Goal: Task Accomplishment & Management: Use online tool/utility

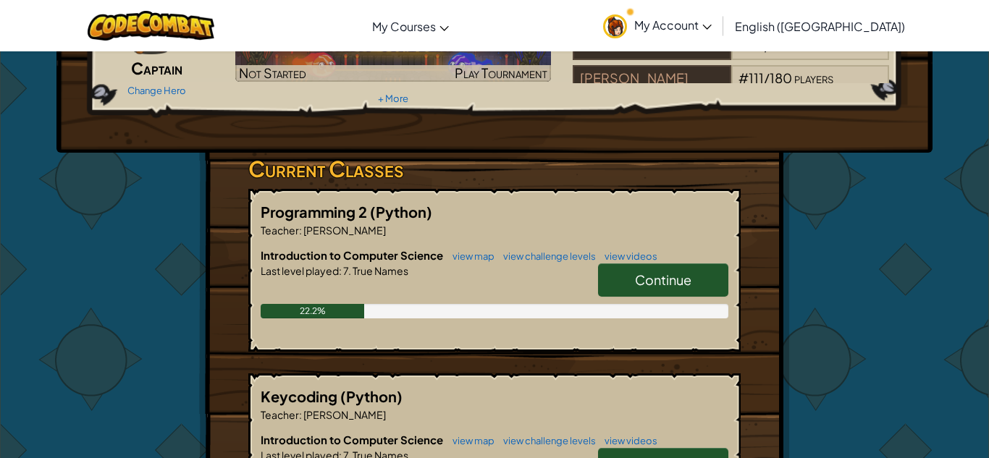
scroll to position [150, 0]
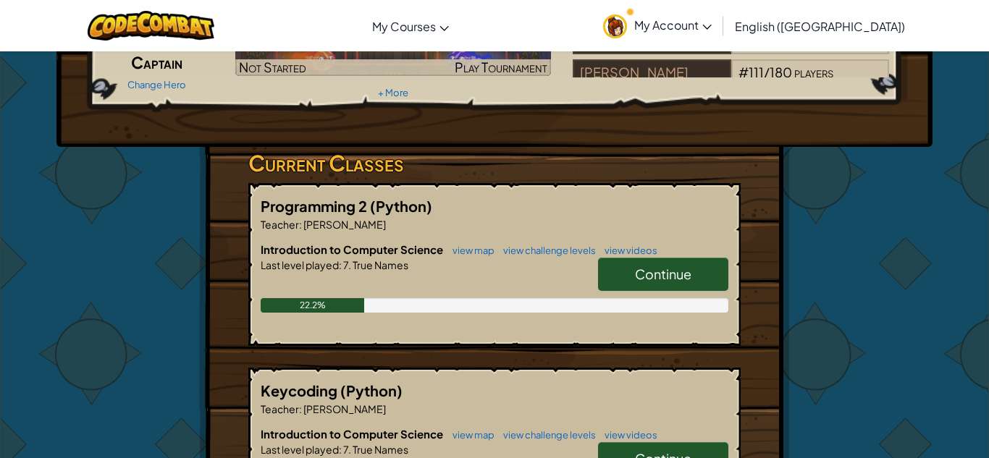
click at [659, 261] on link "Continue" at bounding box center [663, 274] width 130 height 33
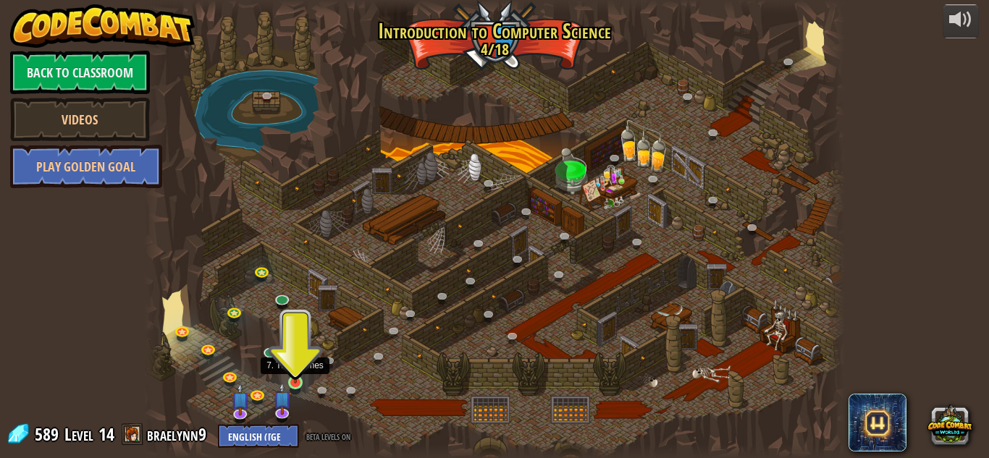
click at [295, 383] on img at bounding box center [295, 365] width 17 height 38
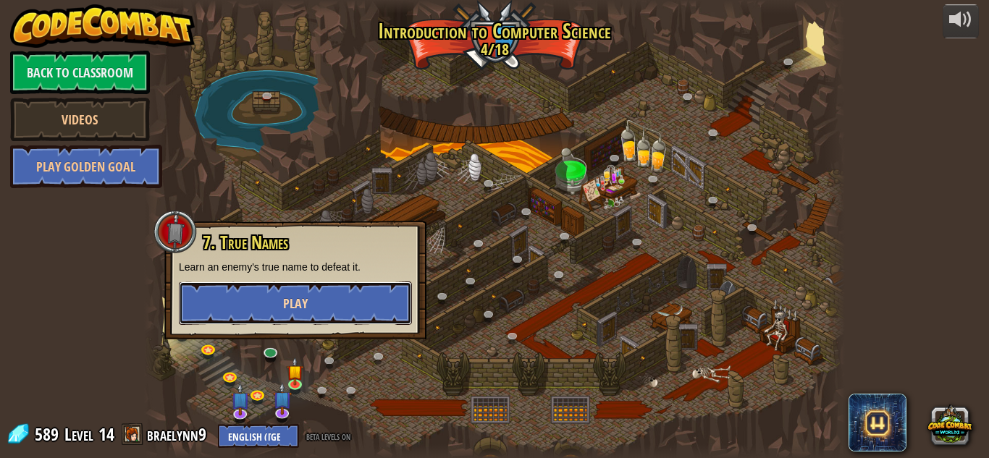
click at [314, 300] on button "Play" at bounding box center [295, 303] width 233 height 43
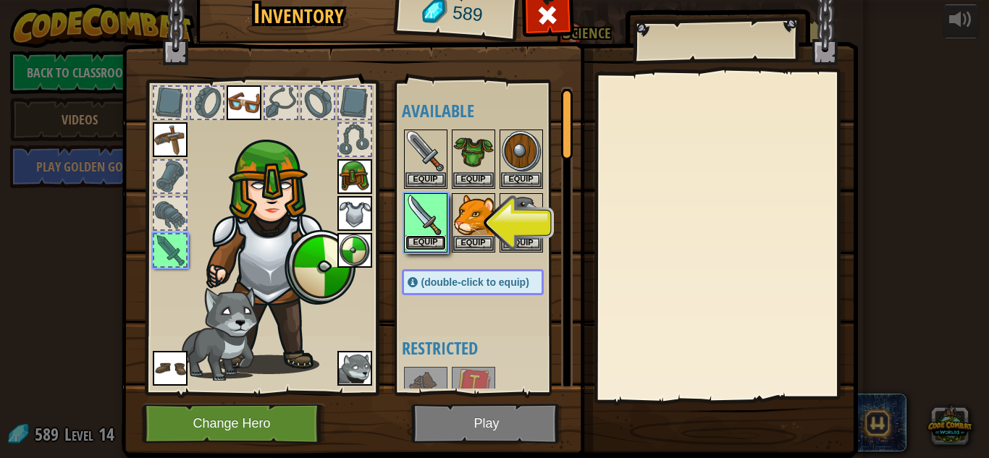
click at [422, 242] on button "Equip" at bounding box center [425, 242] width 41 height 15
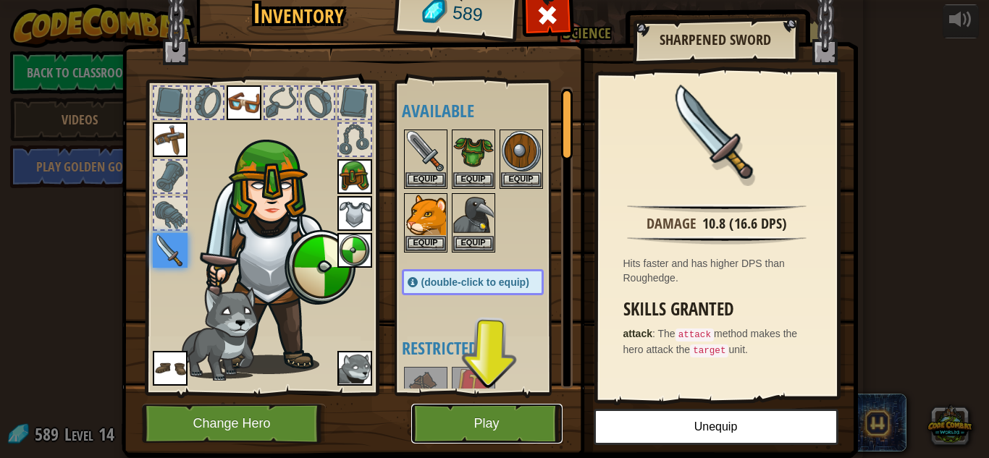
click at [448, 432] on button "Play" at bounding box center [486, 424] width 151 height 40
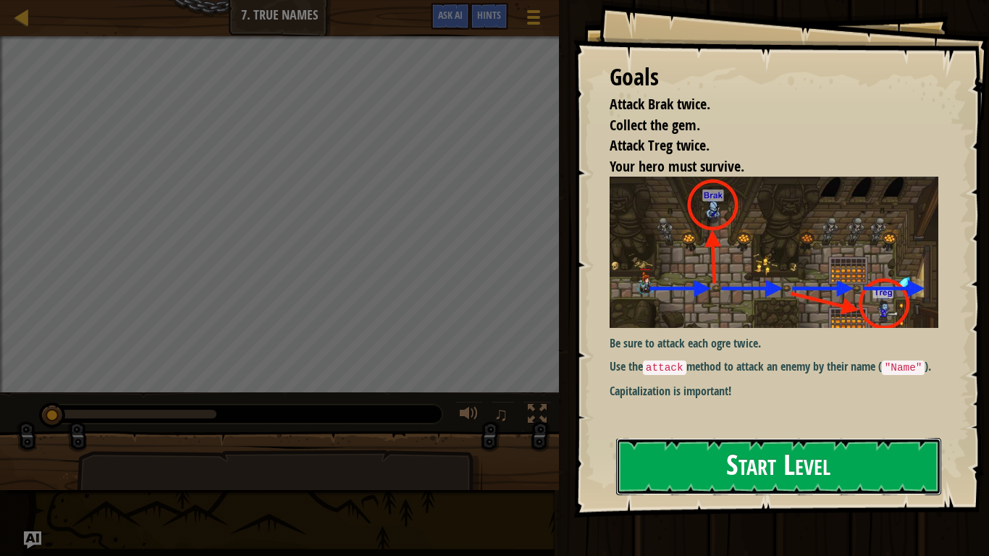
click at [677, 457] on button "Start Level" at bounding box center [778, 466] width 325 height 57
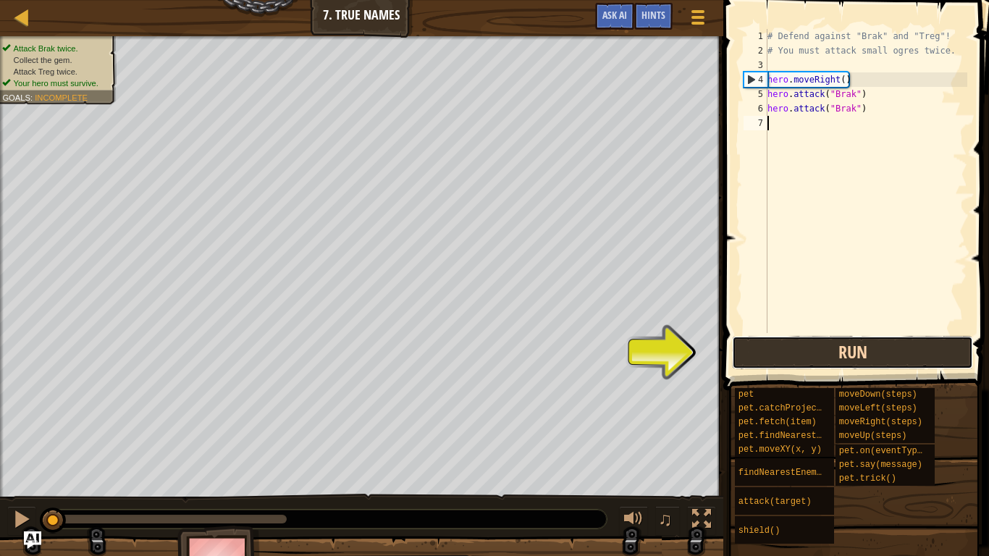
click at [777, 347] on button "Run" at bounding box center [852, 352] width 241 height 33
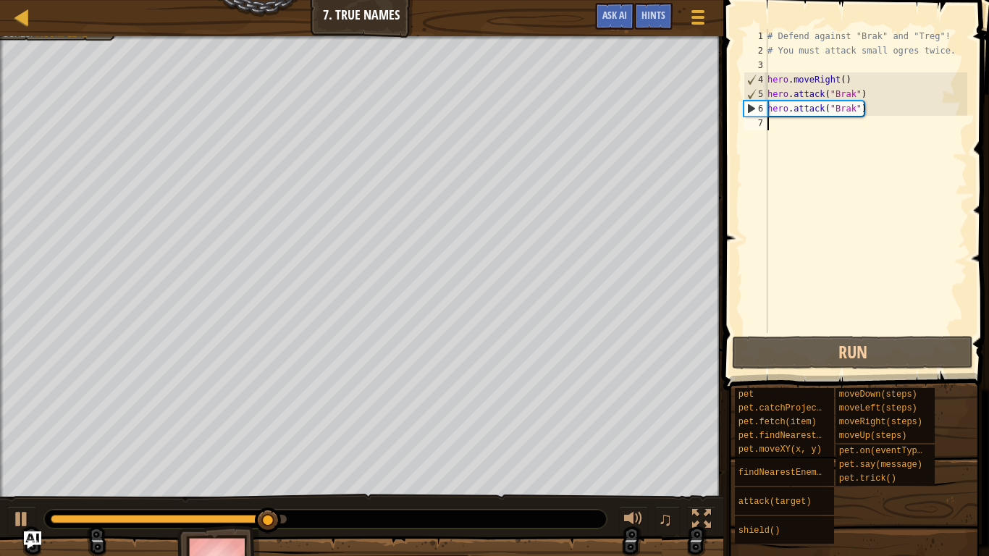
type textarea "r"
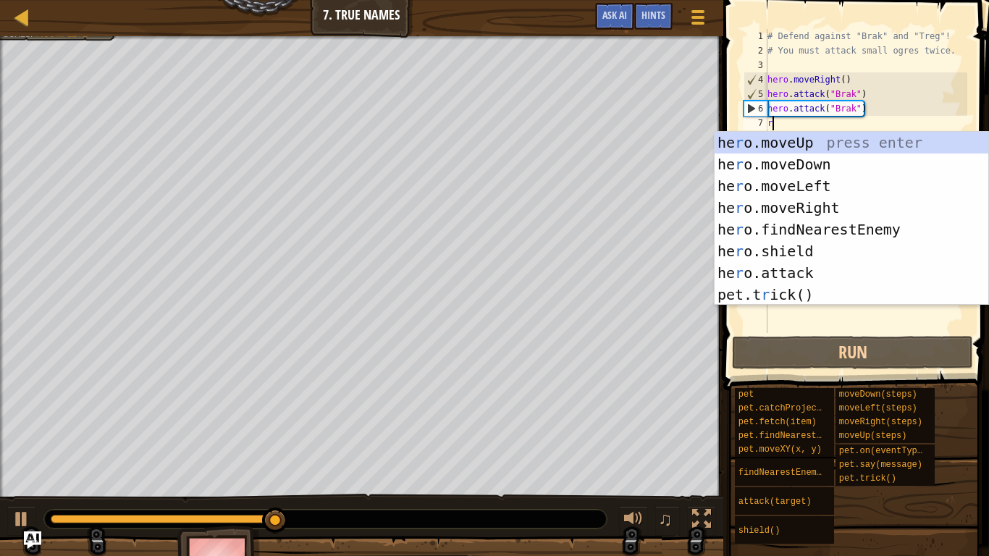
scroll to position [7, 0]
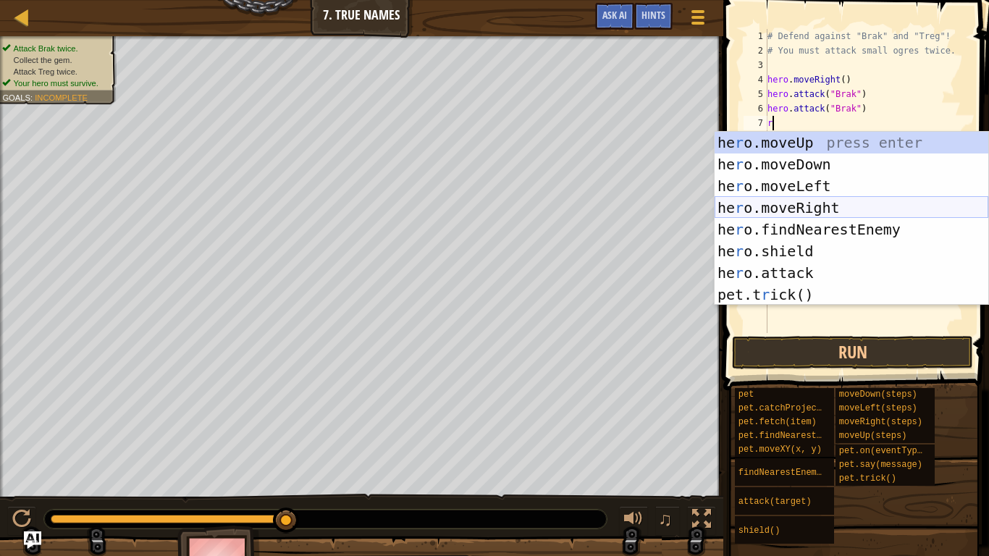
click at [840, 204] on div "he r o.moveUp press enter he r o.moveDown press enter he r o.moveLeft press ent…" at bounding box center [851, 240] width 274 height 217
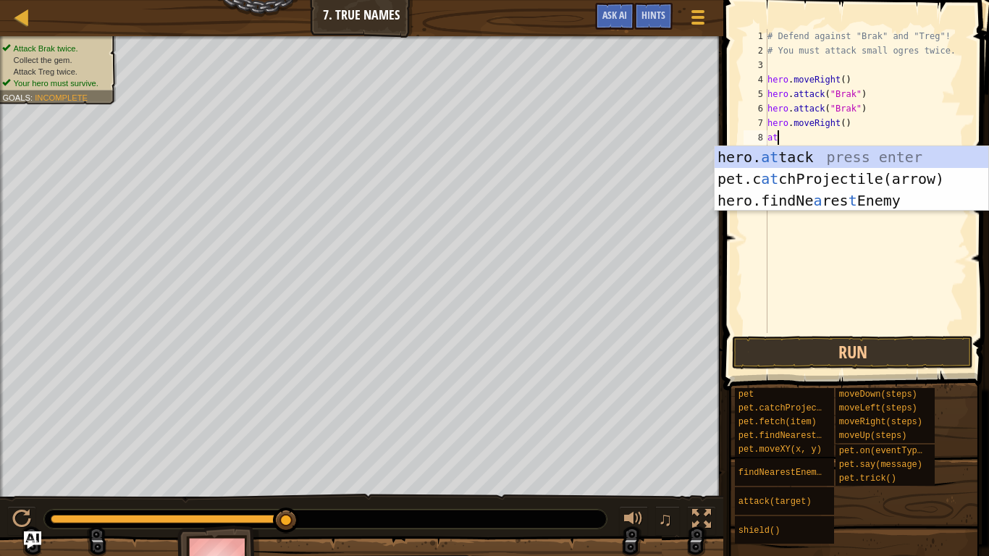
scroll to position [7, 1]
click at [820, 161] on div "hero. at tack press enter pet.c at chProjectile(arrow) press enter hero.findNe …" at bounding box center [851, 200] width 274 height 109
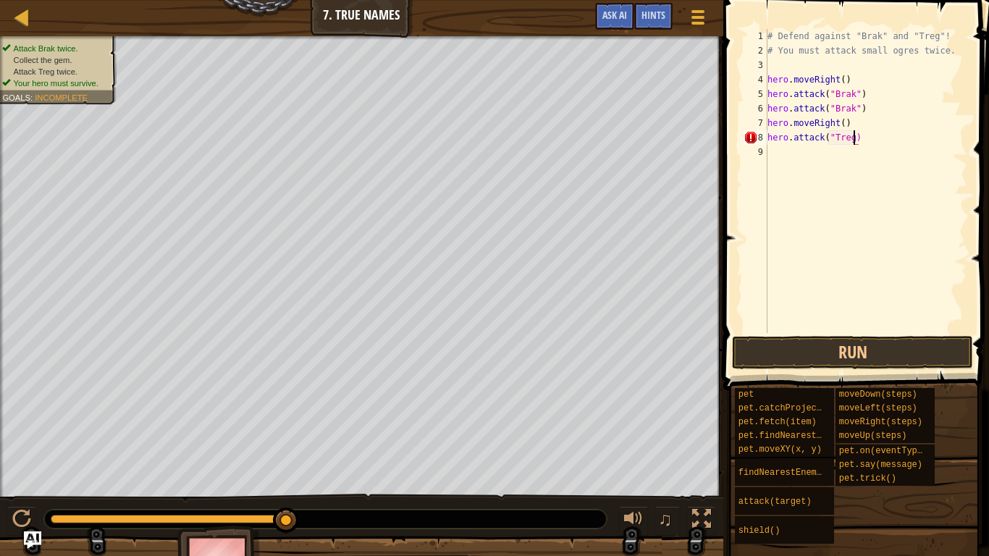
scroll to position [7, 13]
type textarea "hero.attack("Treg")"
click at [817, 358] on button "Run" at bounding box center [852, 352] width 241 height 33
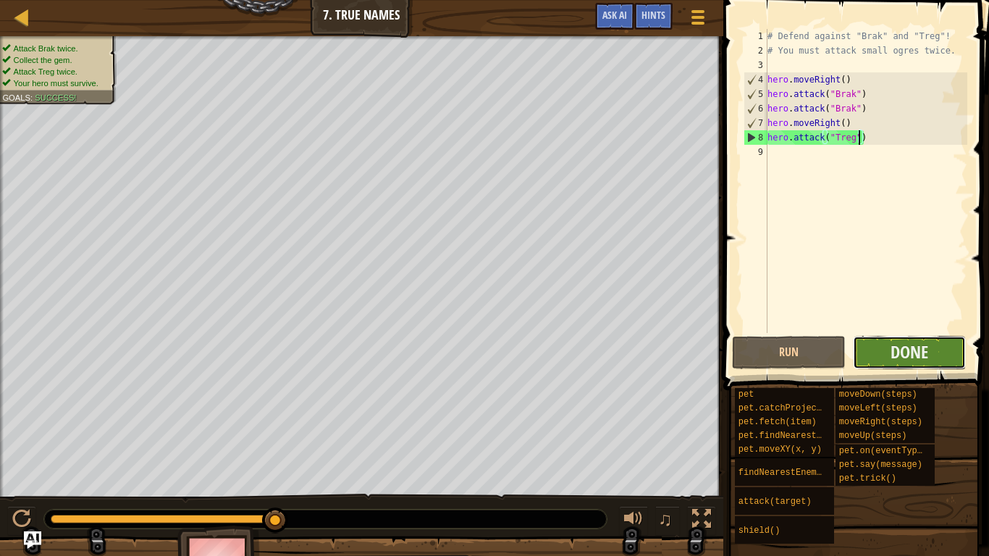
click at [865, 353] on button "Done" at bounding box center [910, 352] width 114 height 33
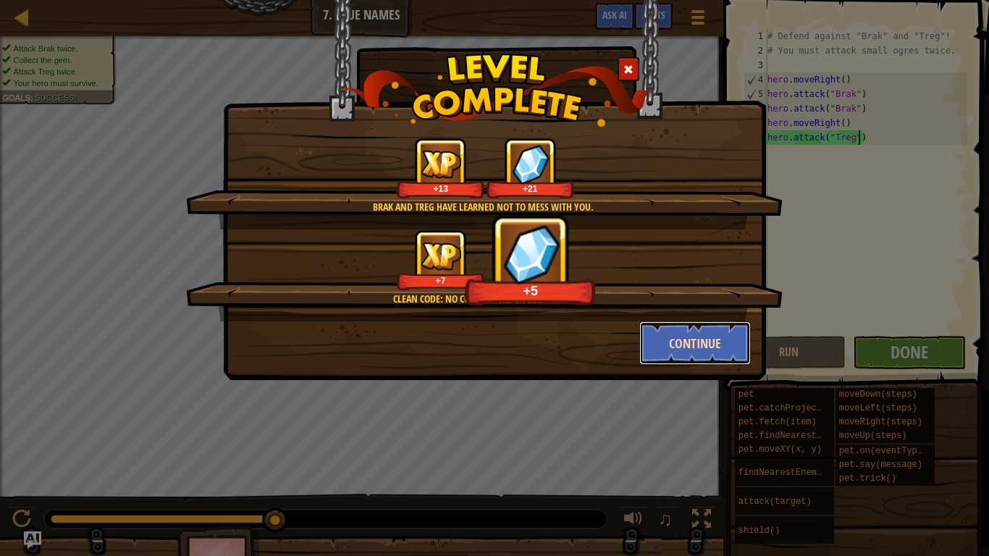
click at [737, 347] on button "Continue" at bounding box center [695, 342] width 112 height 43
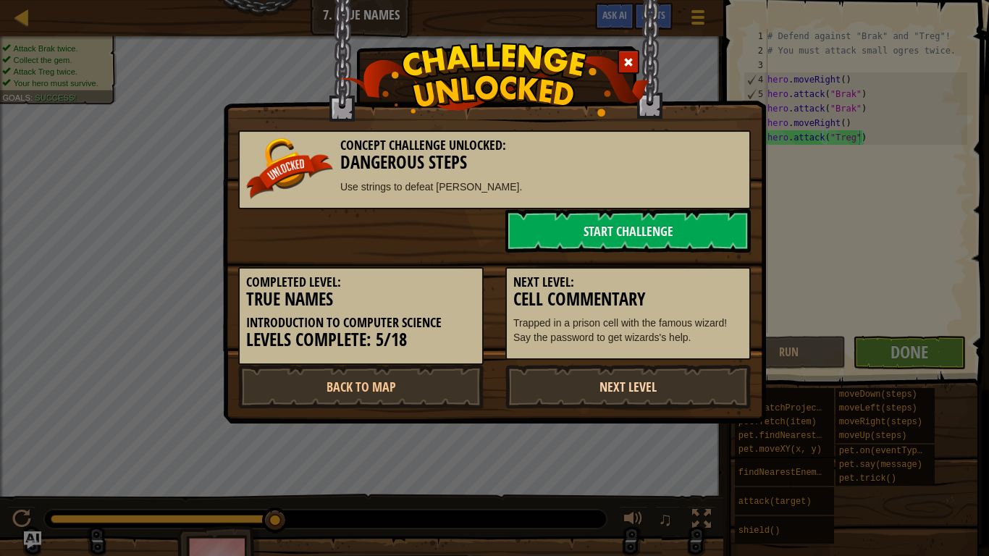
click at [643, 379] on link "Next Level" at bounding box center [627, 386] width 245 height 43
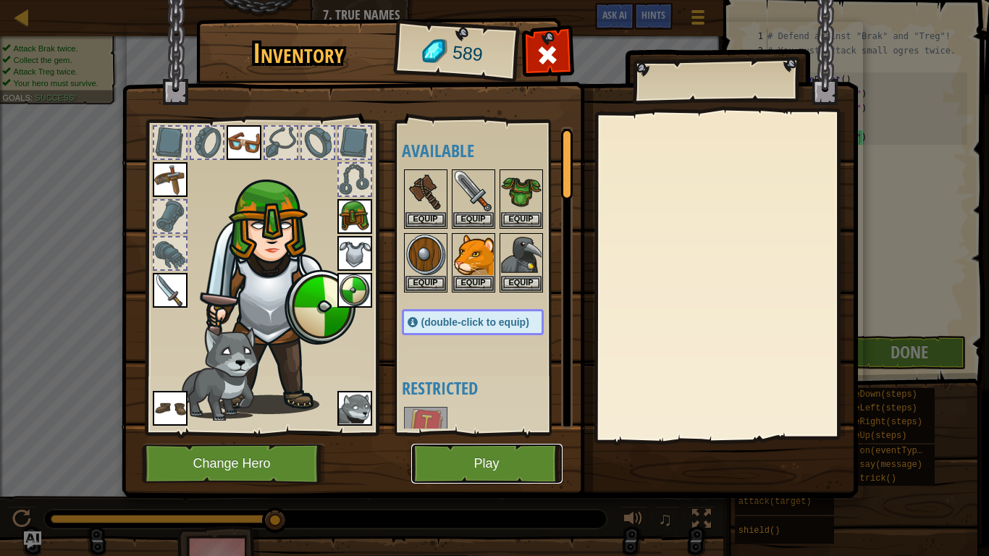
click at [485, 457] on button "Play" at bounding box center [486, 464] width 151 height 40
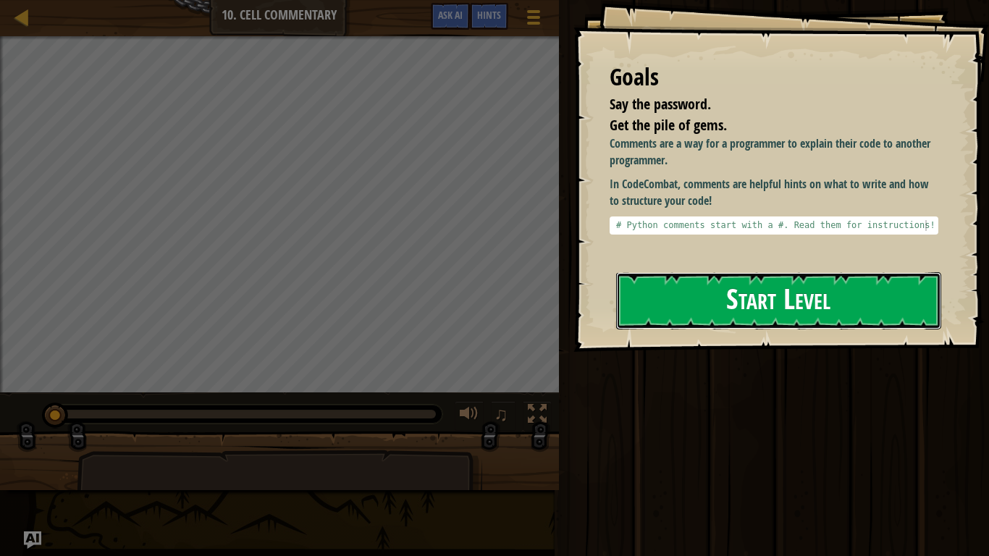
click at [687, 315] on button "Start Level" at bounding box center [778, 300] width 325 height 57
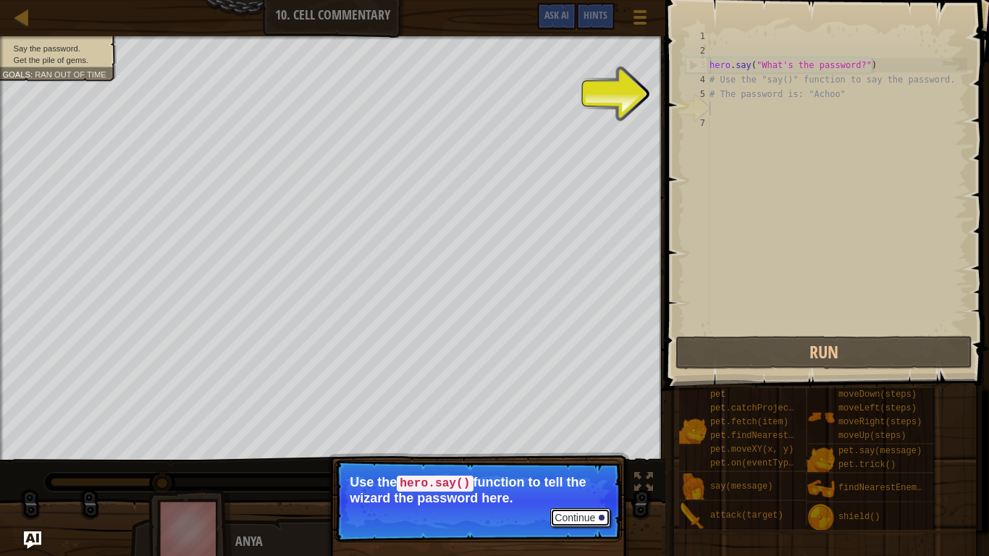
click at [560, 457] on button "Continue" at bounding box center [580, 517] width 60 height 19
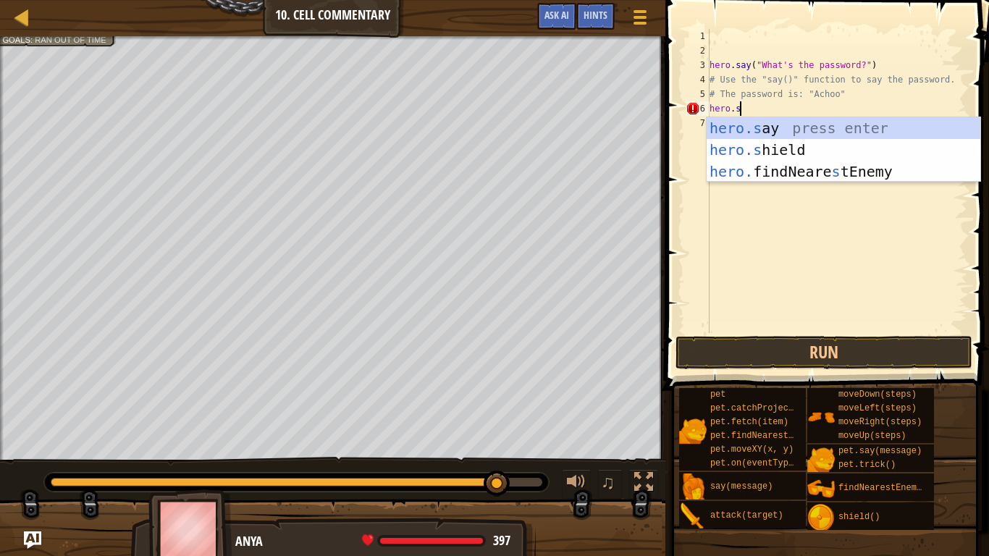
scroll to position [7, 4]
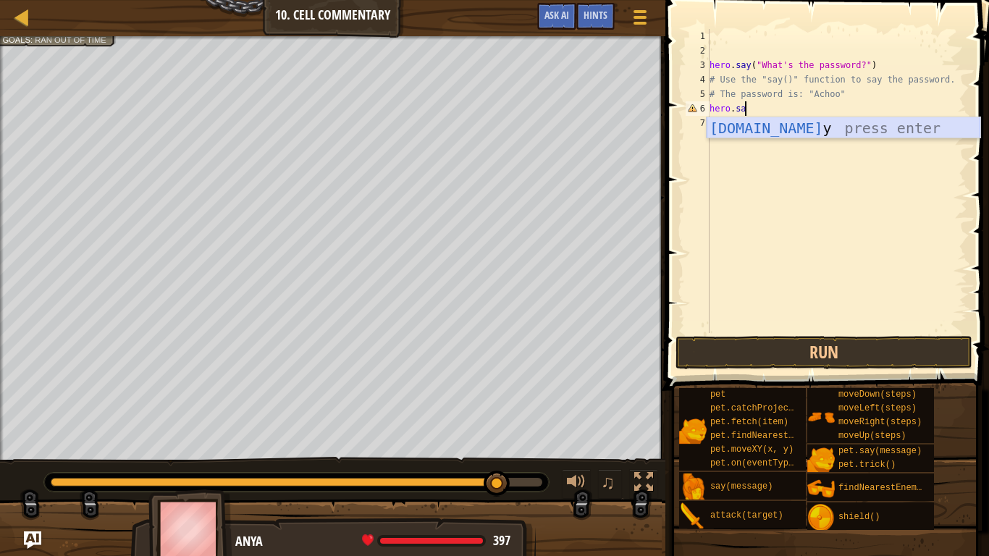
click at [771, 132] on div "[DOMAIN_NAME] y press enter" at bounding box center [843, 149] width 274 height 65
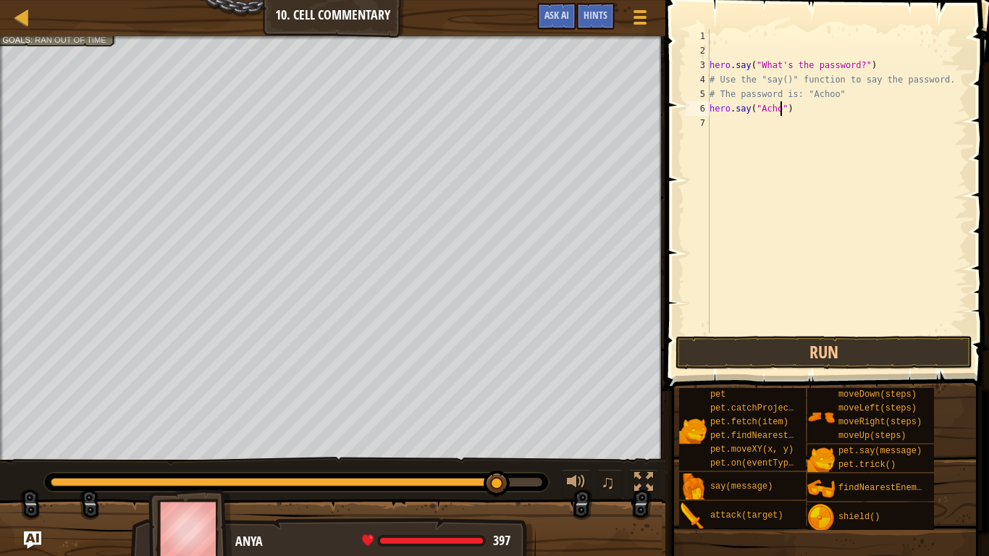
scroll to position [7, 12]
type textarea "hero.say("Achoo")"
click at [740, 360] on button "Run" at bounding box center [823, 352] width 297 height 33
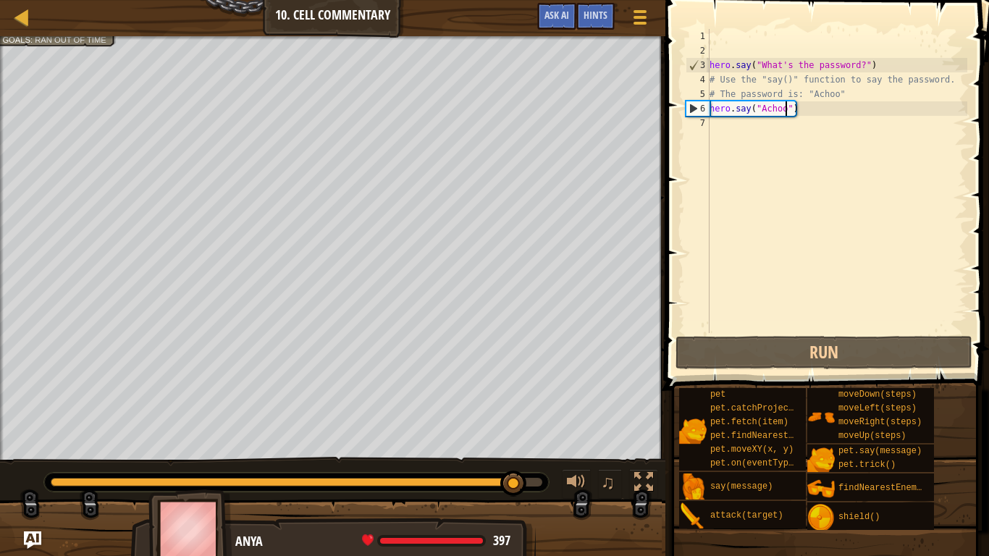
click at [730, 126] on div "hero . say ( "What's the password?" ) # Use the "say()" function to say the pas…" at bounding box center [836, 195] width 261 height 333
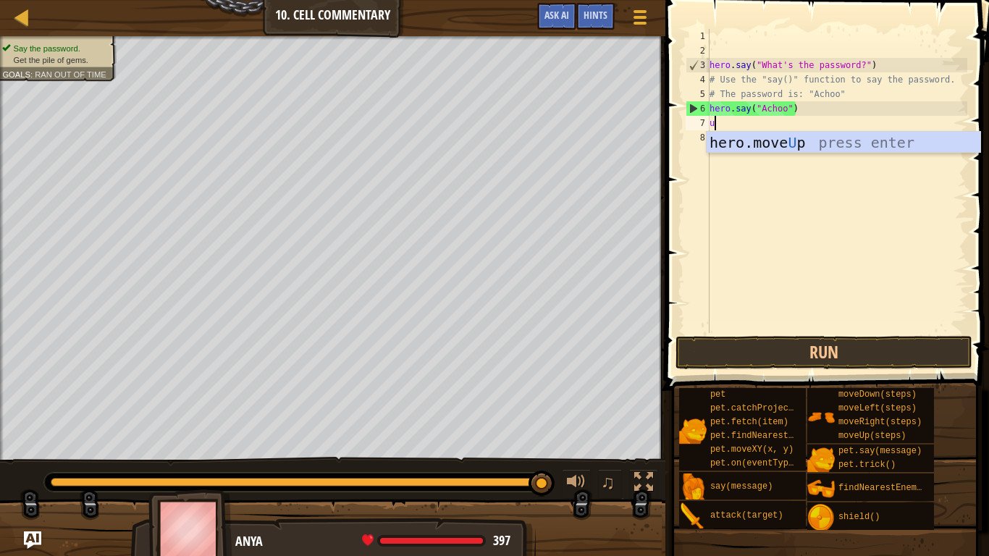
scroll to position [7, 1]
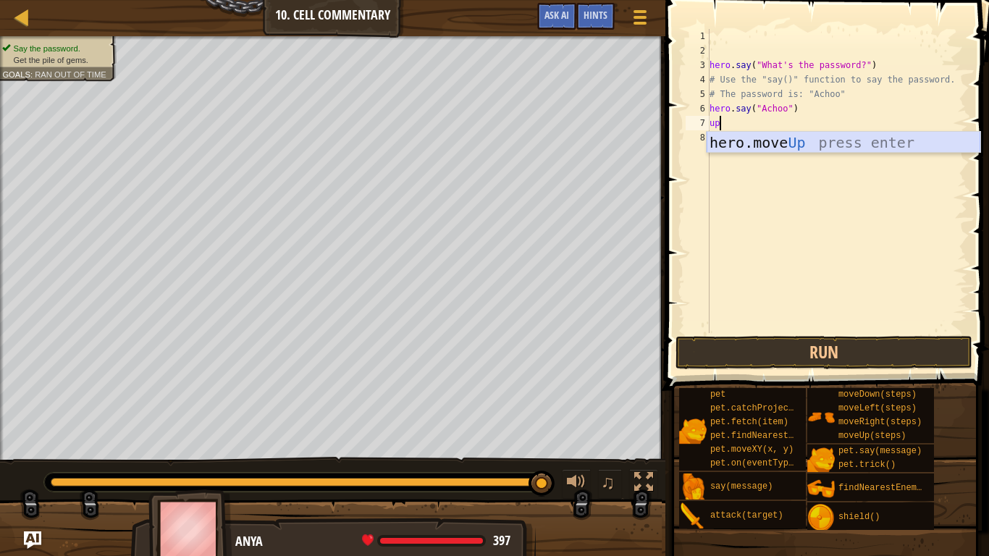
type textarea "u"
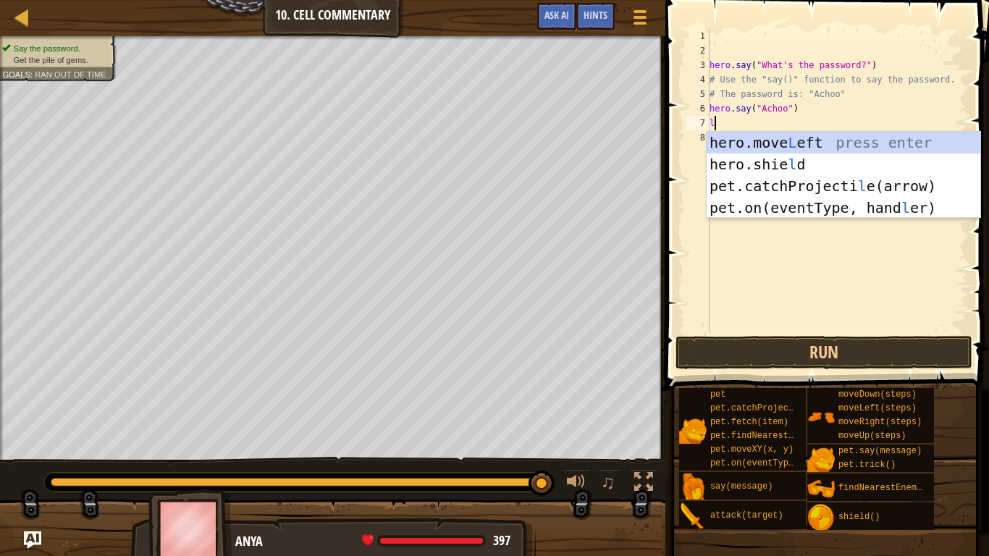
type textarea "le"
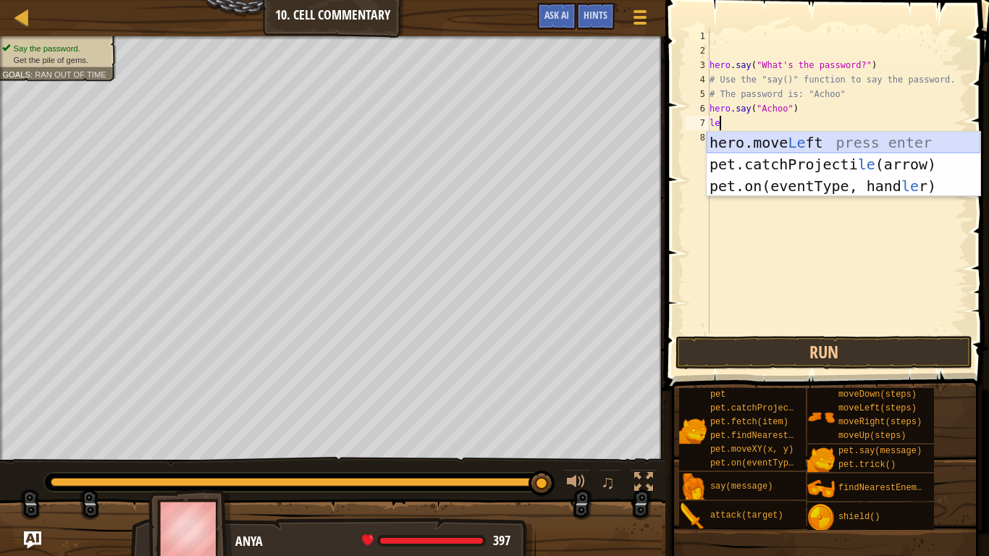
click at [771, 143] on div "hero.move Le ft press enter pet.catchProjecti le (arrow) press enter pet.on(eve…" at bounding box center [843, 186] width 274 height 109
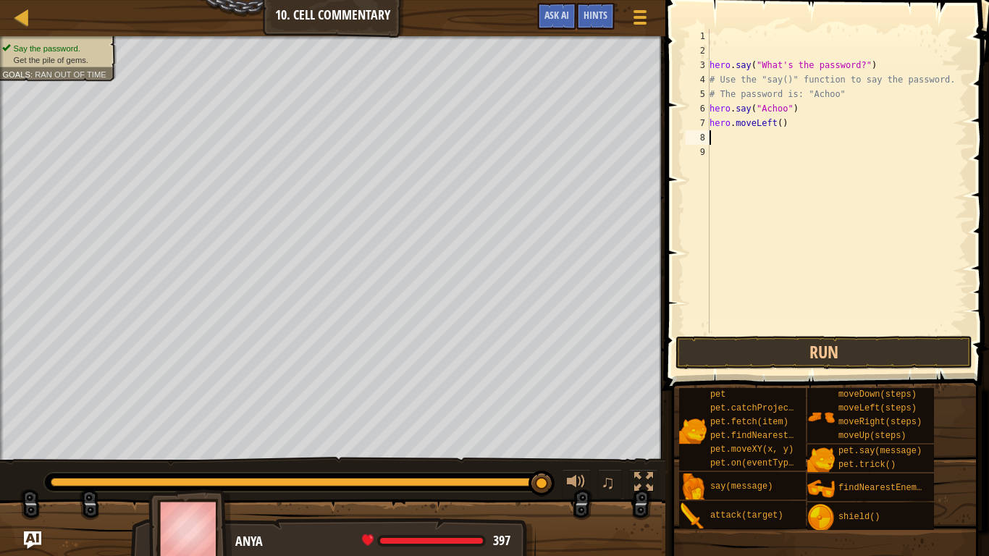
scroll to position [7, 0]
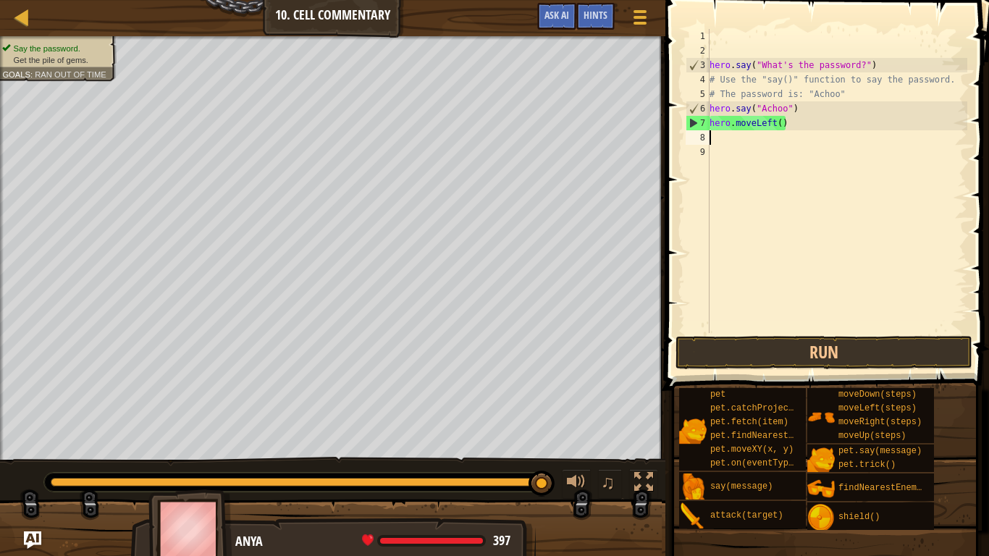
type textarea "up"
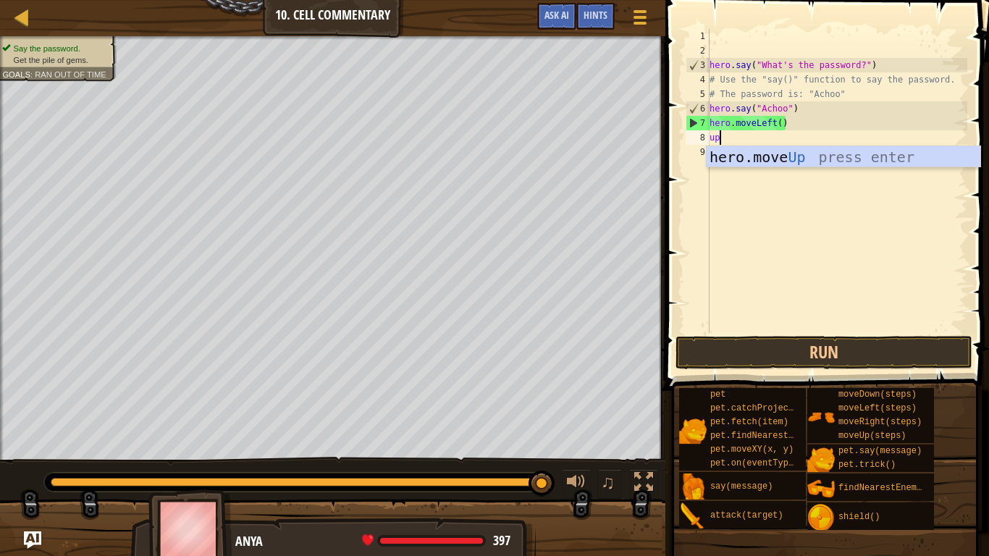
scroll to position [7, 1]
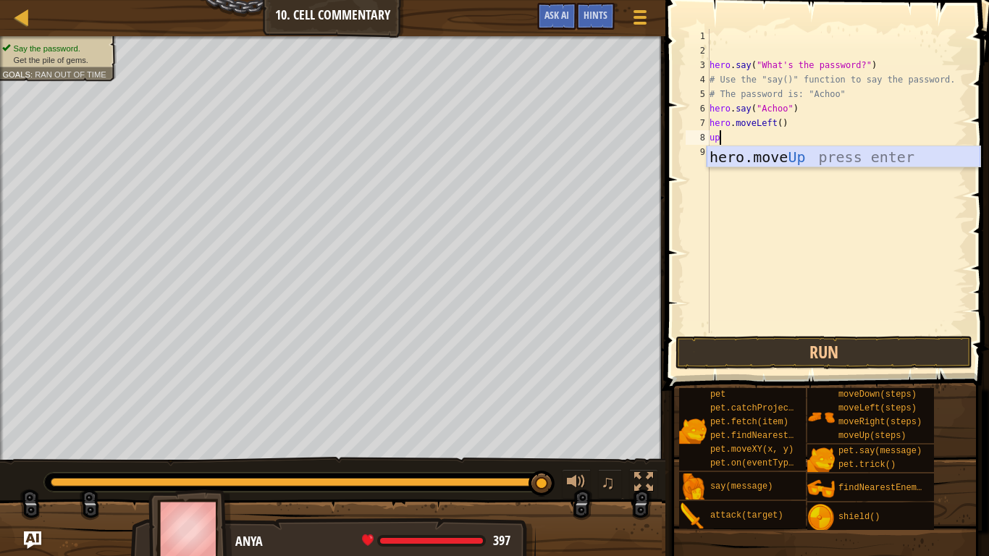
click at [732, 158] on div "hero.move Up press enter" at bounding box center [843, 178] width 274 height 65
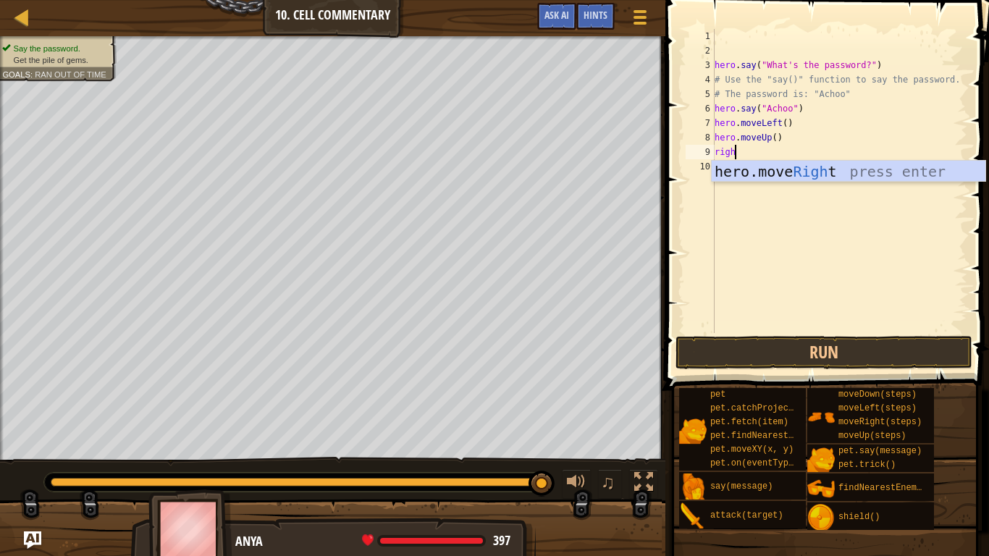
type textarea "right"
click at [737, 166] on div "hero.move Right press enter" at bounding box center [848, 193] width 274 height 65
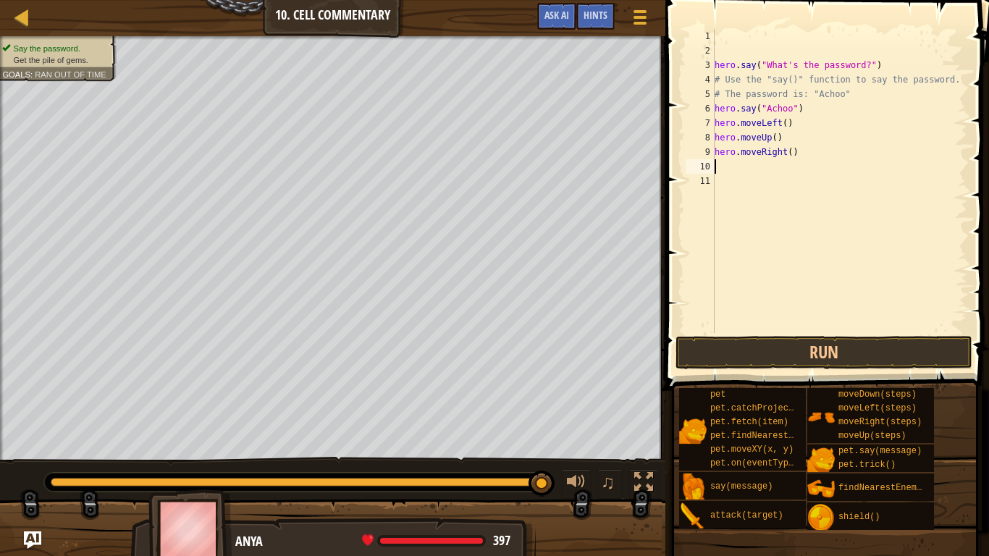
scroll to position [7, 0]
click at [748, 347] on button "Run" at bounding box center [823, 352] width 297 height 33
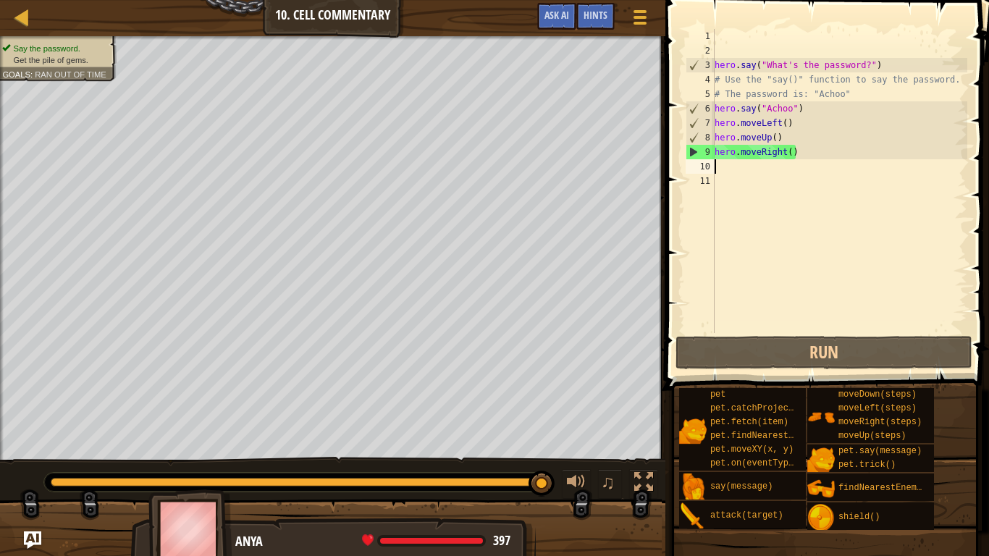
type textarea "r"
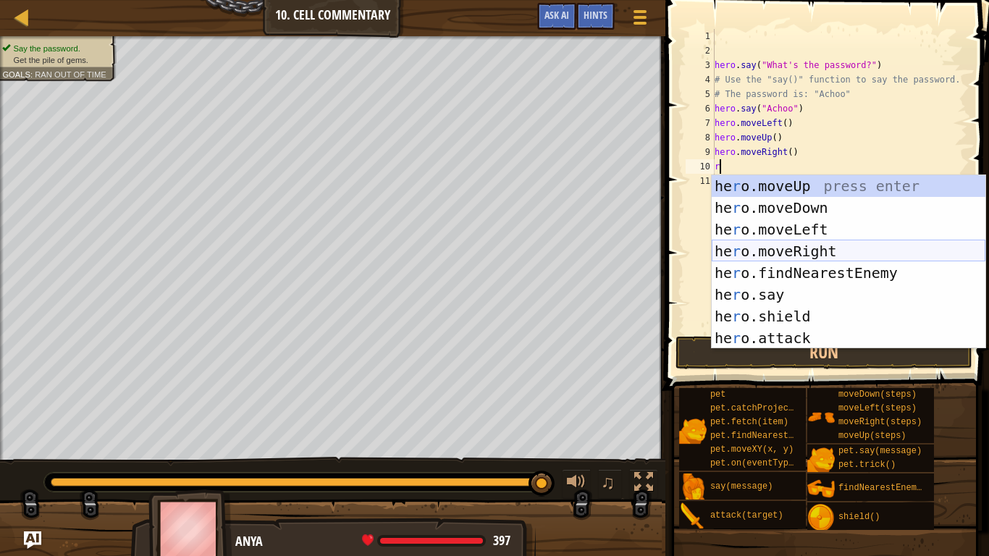
click at [780, 246] on div "he r o.moveUp press enter he r o.moveDown press enter he r o.moveLeft press ent…" at bounding box center [848, 283] width 274 height 217
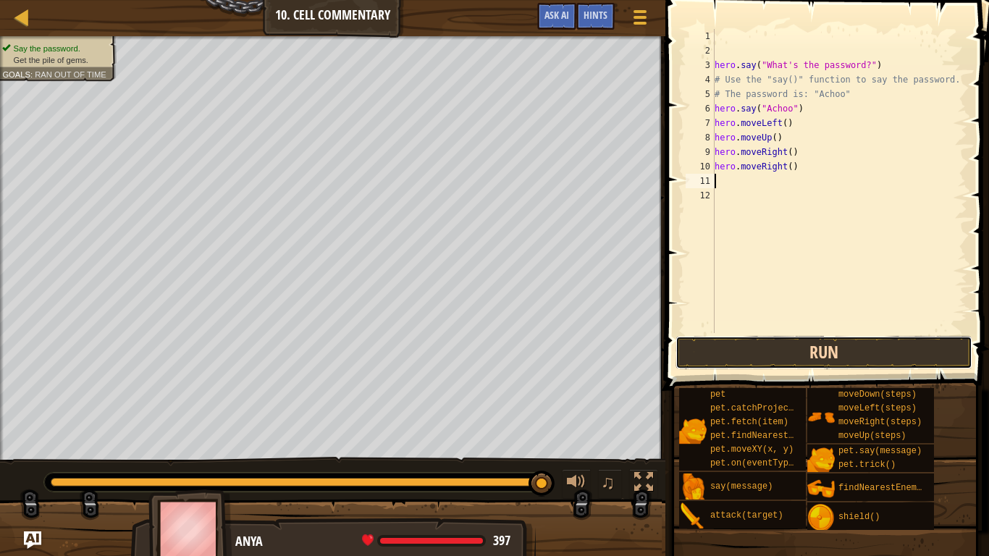
click at [743, 351] on button "Run" at bounding box center [823, 352] width 297 height 33
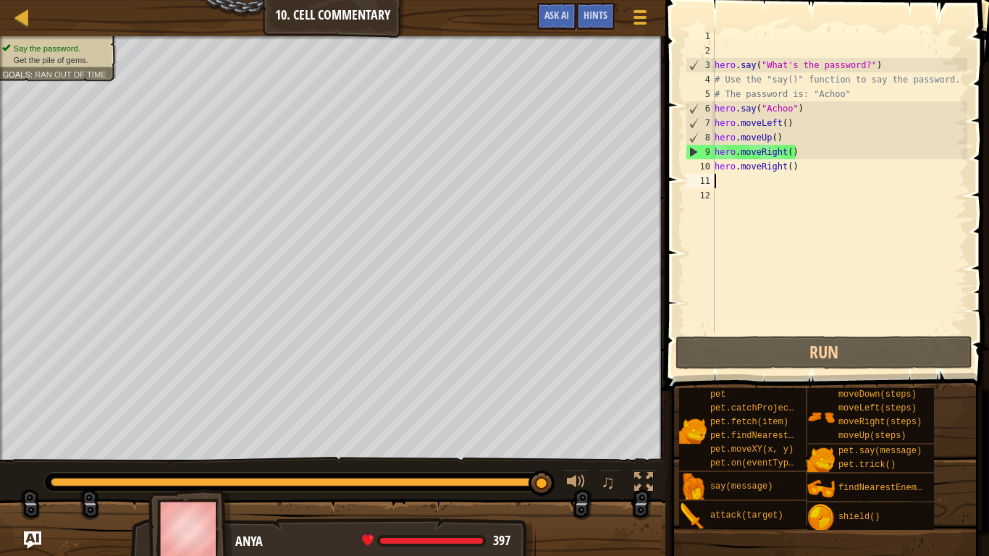
click at [800, 163] on div "hero . say ( "What's the password?" ) # Use the "say()" function to say the pas…" at bounding box center [838, 195] width 255 height 333
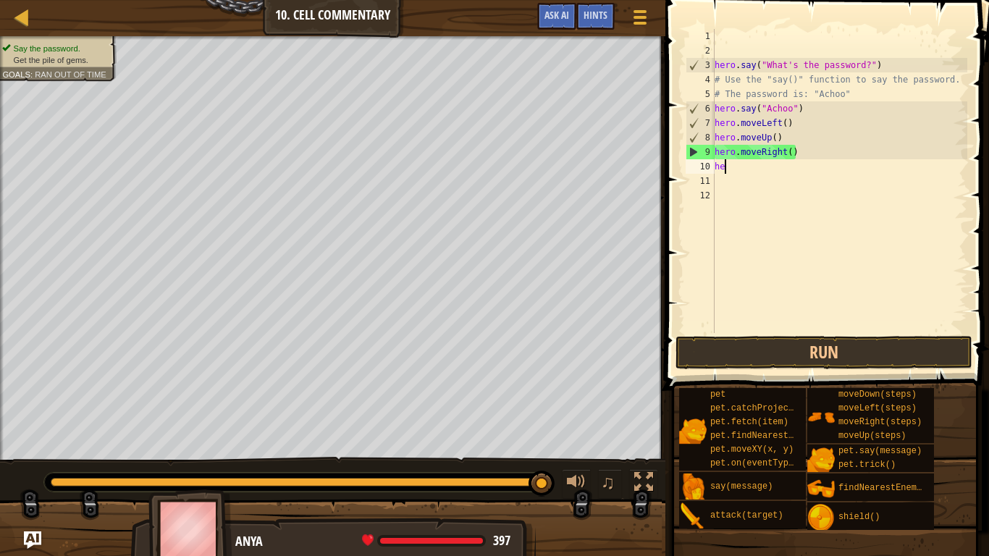
type textarea "h"
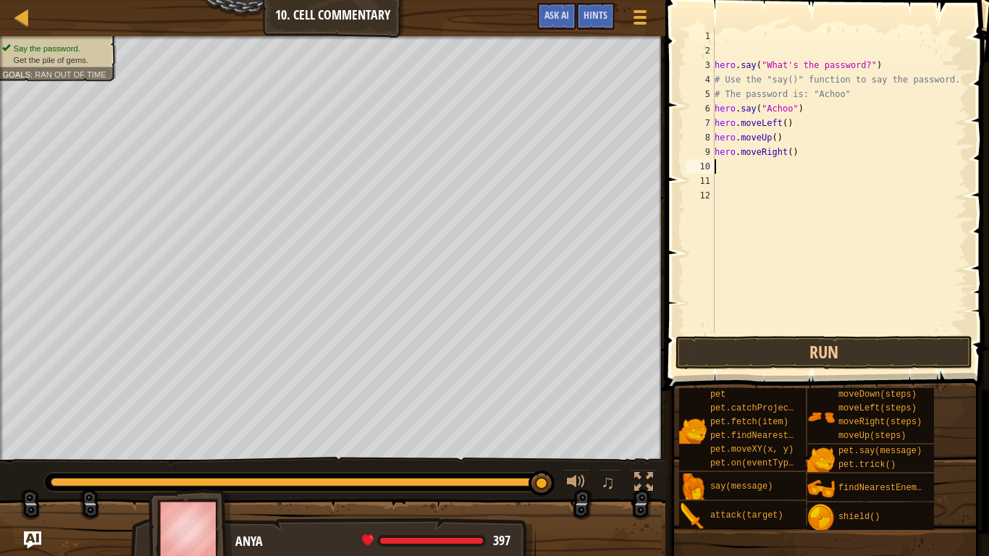
type textarea "le"
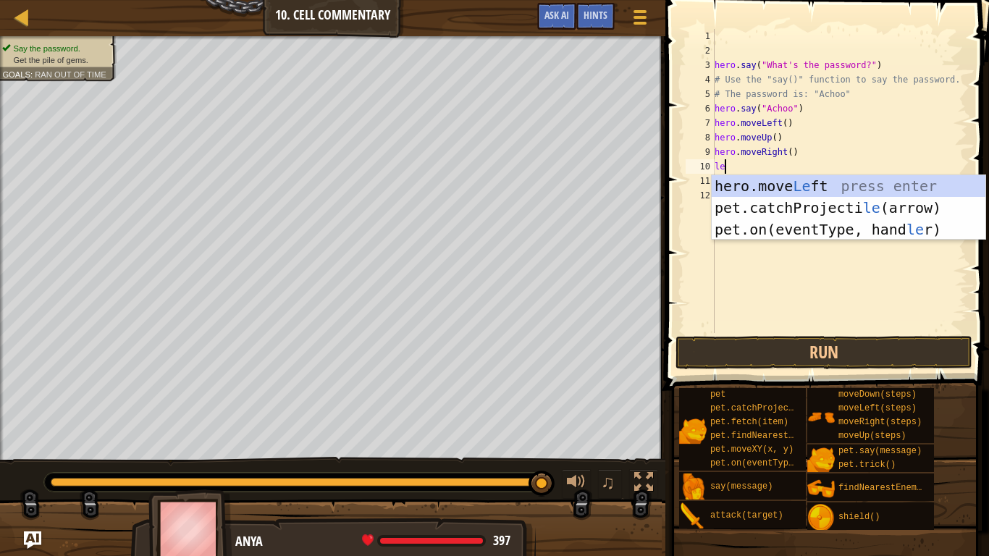
scroll to position [7, 1]
click at [802, 185] on div "hero.move Le ft press enter pet.catchProjecti le (arrow) press enter pet.on(eve…" at bounding box center [848, 229] width 274 height 109
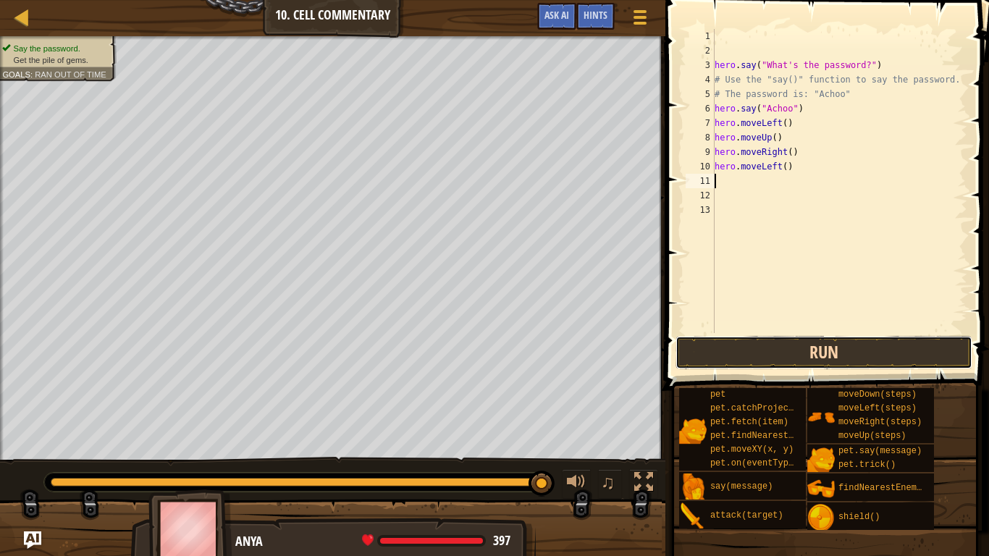
click at [803, 365] on button "Run" at bounding box center [823, 352] width 297 height 33
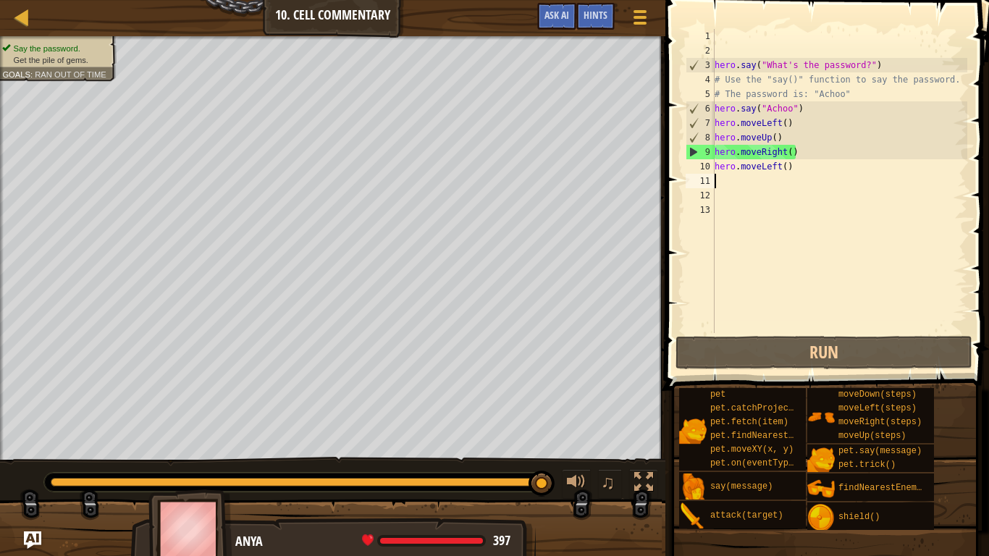
click at [806, 164] on div "hero . say ( "What's the password?" ) # Use the "say()" function to say the pas…" at bounding box center [838, 195] width 255 height 333
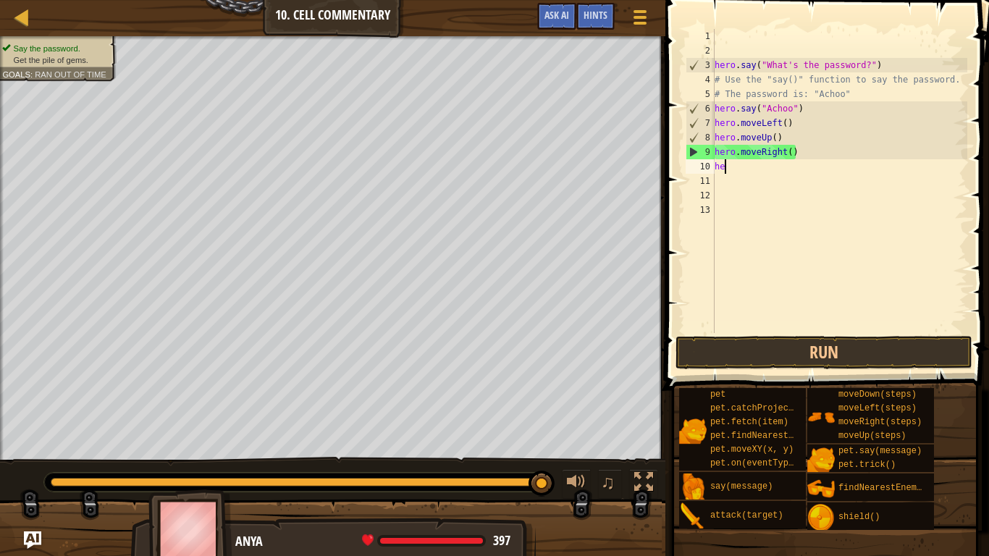
type textarea "h"
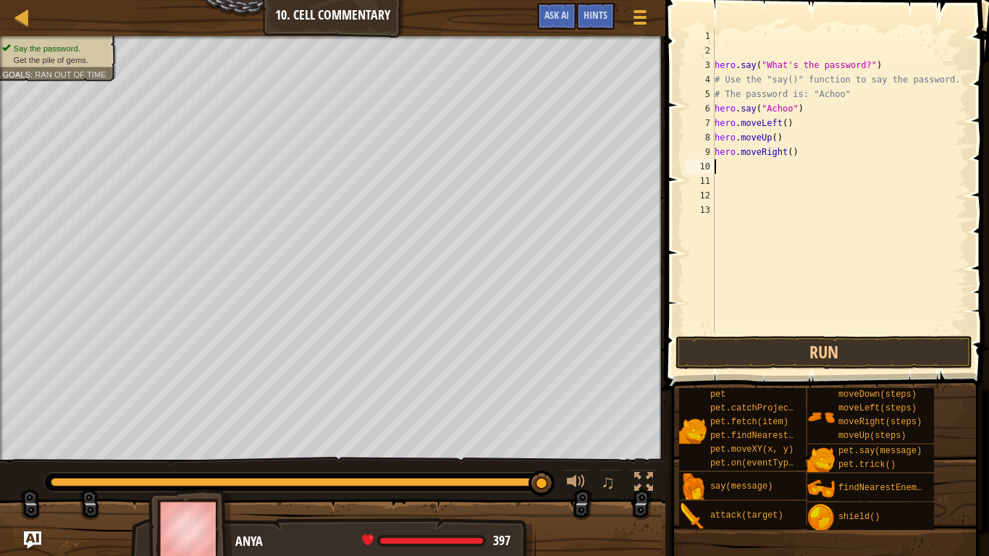
click at [806, 156] on div "hero . say ( "What's the password?" ) # Use the "say()" function to say the pas…" at bounding box center [838, 195] width 255 height 333
click at [790, 153] on div "hero . say ( "What's the password?" ) # Use the "say()" function to say the pas…" at bounding box center [838, 195] width 255 height 333
click at [859, 367] on button "Run" at bounding box center [823, 352] width 297 height 33
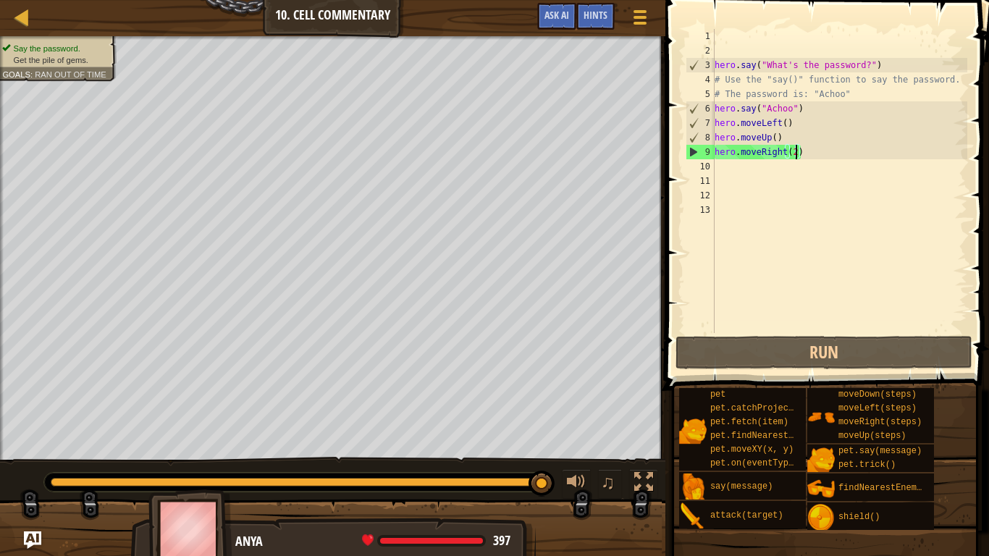
scroll to position [7, 11]
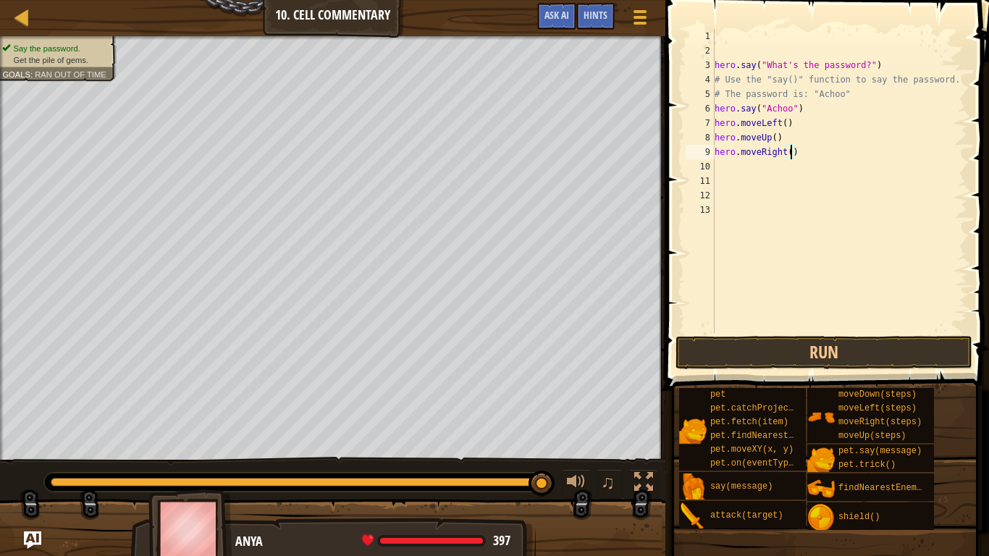
click at [795, 158] on div "hero . say ( "What's the password?" ) # Use the "say()" function to say the pas…" at bounding box center [838, 195] width 255 height 333
type textarea "h"
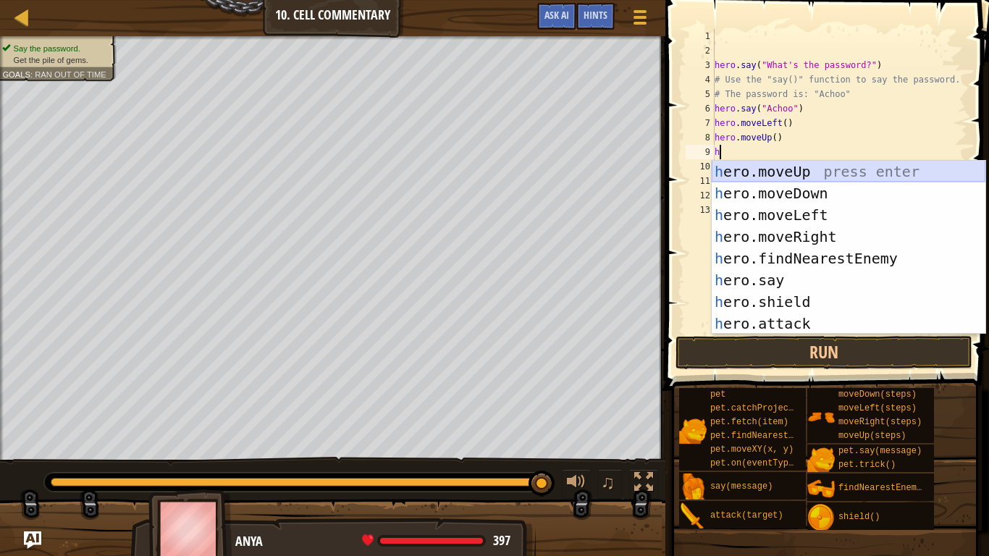
click at [802, 177] on div "h ero.moveUp press enter h ero.moveDown press enter h ero.moveLeft press enter …" at bounding box center [848, 269] width 274 height 217
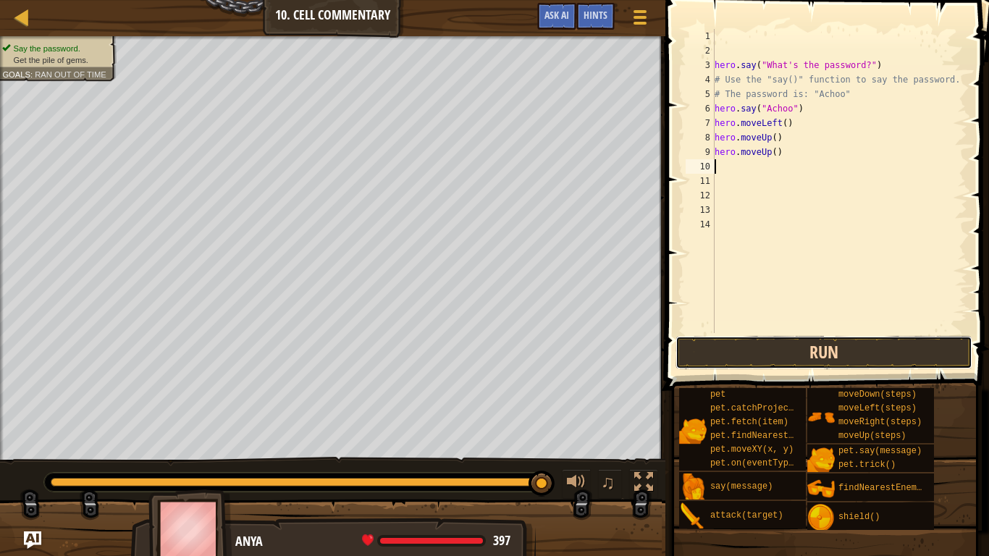
click at [798, 352] on button "Run" at bounding box center [823, 352] width 297 height 33
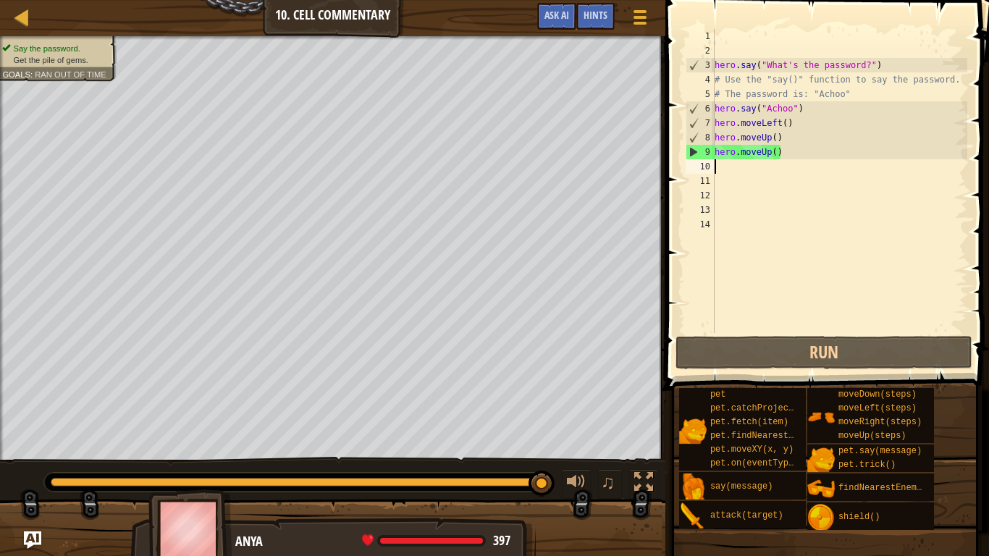
click at [788, 160] on div "hero . say ( "What's the password?" ) # Use the "say()" function to say the pas…" at bounding box center [838, 195] width 255 height 333
click at [786, 158] on div "hero . say ( "What's the password?" ) # Use the "say()" function to say the pas…" at bounding box center [838, 195] width 255 height 333
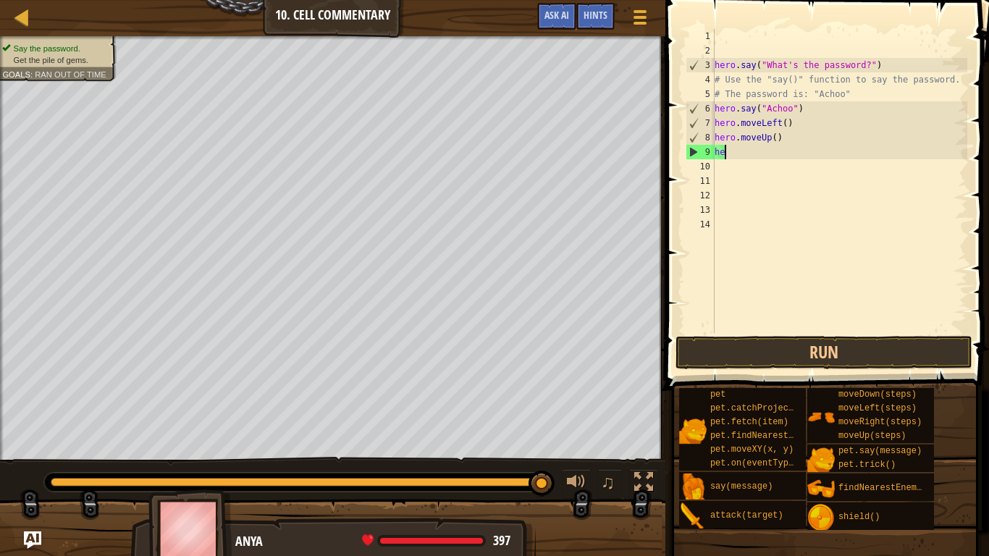
type textarea "h"
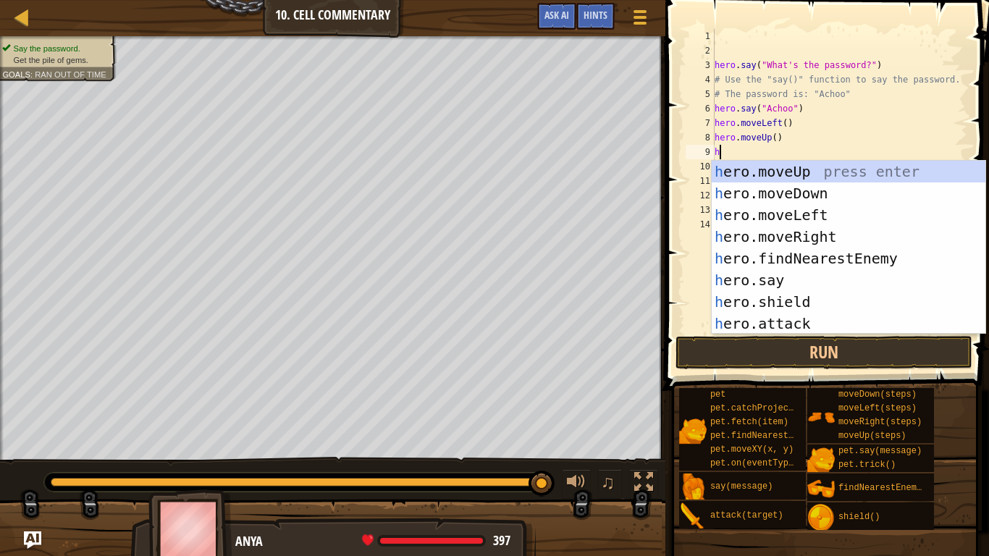
type textarea "her"
click at [815, 237] on div "her o.moveUp press enter her o.moveDown press enter her o.moveLeft press enter …" at bounding box center [848, 269] width 274 height 217
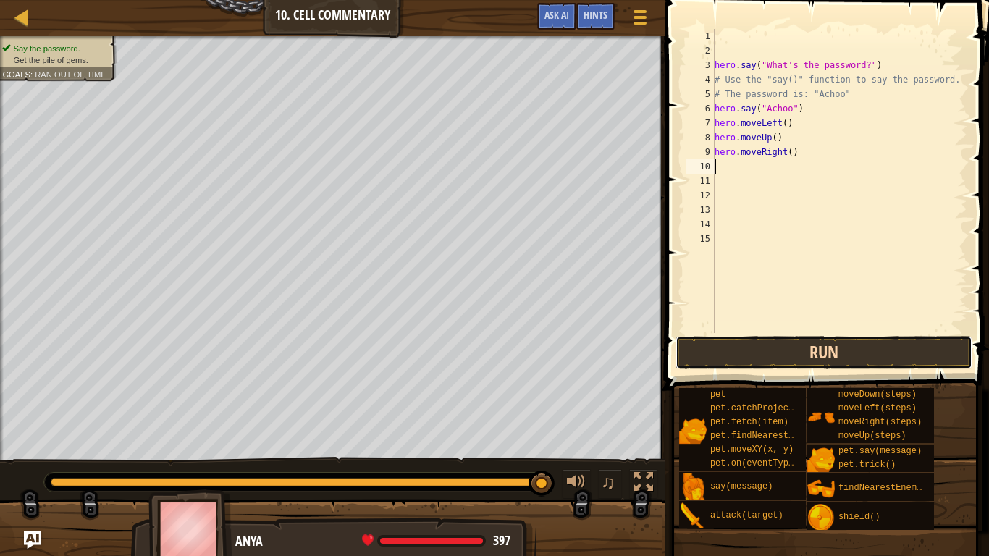
click at [834, 366] on button "Run" at bounding box center [823, 352] width 297 height 33
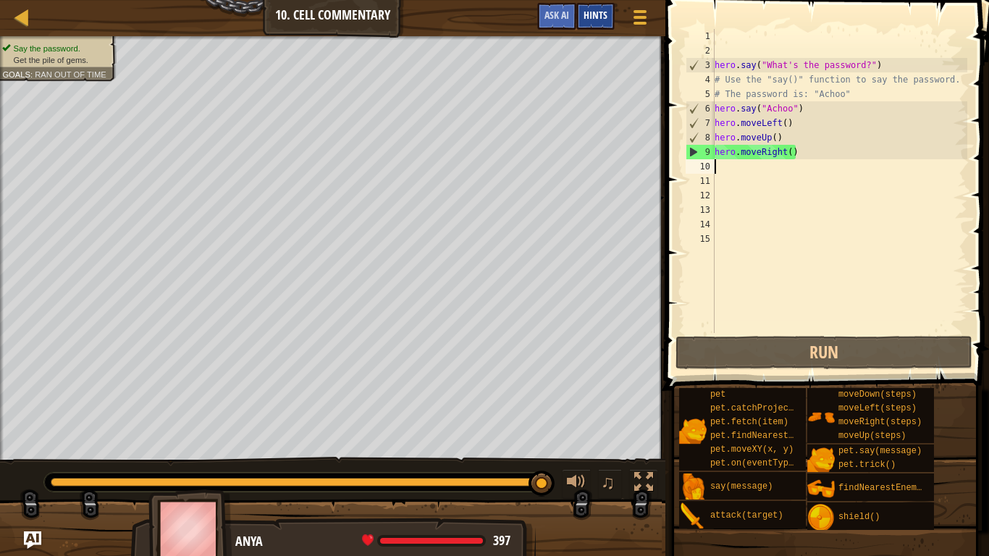
click at [600, 4] on div "Hints" at bounding box center [595, 16] width 38 height 27
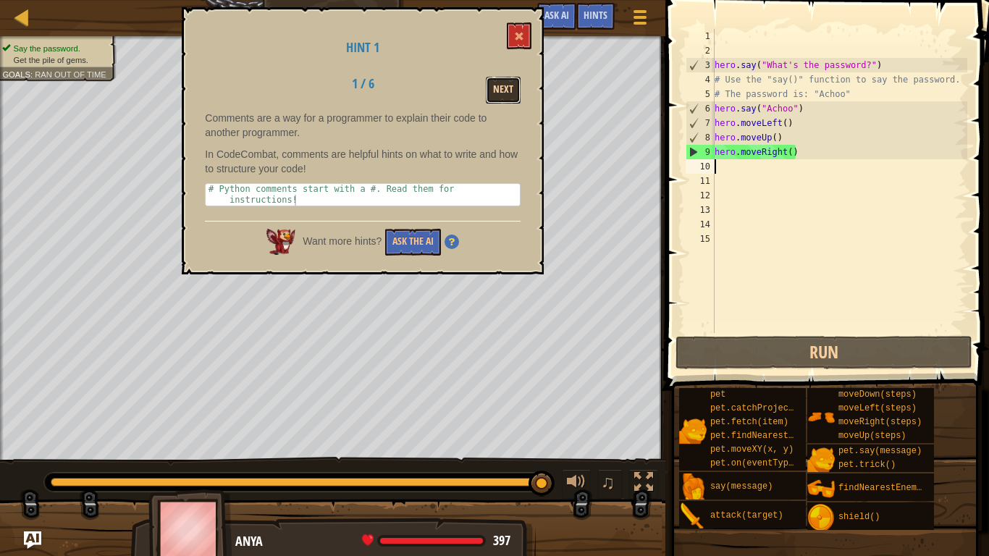
click at [502, 88] on button "Next" at bounding box center [503, 90] width 35 height 27
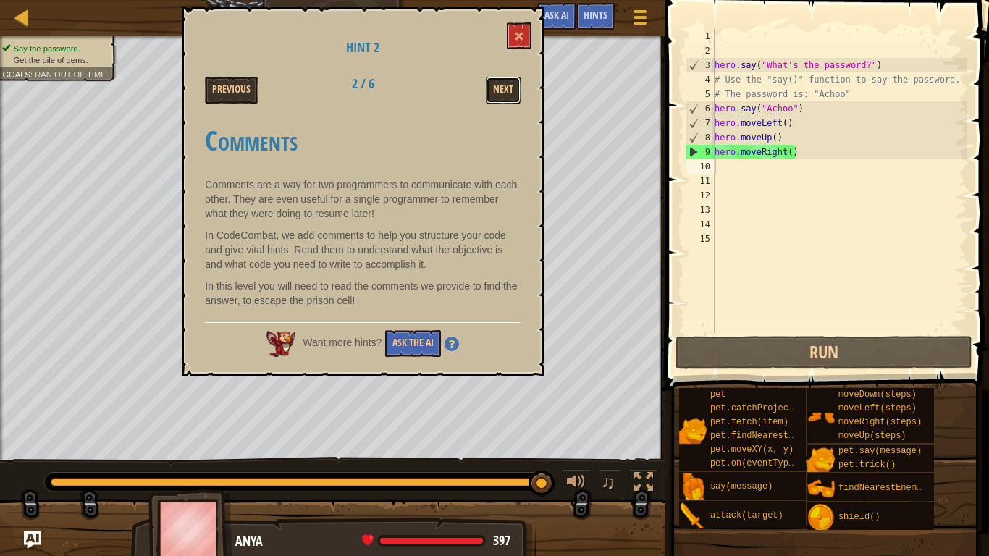
click at [502, 88] on button "Next" at bounding box center [503, 90] width 35 height 27
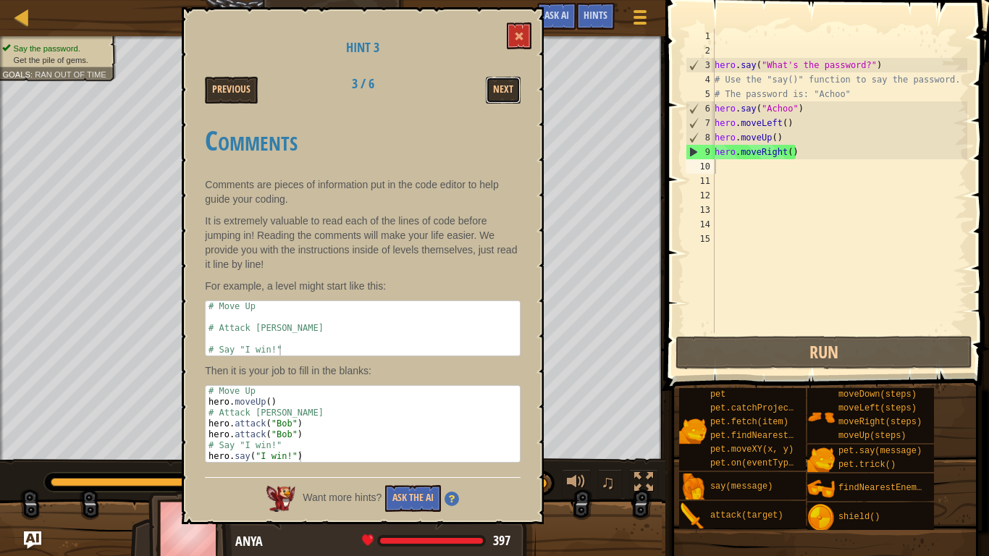
click at [502, 88] on button "Next" at bounding box center [503, 90] width 35 height 27
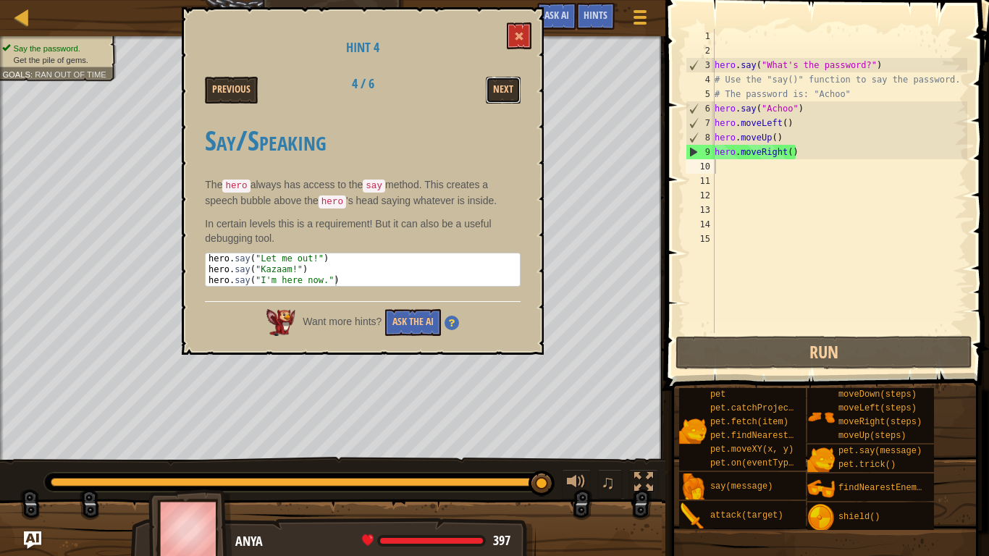
click at [502, 88] on button "Next" at bounding box center [503, 90] width 35 height 27
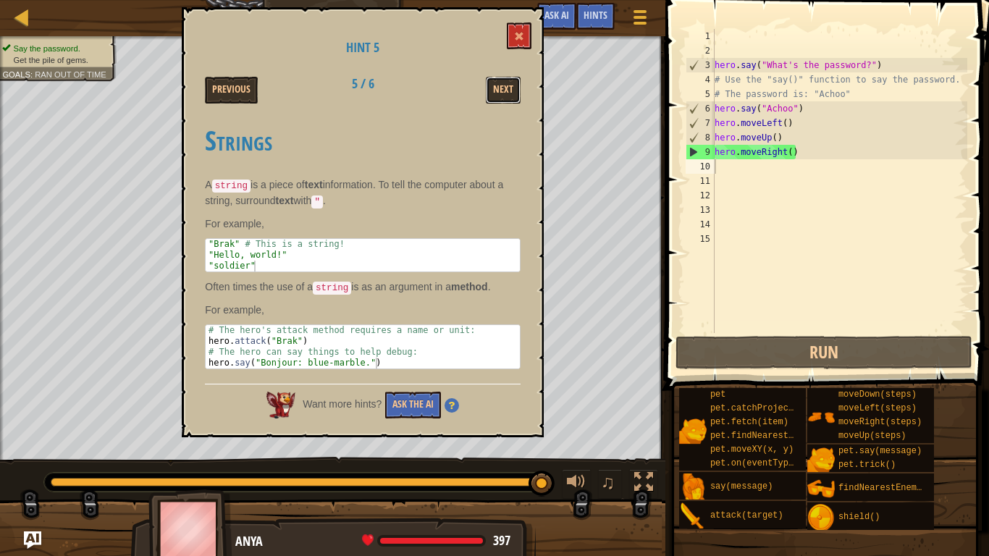
click at [502, 88] on button "Next" at bounding box center [503, 90] width 35 height 27
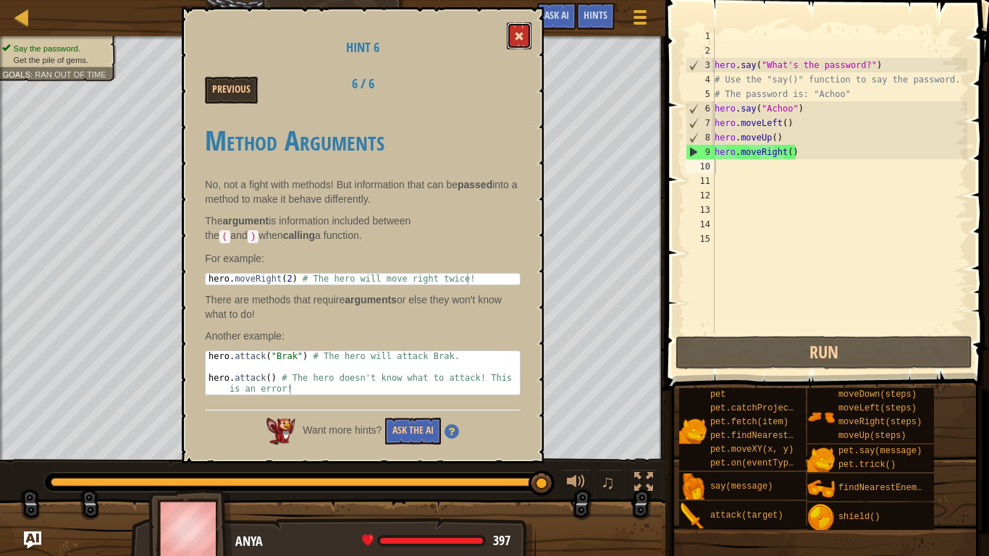
click at [519, 38] on span at bounding box center [519, 36] width 10 height 10
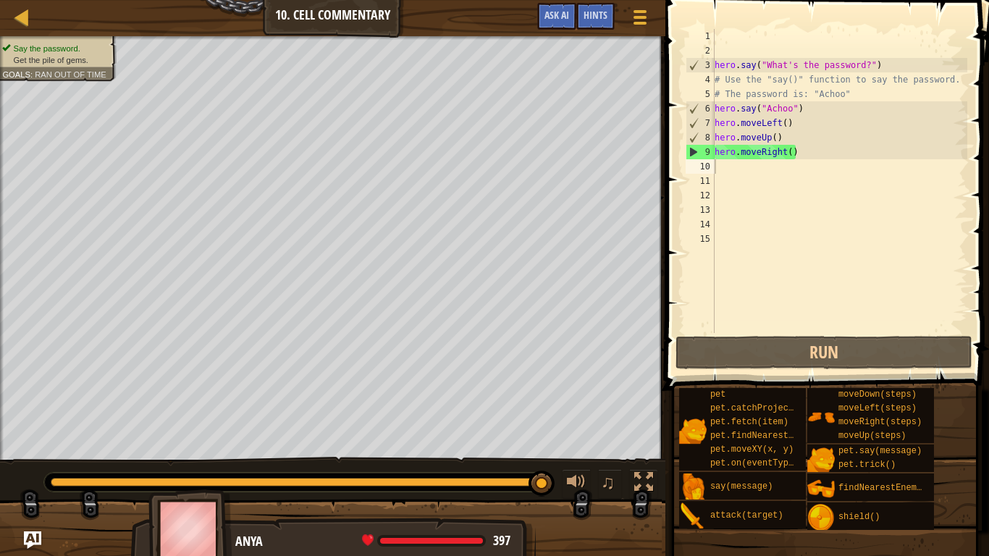
click at [692, 153] on div "9" at bounding box center [700, 152] width 28 height 14
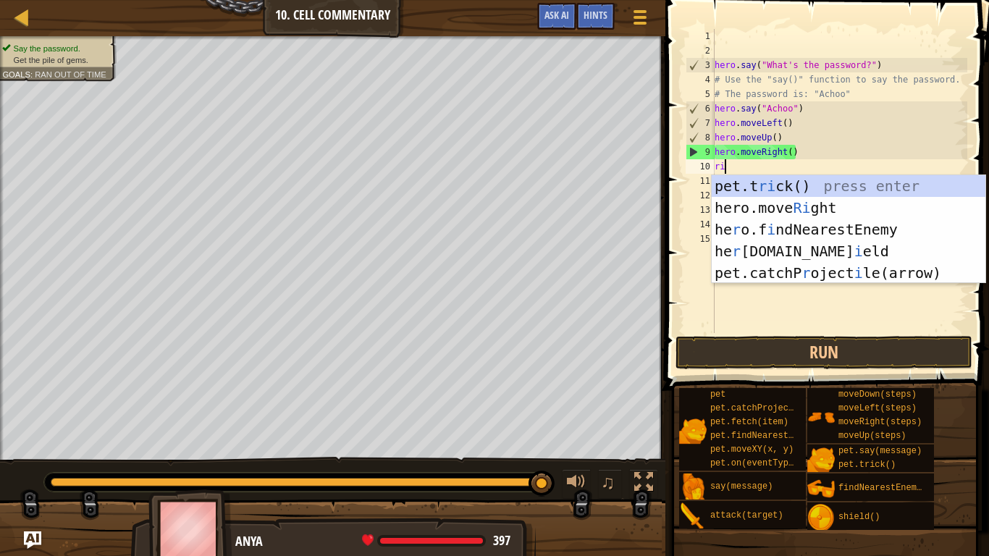
scroll to position [7, 1]
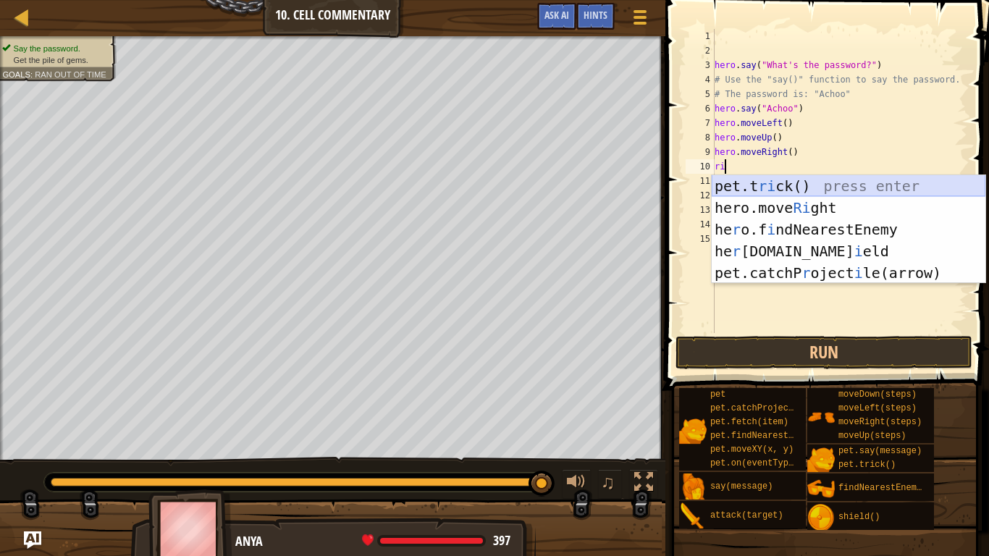
type textarea "r"
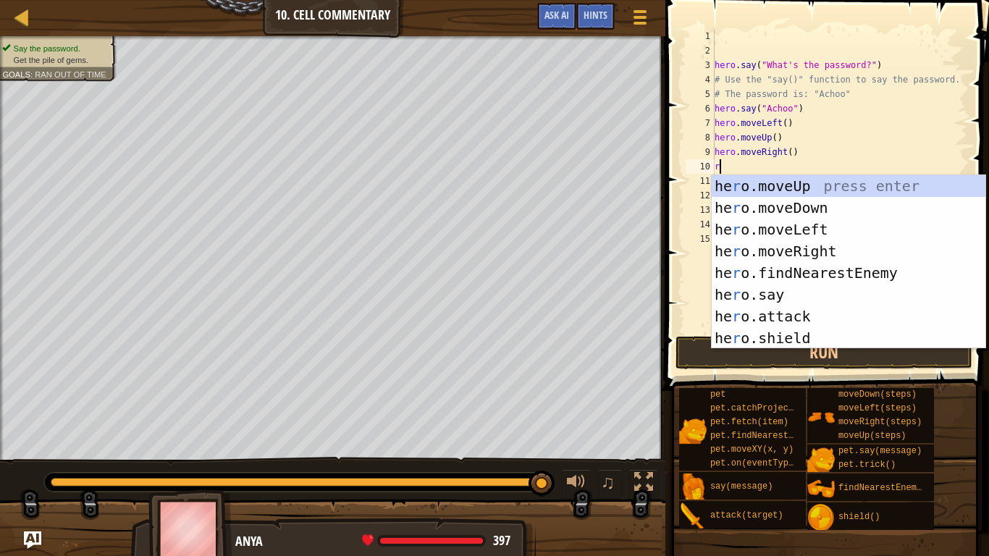
scroll to position [7, 0]
type textarea "ri"
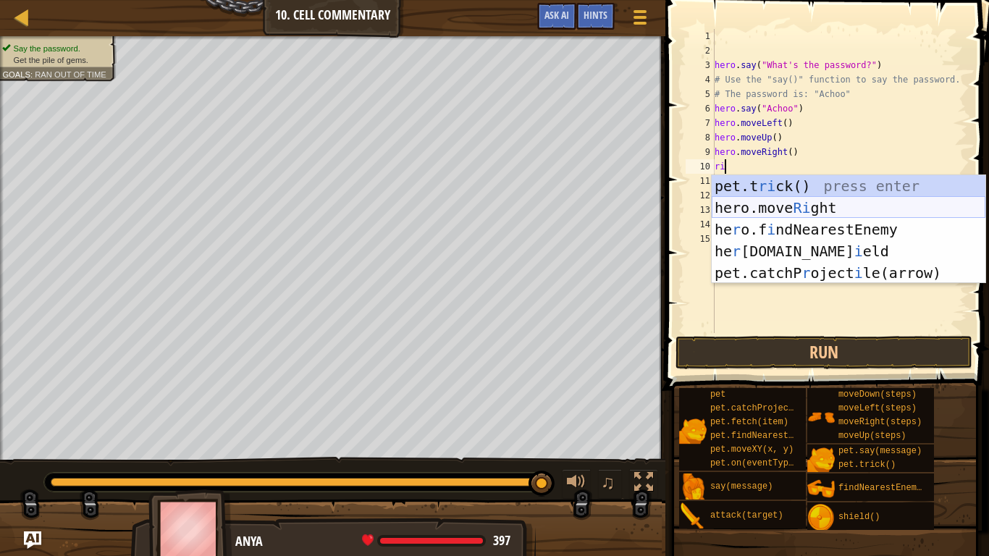
click at [769, 206] on div "pet.t ri ck() press enter hero.move Ri ght press enter he r o.f i ndNearestEnem…" at bounding box center [848, 251] width 274 height 152
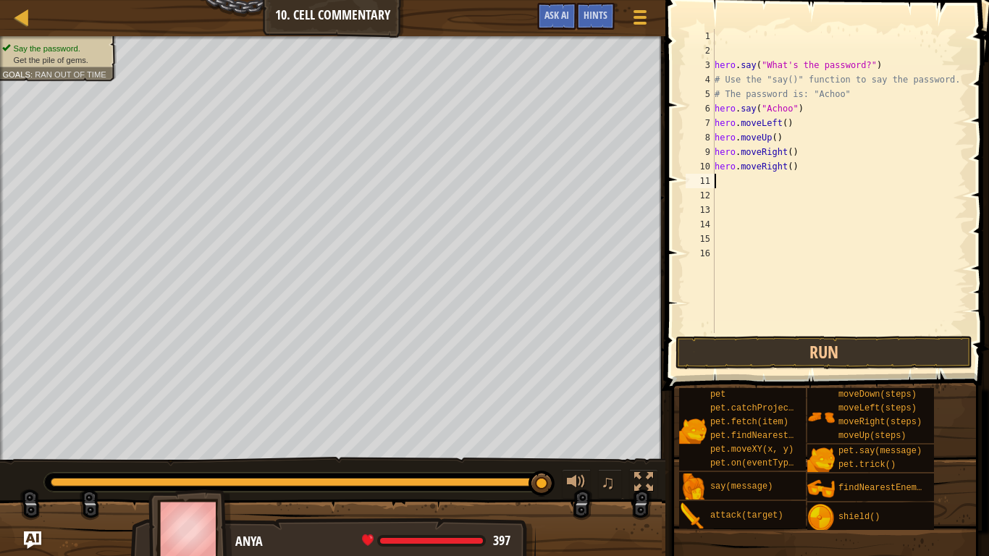
scroll to position [7, 0]
click at [756, 358] on button "Run" at bounding box center [823, 352] width 297 height 33
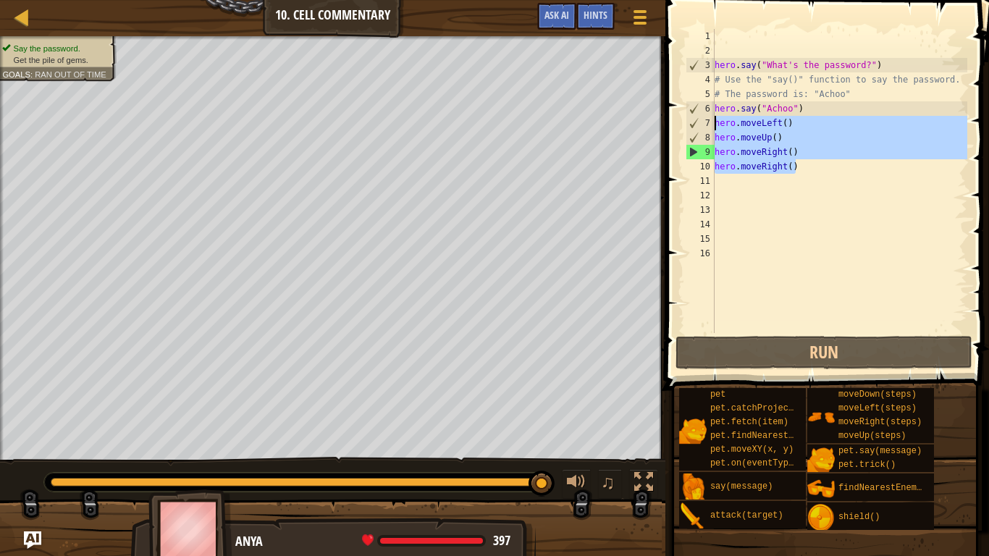
drag, startPoint x: 797, startPoint y: 167, endPoint x: 711, endPoint y: 124, distance: 96.5
click at [711, 124] on div "1 2 3 4 5 6 7 8 9 10 11 12 13 14 15 16 hero . say ( "What's the password?" ) # …" at bounding box center [824, 181] width 284 height 304
type textarea "hero.moveLeft() hero.moveUp()"
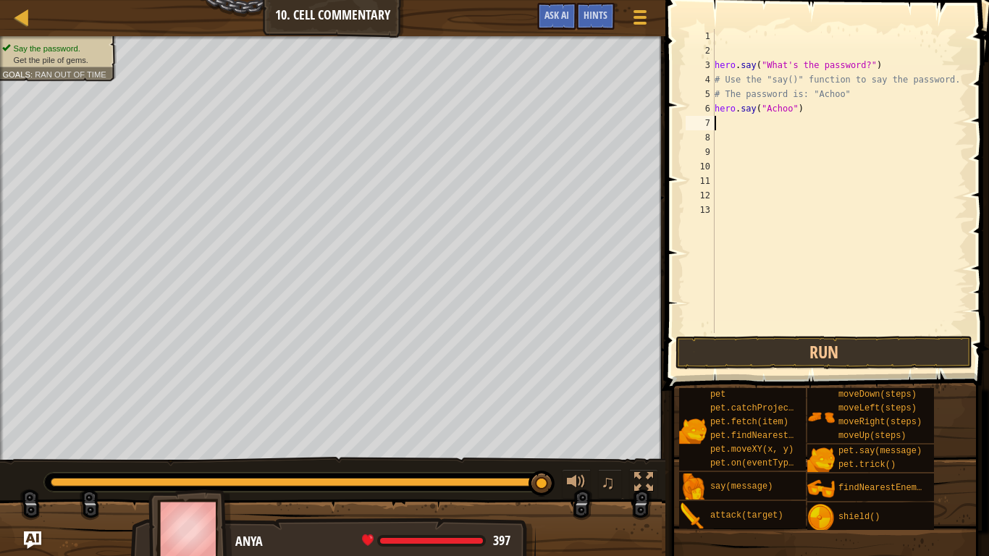
type textarea "up"
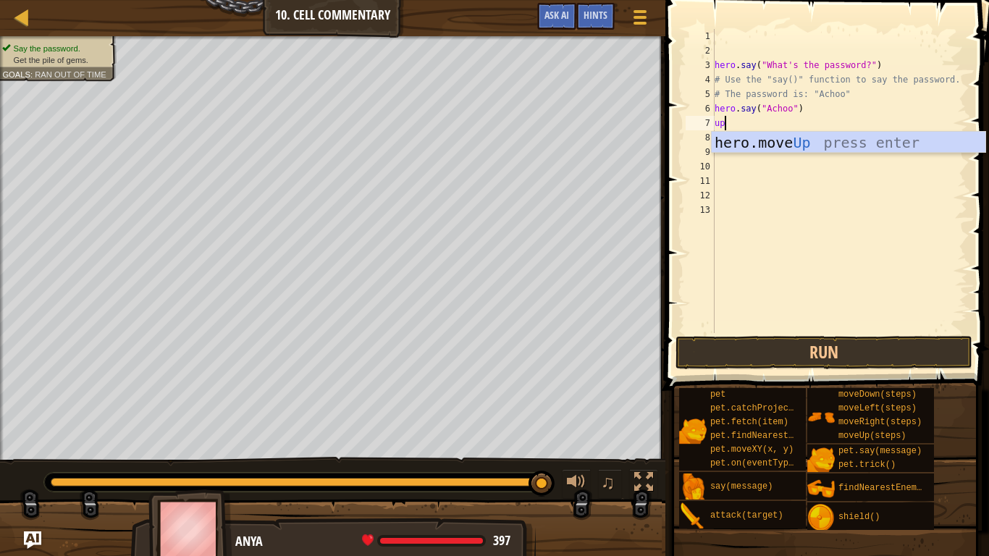
scroll to position [7, 1]
click at [731, 138] on div "hero.move Up press enter" at bounding box center [848, 164] width 274 height 65
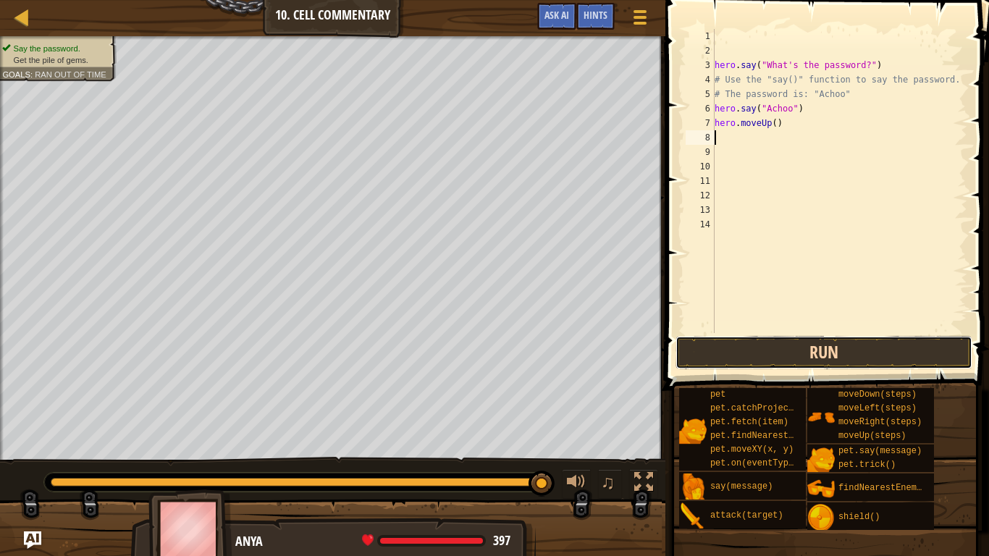
click at [747, 358] on button "Run" at bounding box center [823, 352] width 297 height 33
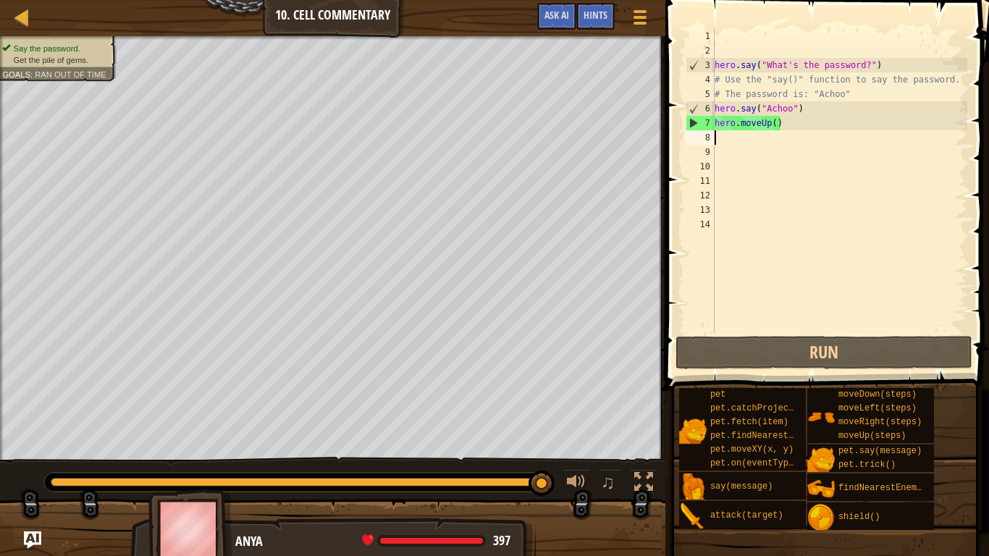
type textarea "u"
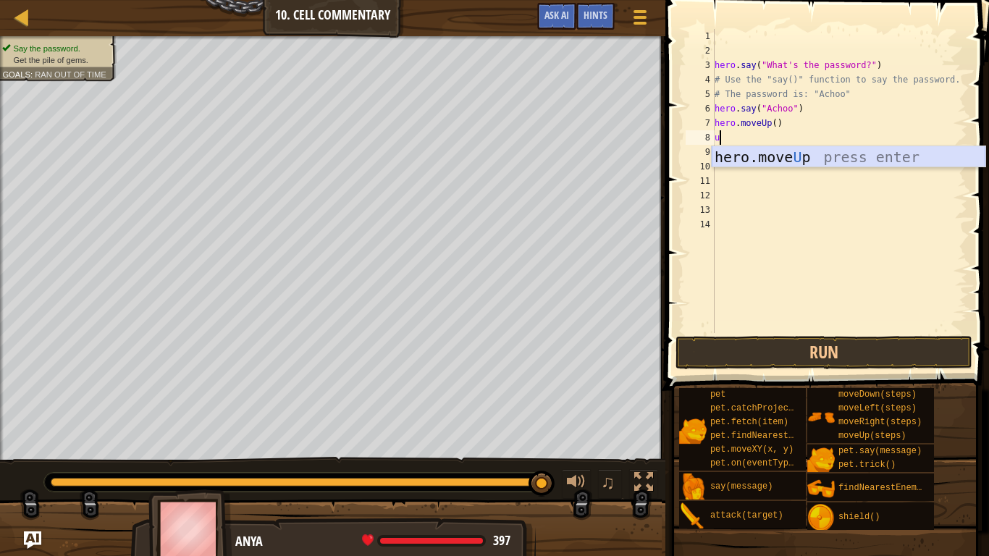
click at [759, 156] on div "hero.move U p press enter" at bounding box center [848, 178] width 274 height 65
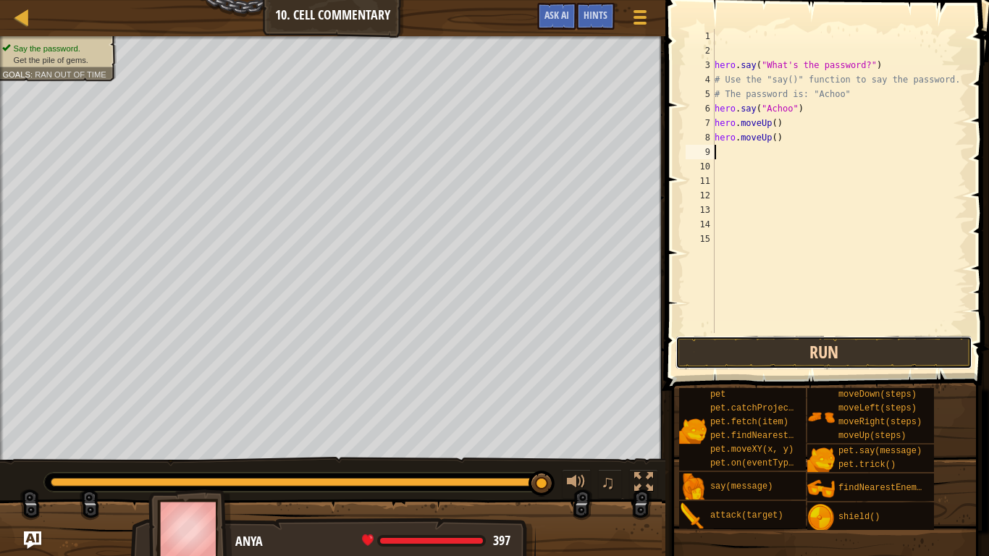
click at [758, 355] on button "Run" at bounding box center [823, 352] width 297 height 33
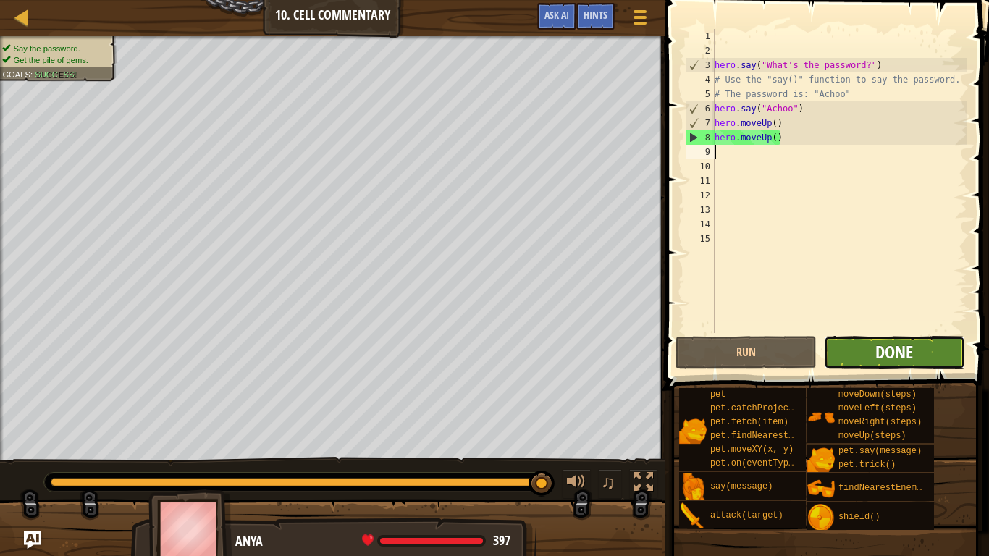
click at [895, 359] on span "Done" at bounding box center [894, 351] width 38 height 23
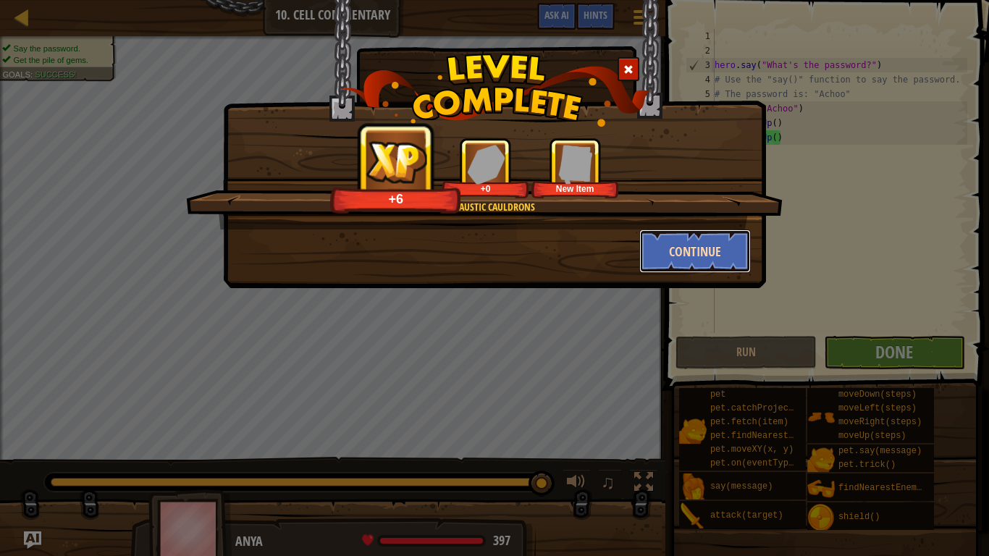
click at [699, 256] on button "Continue" at bounding box center [695, 250] width 112 height 43
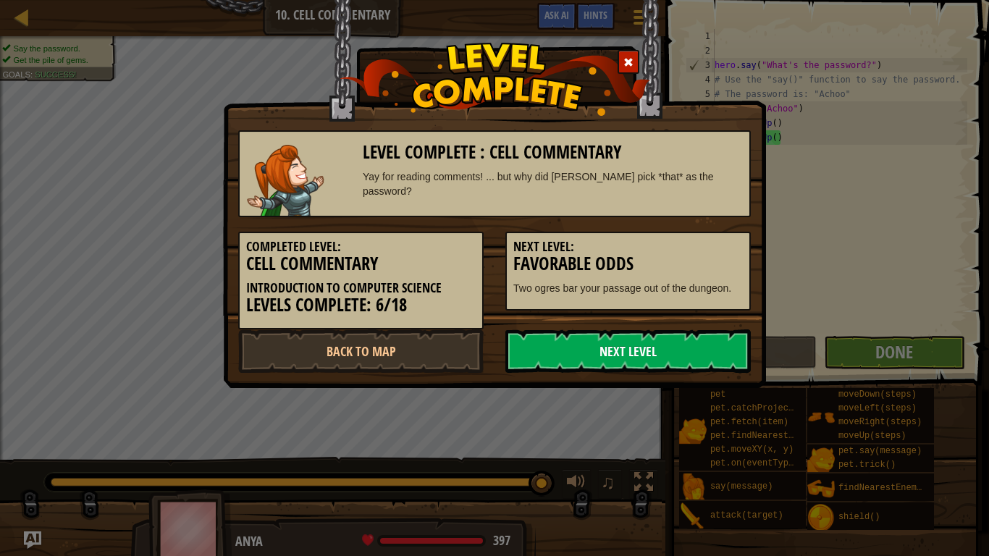
click at [658, 352] on link "Next Level" at bounding box center [627, 350] width 245 height 43
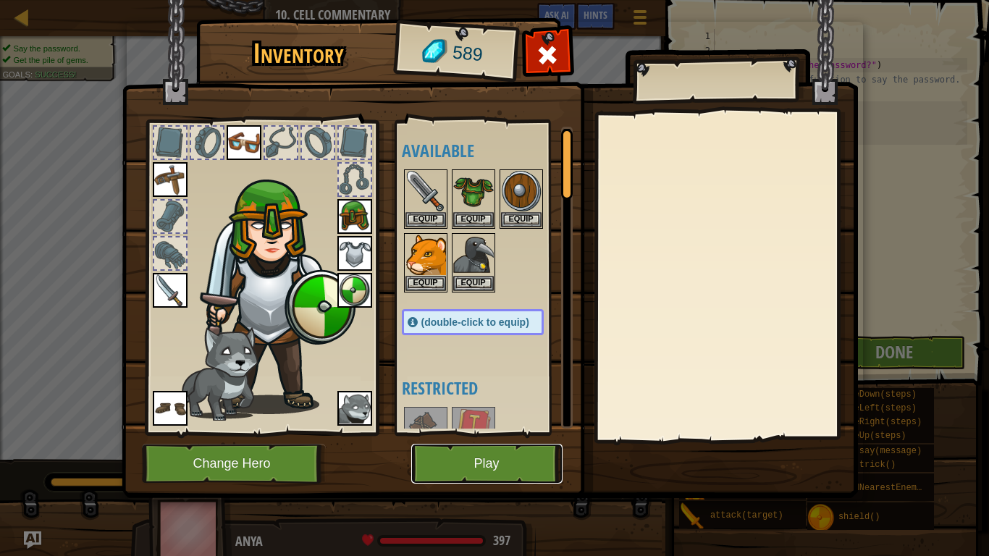
click at [497, 449] on button "Play" at bounding box center [486, 464] width 151 height 40
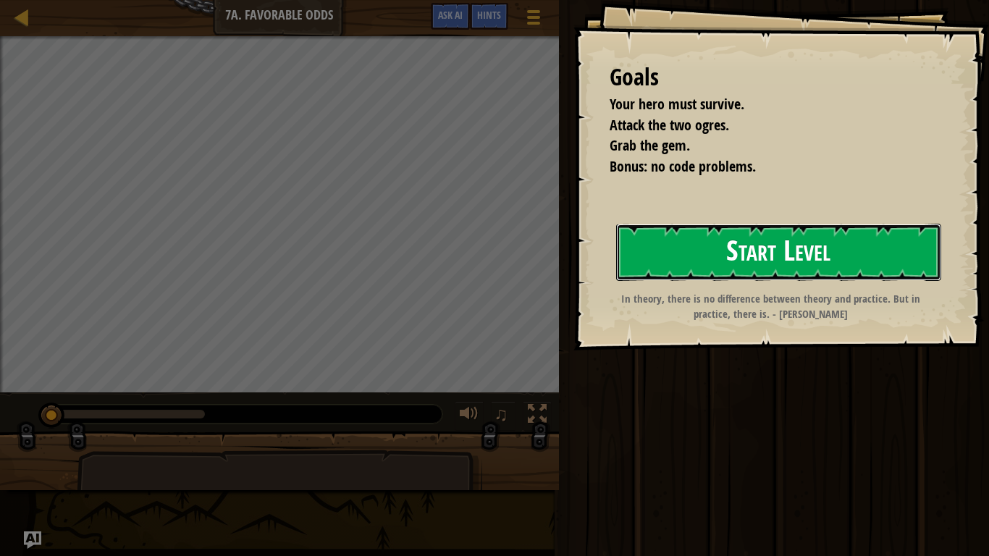
click at [715, 258] on button "Start Level" at bounding box center [778, 252] width 325 height 57
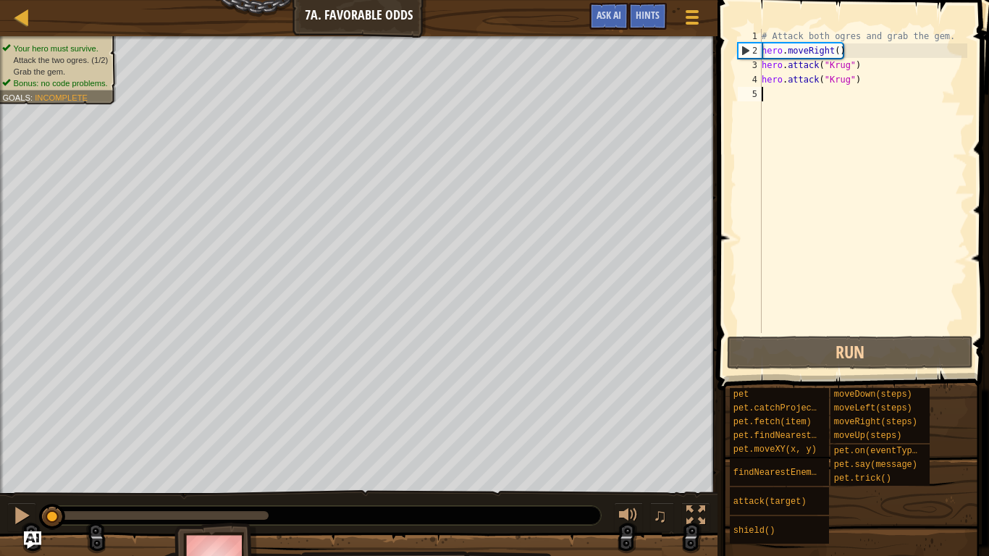
scroll to position [7, 0]
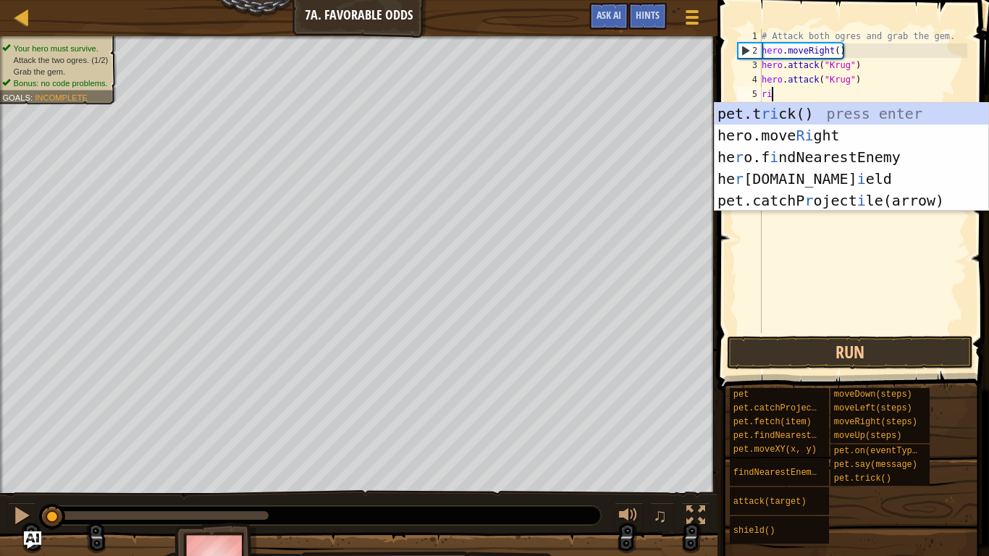
type textarea "rig"
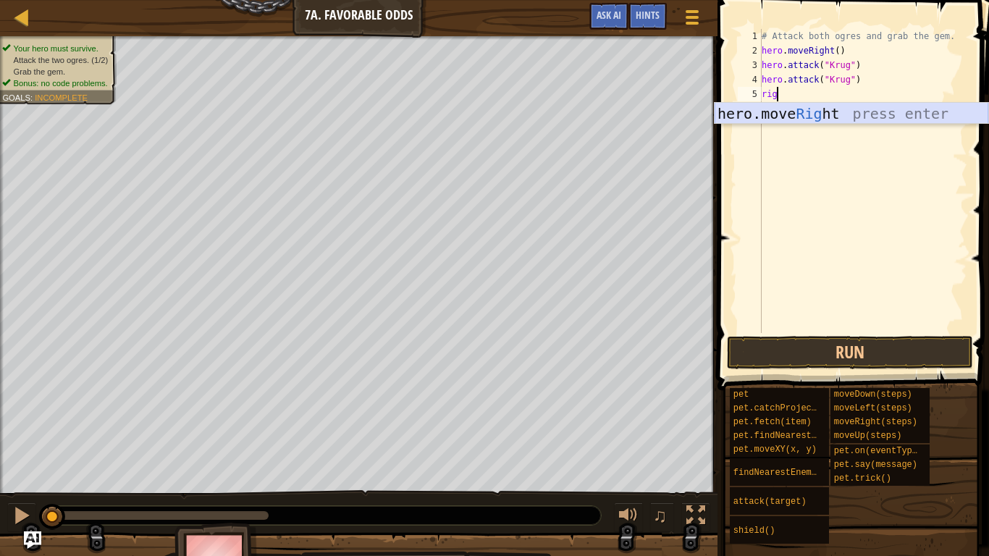
click at [791, 119] on div "hero.move Rig ht press enter" at bounding box center [851, 135] width 274 height 65
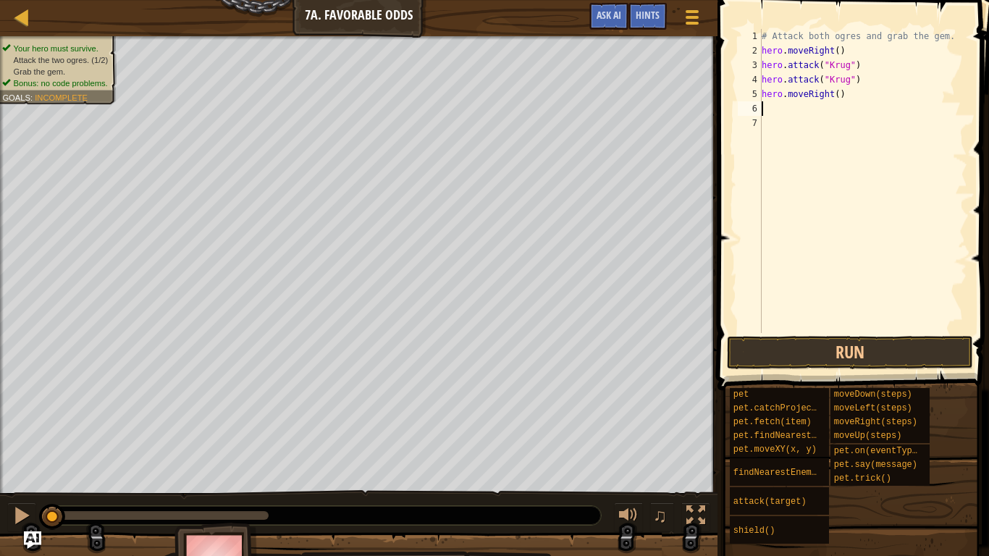
scroll to position [7, 0]
type textarea "up"
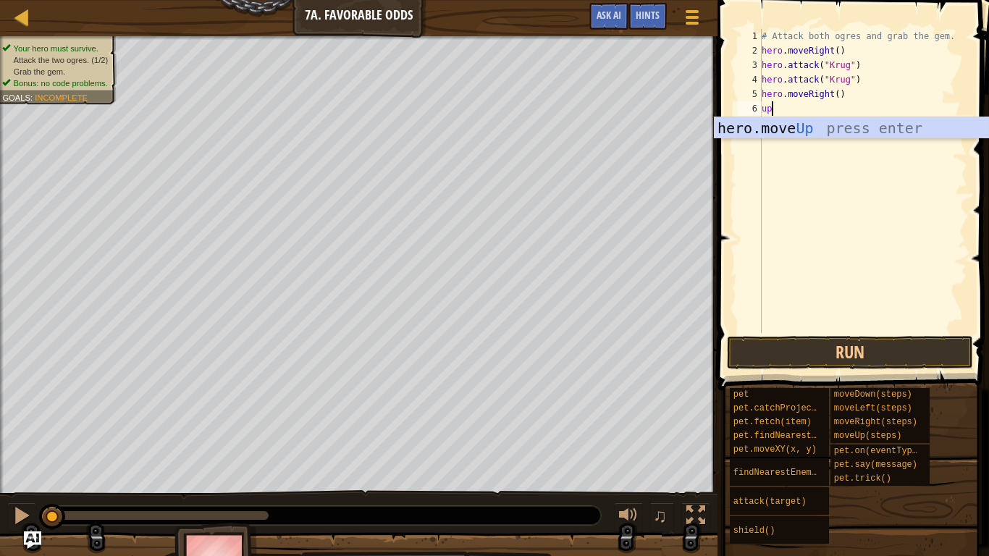
scroll to position [7, 1]
click at [794, 127] on div "hero.move Up press enter" at bounding box center [851, 149] width 274 height 65
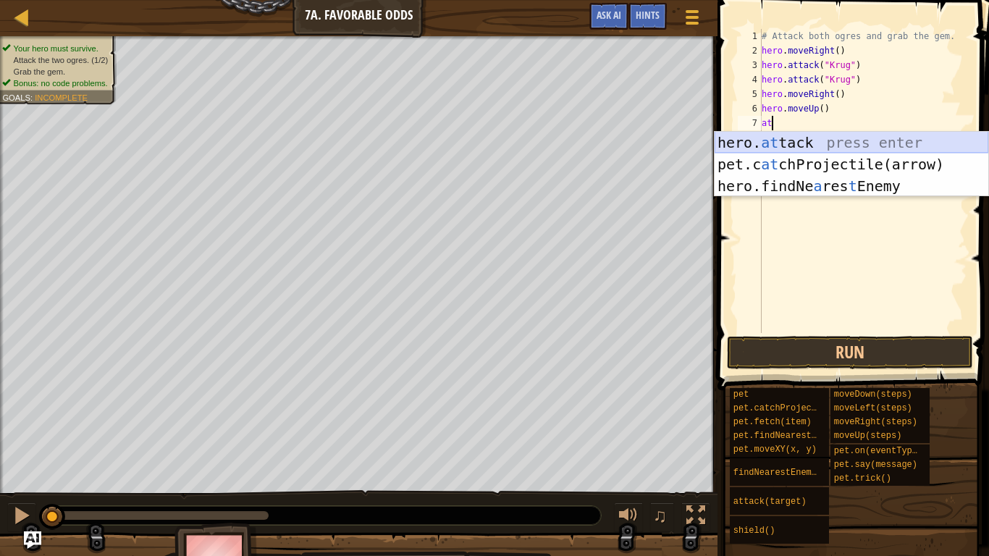
click at [808, 135] on div "hero. at tack press enter pet.c at chProjectile(arrow) press enter hero.findNe …" at bounding box center [851, 186] width 274 height 109
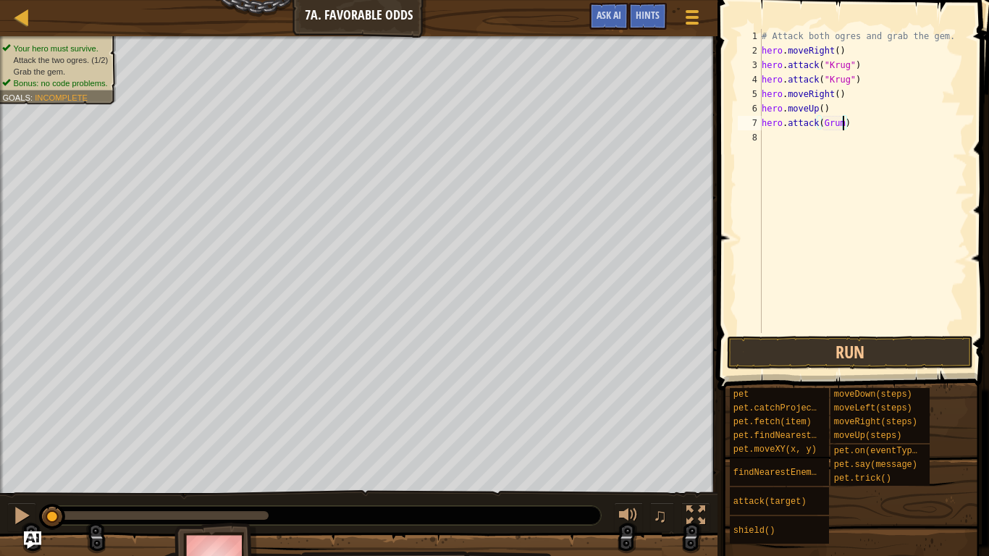
scroll to position [7, 12]
click at [800, 361] on button "Run" at bounding box center [850, 352] width 246 height 33
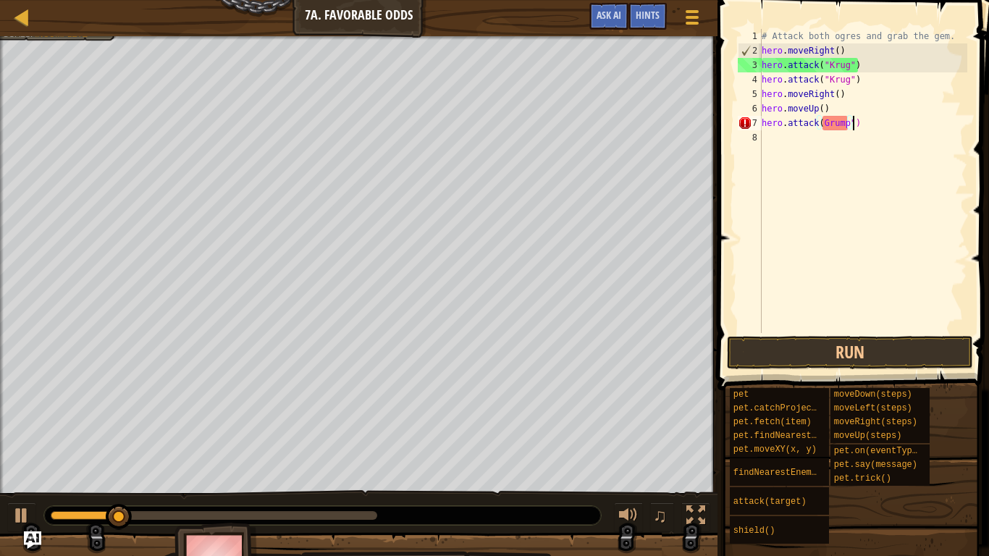
scroll to position [7, 13]
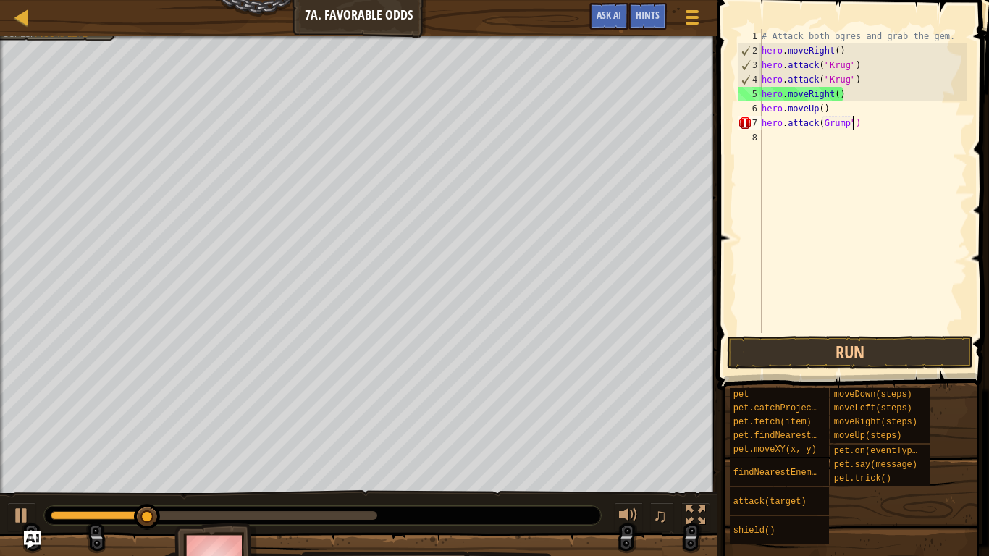
click at [820, 124] on div "# Attack both ogres and grab the gem. hero . moveRight ( ) hero . attack ( "[PE…" at bounding box center [862, 195] width 208 height 333
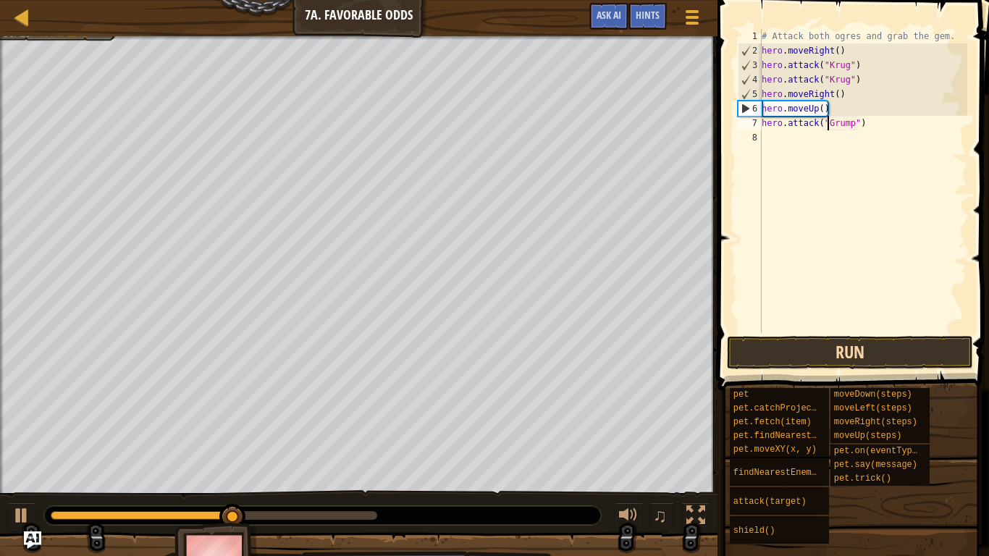
type textarea "hero.attack("Grump")"
click at [892, 347] on button "Run" at bounding box center [850, 352] width 246 height 33
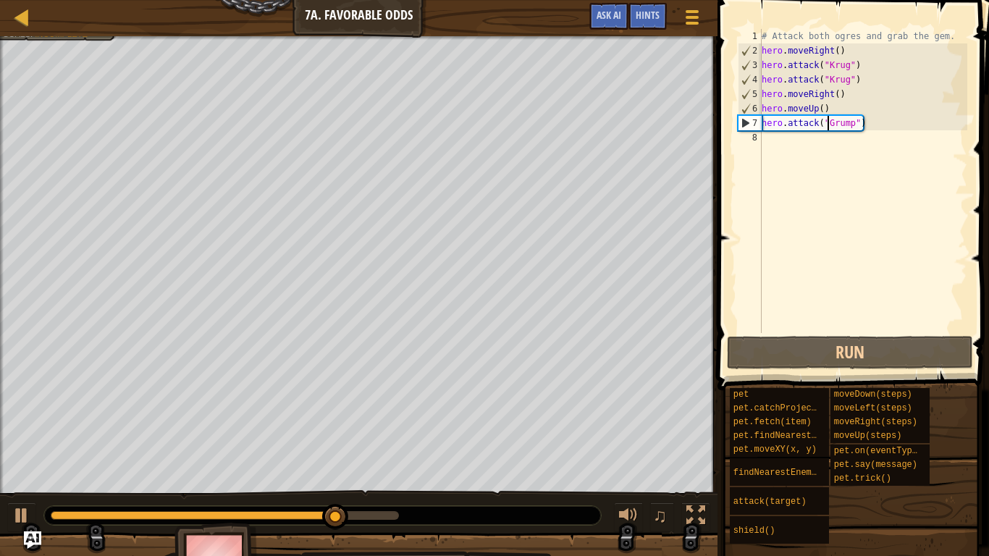
click at [774, 145] on div "# Attack both ogres and grab the gem. hero . moveRight ( ) hero . attack ( "[PE…" at bounding box center [862, 195] width 208 height 333
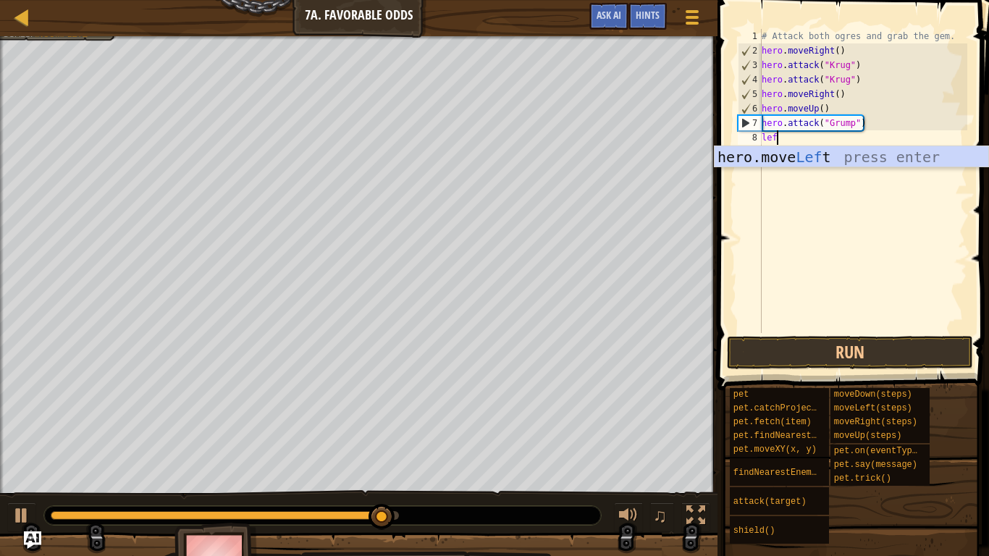
type textarea "left"
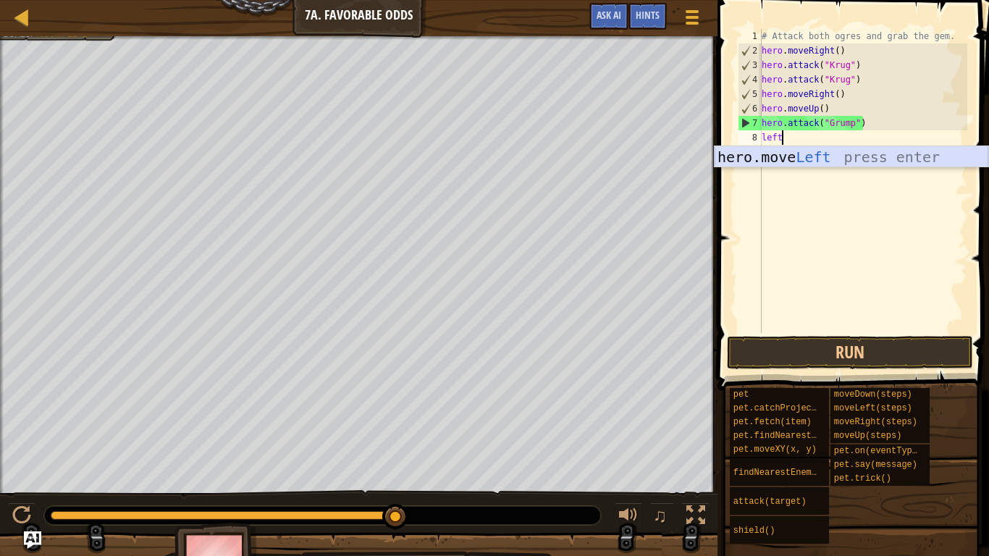
click at [792, 160] on div "hero.move Left press enter" at bounding box center [851, 178] width 274 height 65
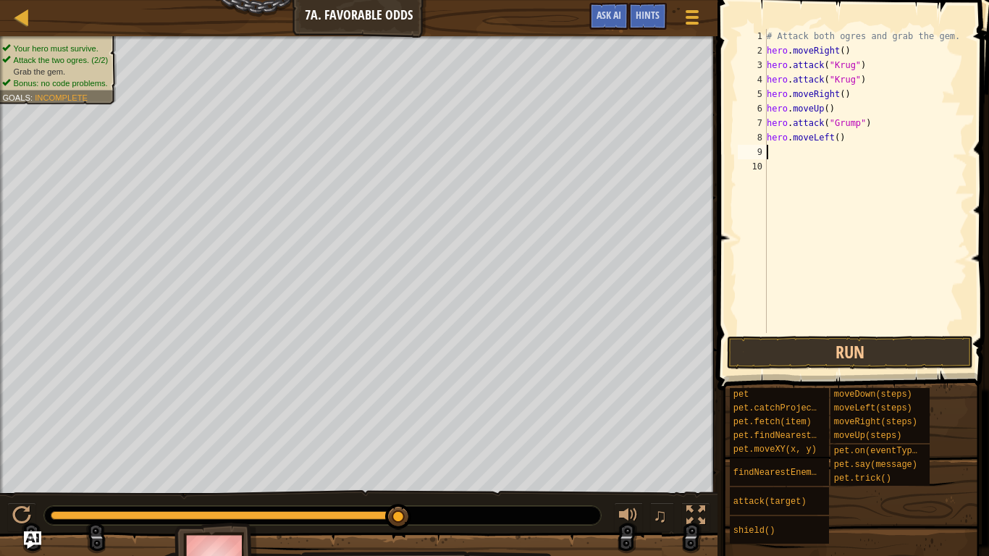
scroll to position [7, 0]
click at [840, 138] on div "# Attack both ogres and grab the gem. hero . moveRight ( ) hero . attack ( "[PE…" at bounding box center [865, 195] width 203 height 333
type textarea "hero.moveLeft(2)"
click at [845, 361] on button "Run" at bounding box center [850, 352] width 246 height 33
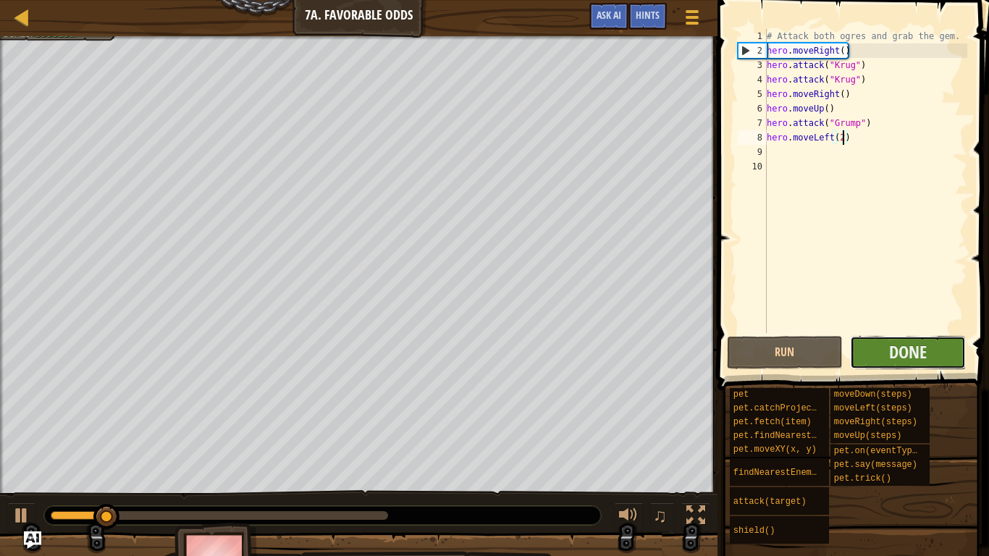
click at [864, 361] on button "Done" at bounding box center [908, 352] width 116 height 33
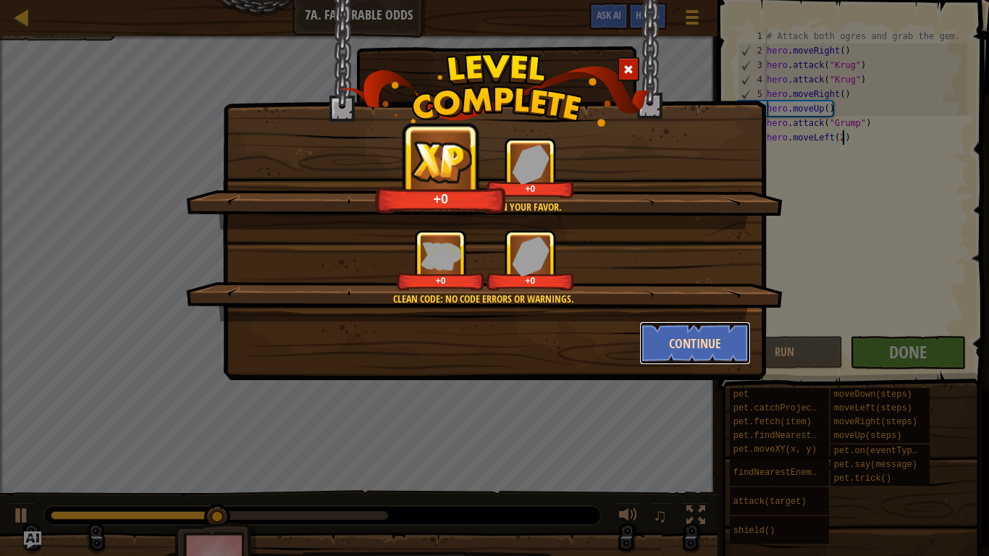
click at [688, 329] on button "Continue" at bounding box center [695, 342] width 112 height 43
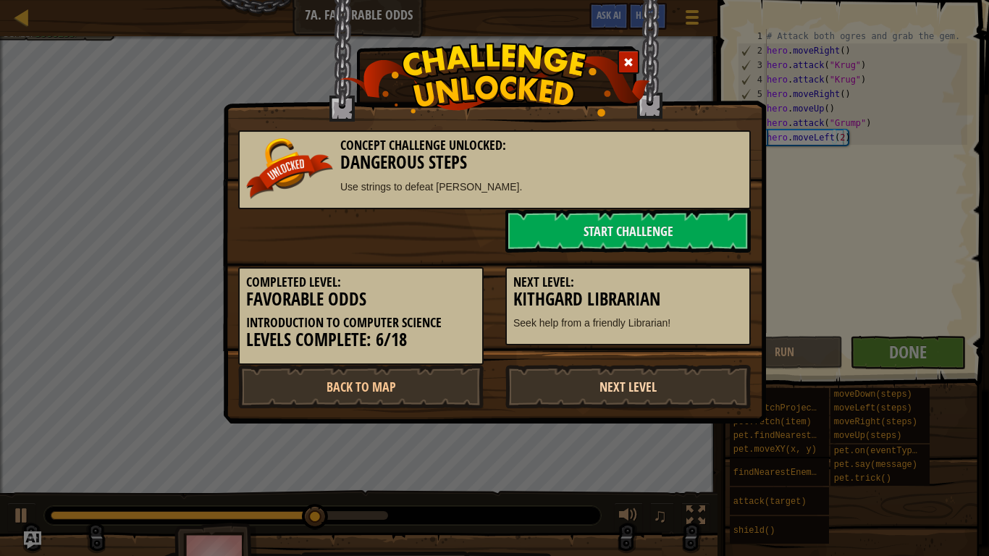
click at [609, 387] on link "Next Level" at bounding box center [627, 386] width 245 height 43
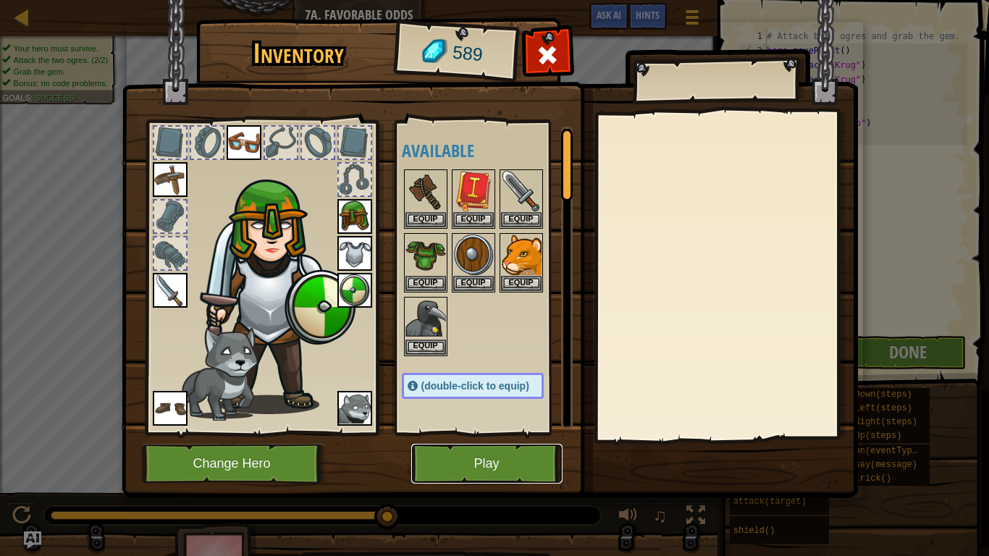
click at [536, 457] on button "Play" at bounding box center [486, 464] width 151 height 40
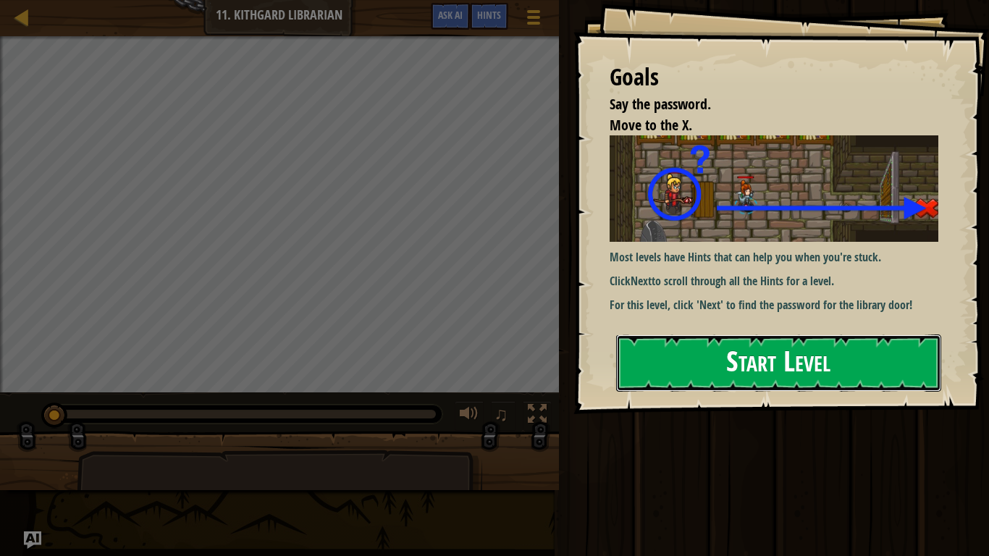
click at [656, 352] on button "Start Level" at bounding box center [778, 362] width 325 height 57
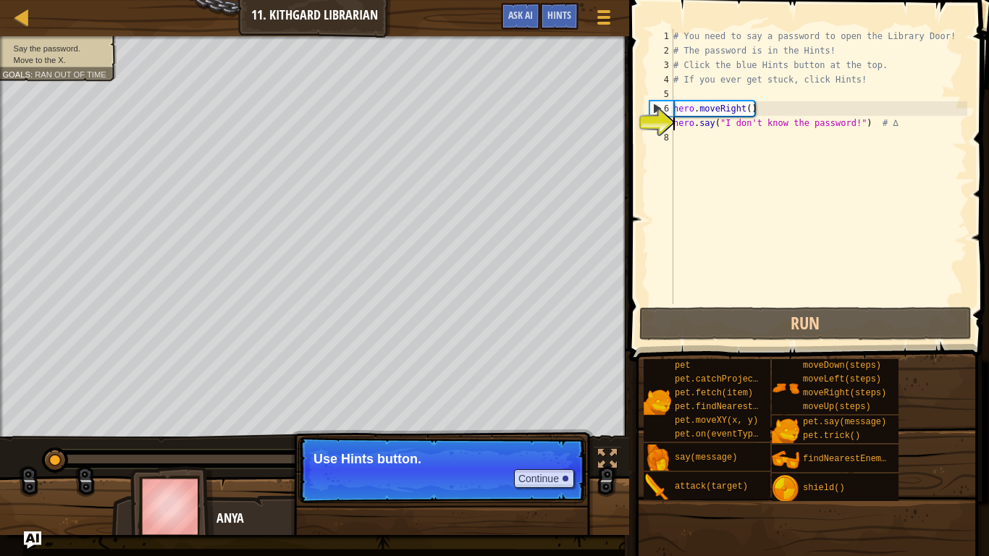
click at [700, 193] on div "# You need to say a password to open the Library Door! # The password is in the…" at bounding box center [818, 181] width 297 height 304
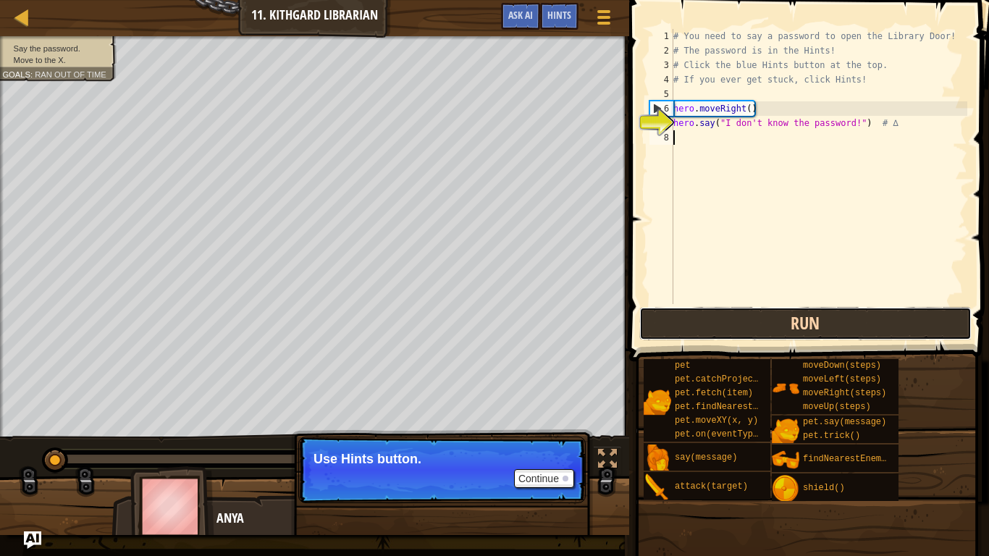
click at [730, 319] on button "Run" at bounding box center [805, 323] width 332 height 33
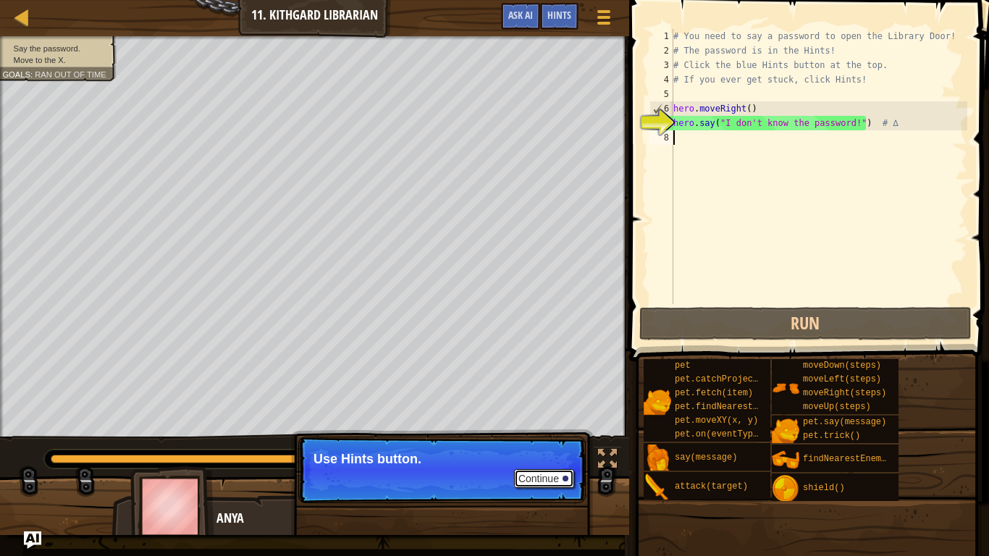
click at [554, 457] on button "Continue" at bounding box center [544, 478] width 60 height 19
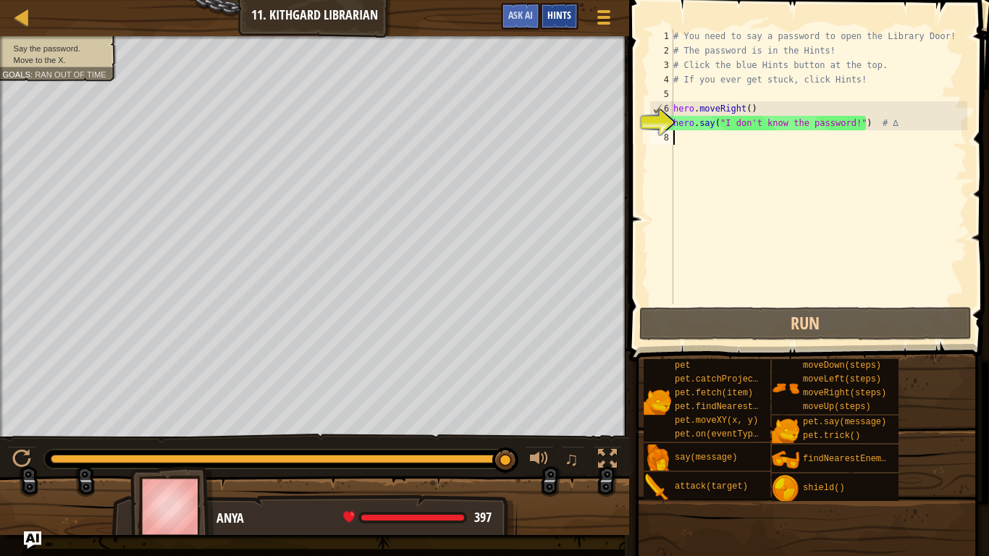
click at [562, 24] on div "Hints" at bounding box center [559, 16] width 38 height 27
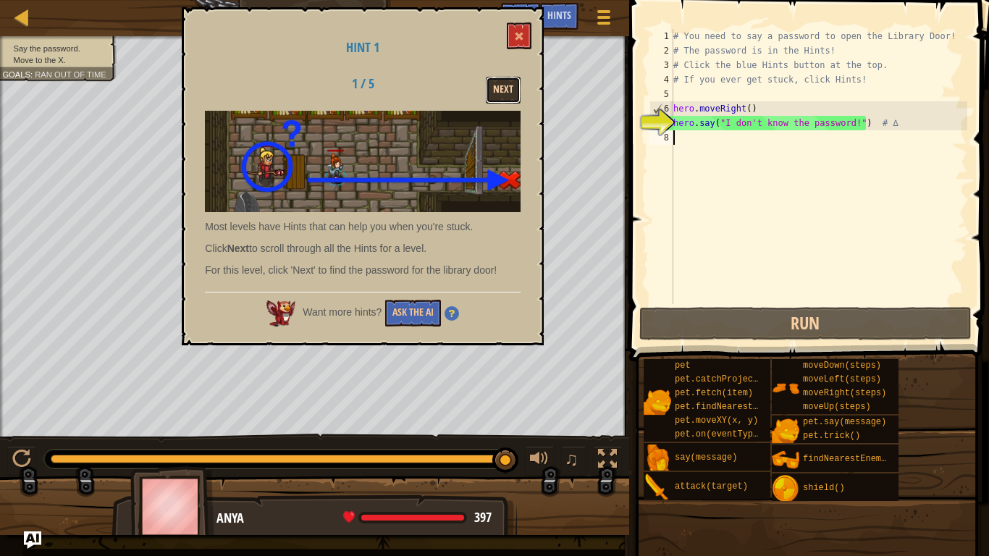
click at [512, 86] on button "Next" at bounding box center [503, 90] width 35 height 27
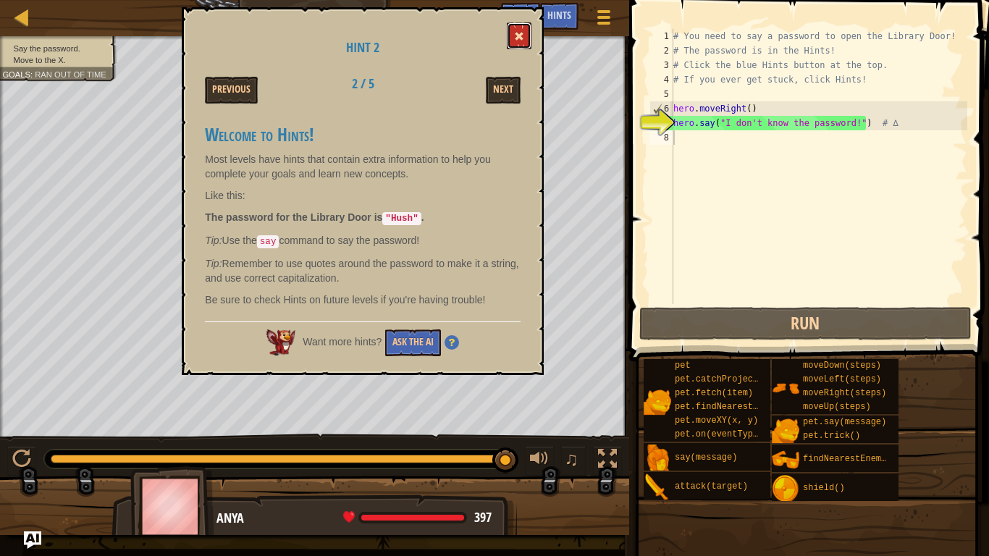
click at [525, 37] on button at bounding box center [519, 35] width 25 height 27
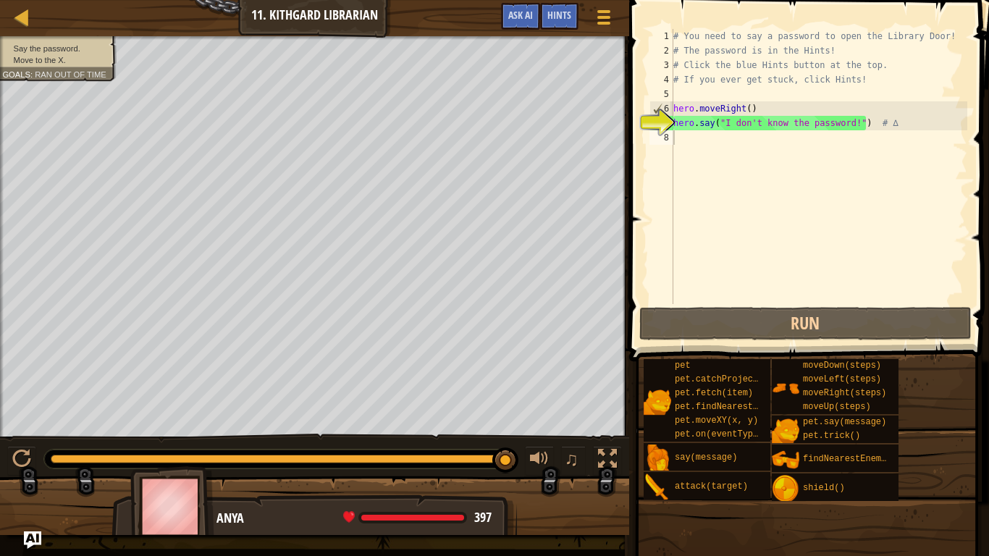
click at [855, 126] on div "# You need to say a password to open the Library Door! # The password is in the…" at bounding box center [818, 181] width 297 height 304
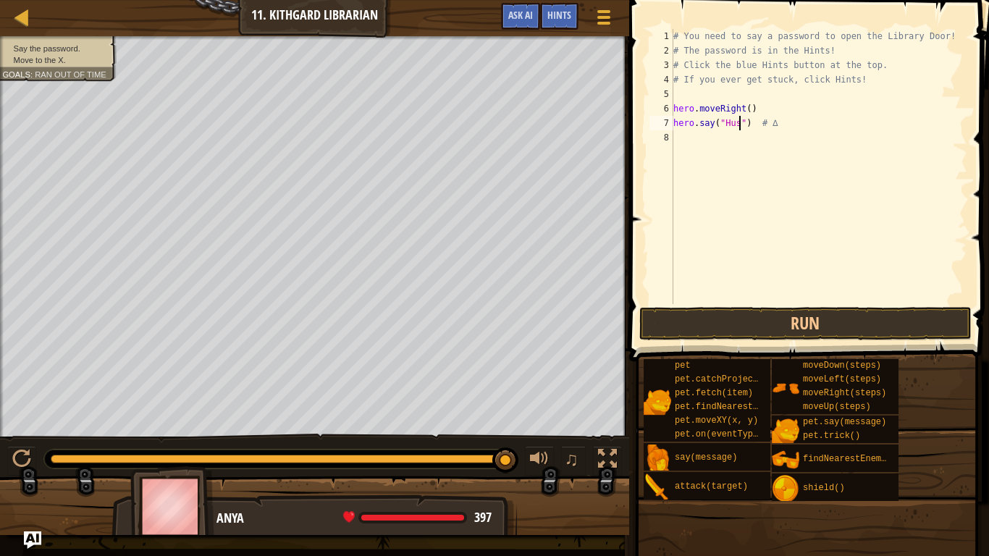
scroll to position [7, 10]
type textarea "hero.say("Hush") # ∆"
click at [753, 313] on button "Run" at bounding box center [805, 323] width 332 height 33
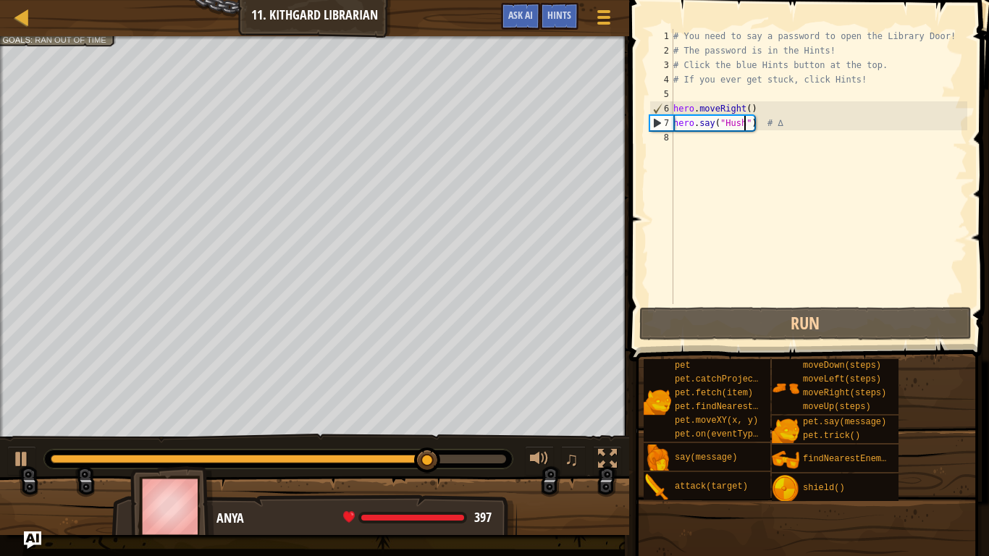
click at [766, 135] on div "# You need to say a password to open the Library Door! # The password is in the…" at bounding box center [818, 181] width 297 height 304
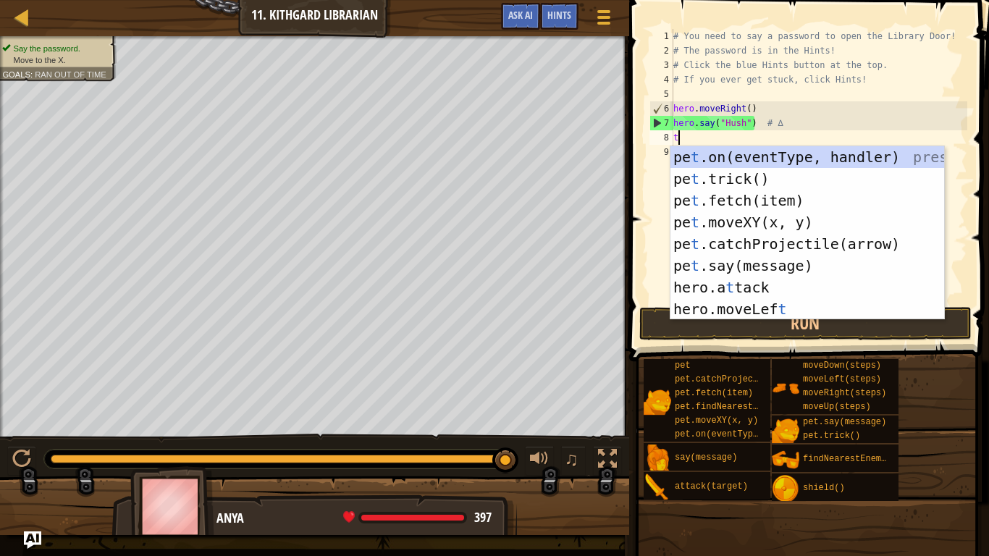
scroll to position [7, 1]
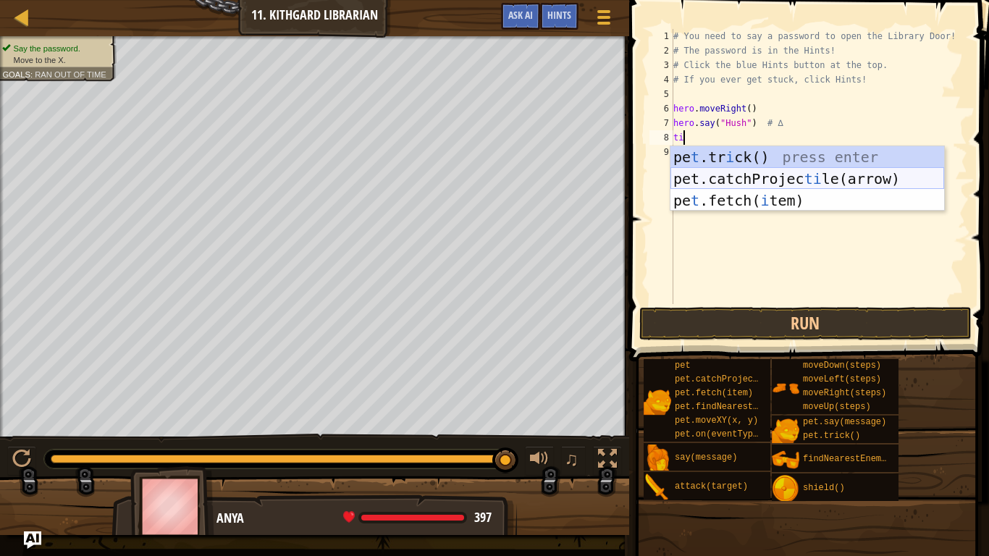
type textarea "t"
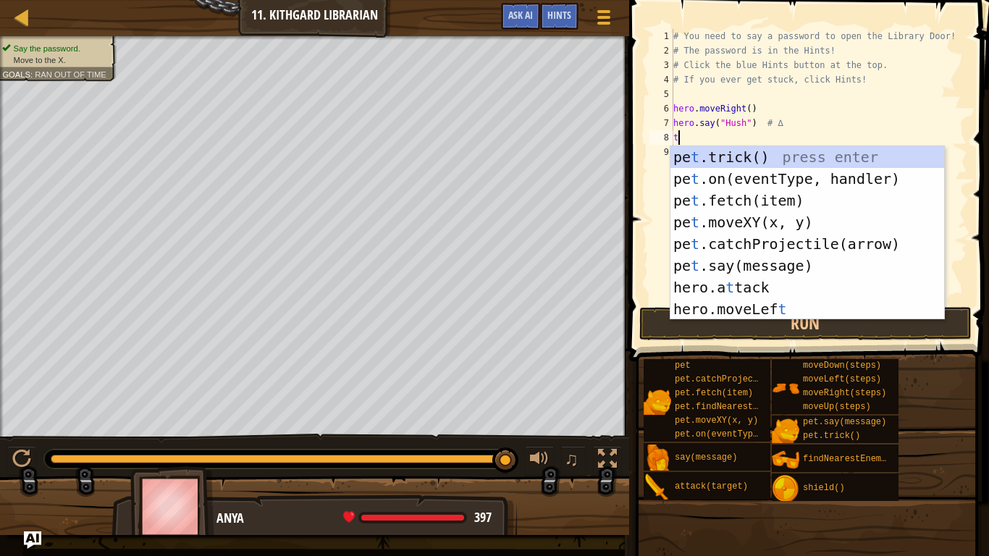
scroll to position [7, 0]
type textarea "r"
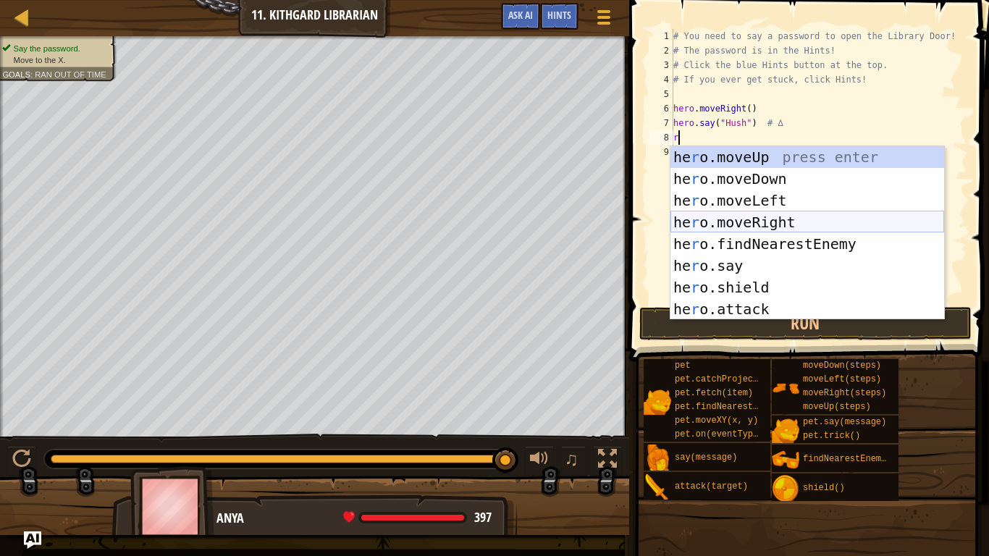
click at [808, 225] on div "he r o.moveUp press enter he r o.moveDown press enter he r o.moveLeft press ent…" at bounding box center [807, 254] width 274 height 217
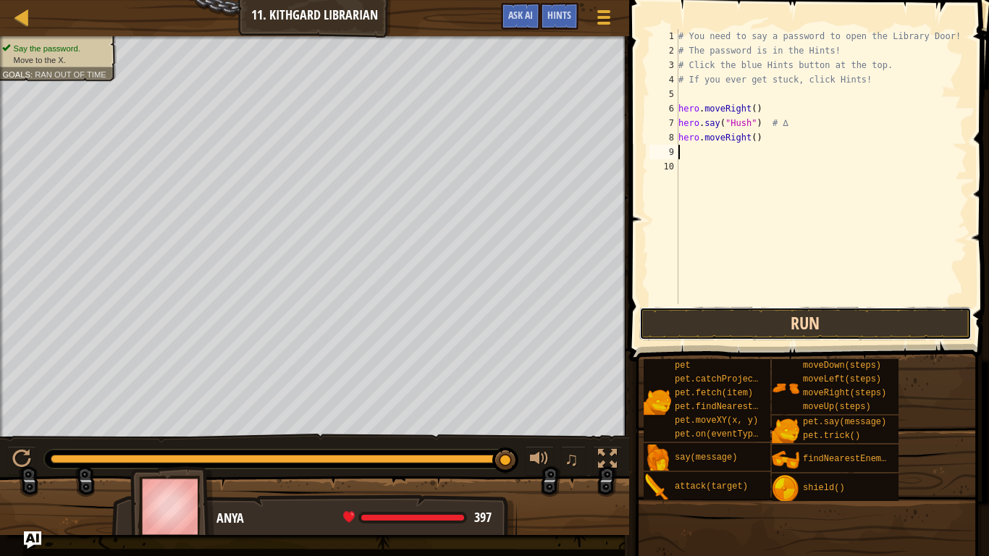
click at [784, 315] on button "Run" at bounding box center [805, 323] width 332 height 33
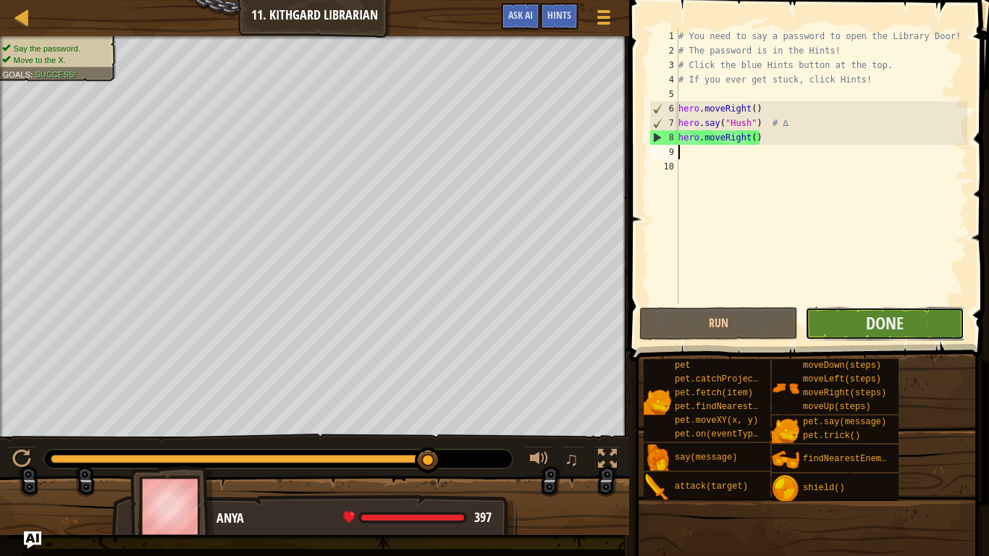
click at [856, 334] on button "Done" at bounding box center [884, 323] width 158 height 33
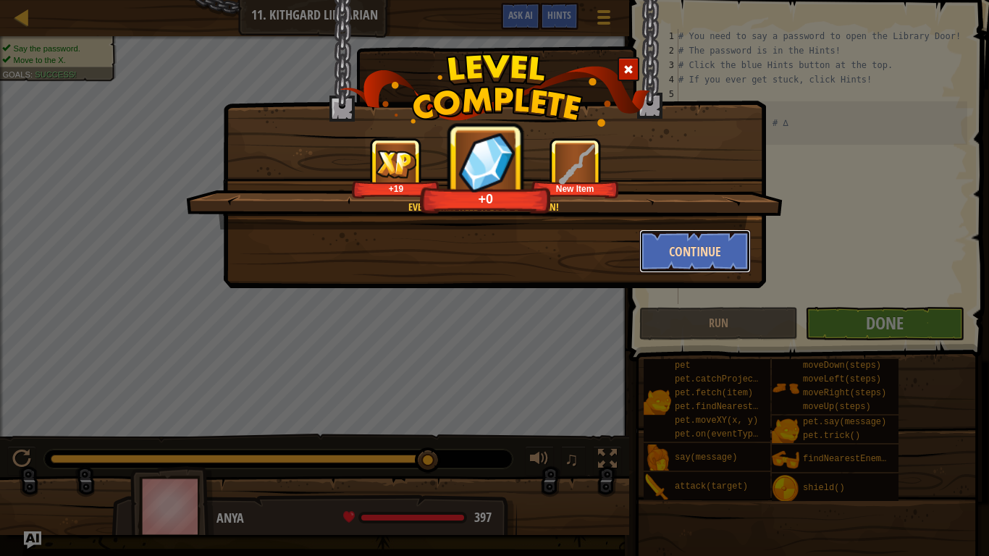
click at [727, 268] on button "Continue" at bounding box center [695, 250] width 112 height 43
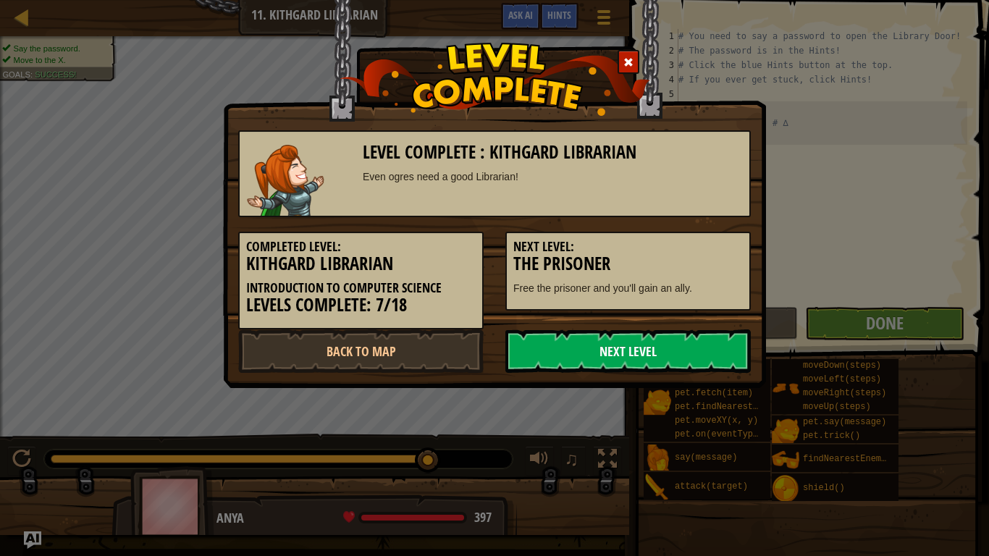
click at [709, 344] on link "Next Level" at bounding box center [627, 350] width 245 height 43
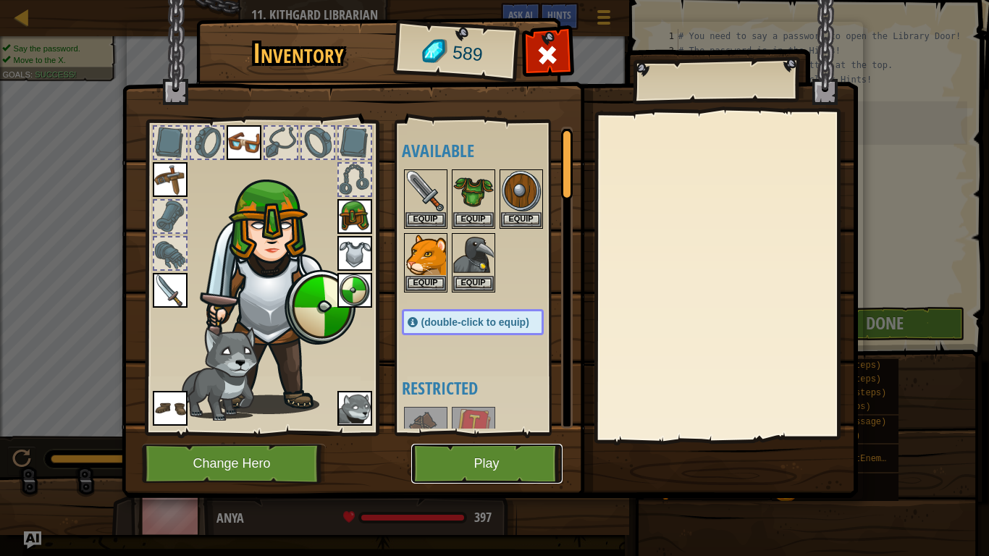
click at [535, 457] on button "Play" at bounding box center [486, 464] width 151 height 40
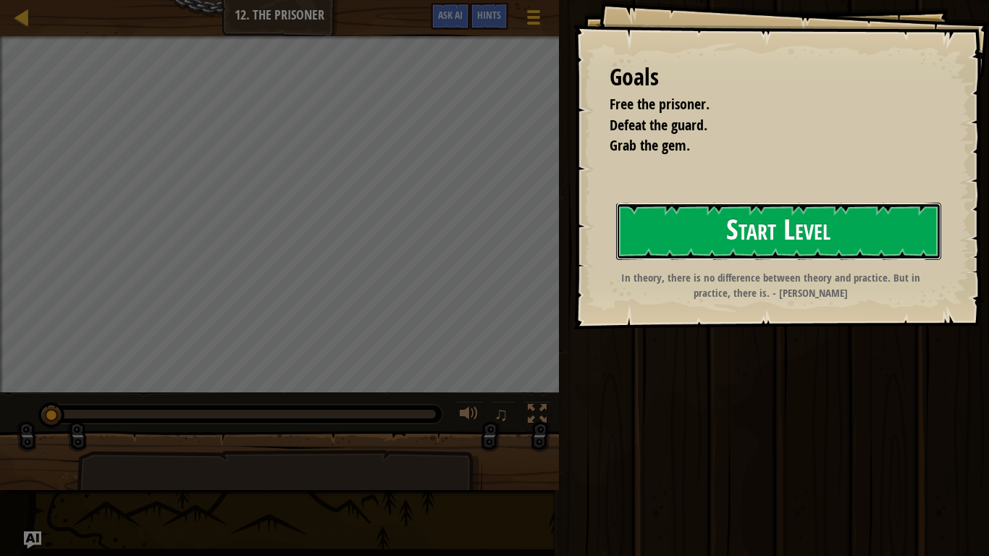
click at [679, 250] on button "Start Level" at bounding box center [778, 231] width 325 height 57
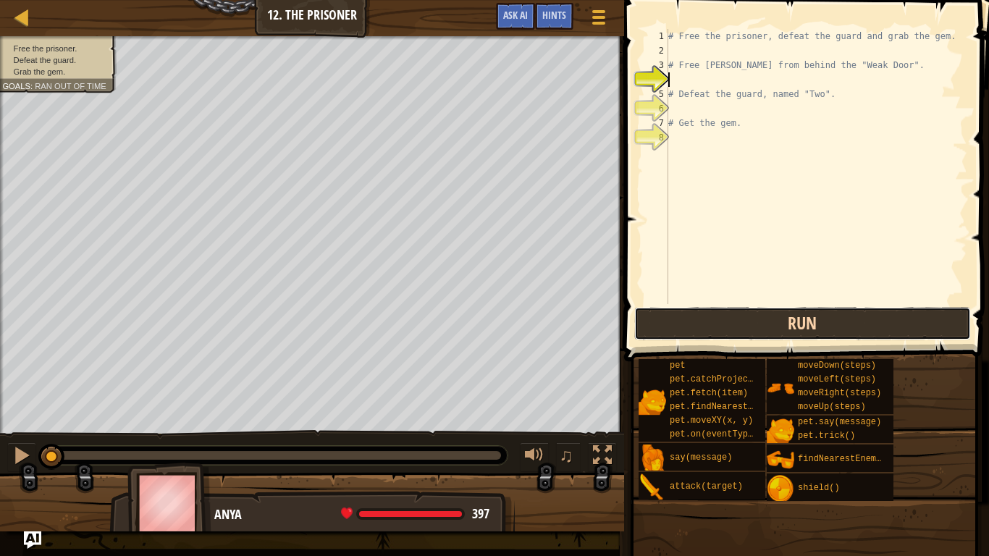
click at [726, 317] on button "Run" at bounding box center [802, 323] width 337 height 33
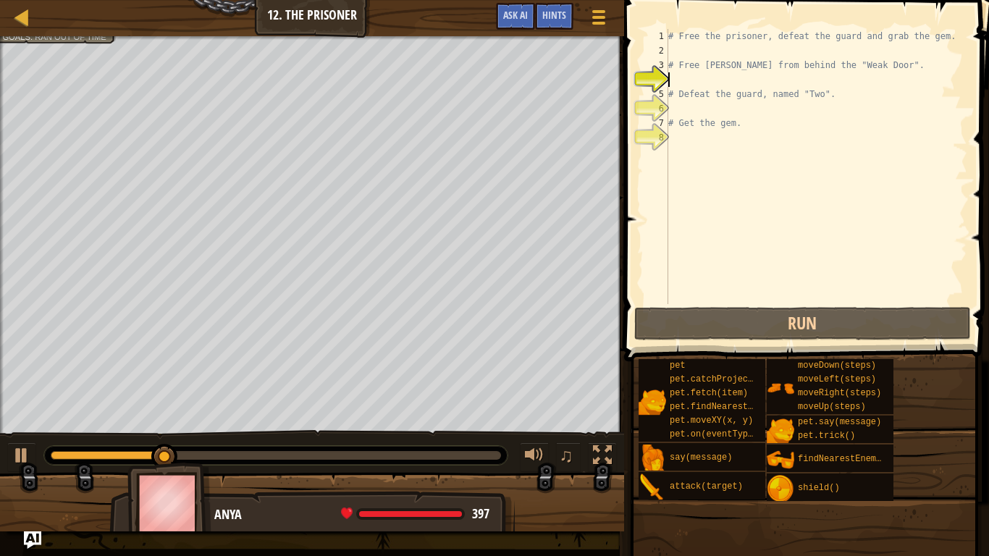
type textarea "f"
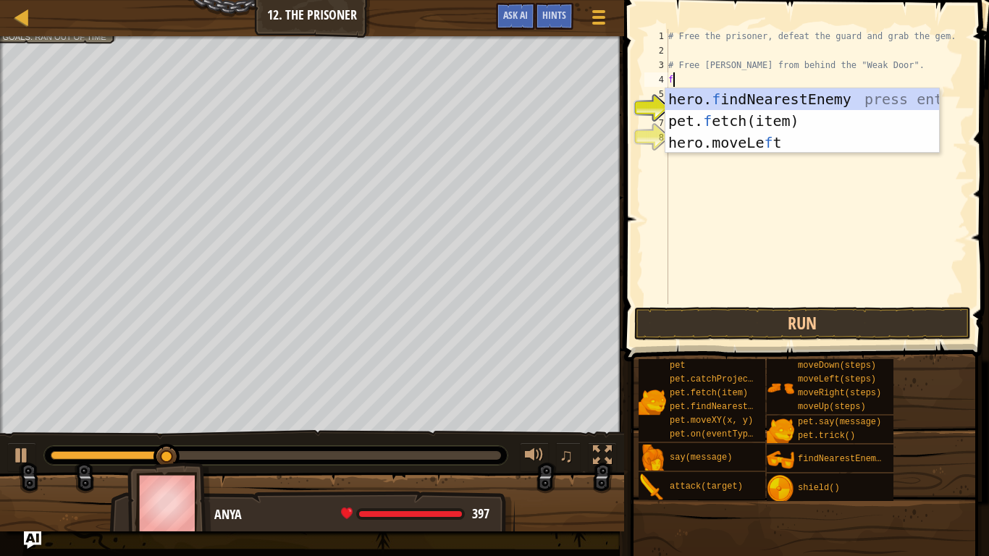
scroll to position [7, 0]
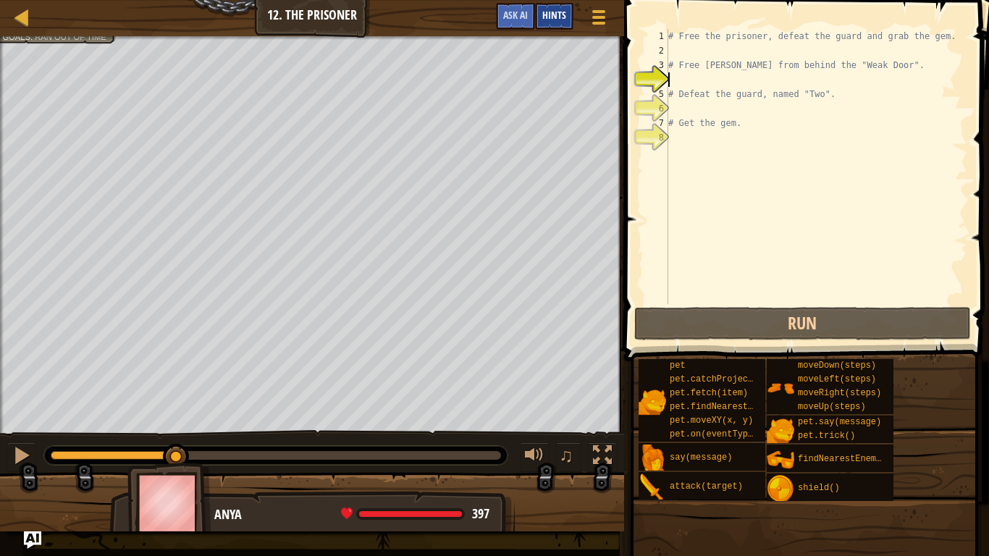
click at [567, 9] on div "Hints" at bounding box center [554, 16] width 38 height 27
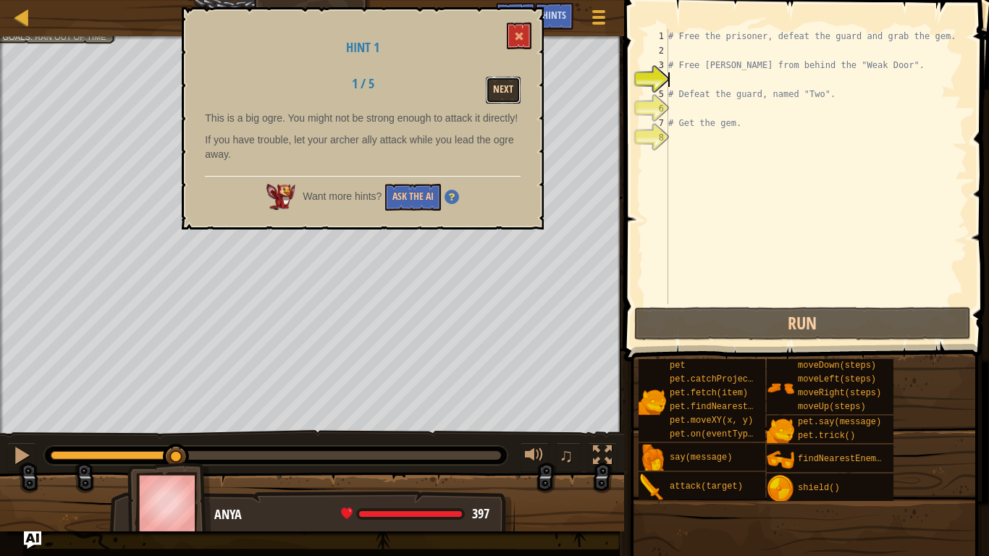
click at [496, 96] on button "Next" at bounding box center [503, 90] width 35 height 27
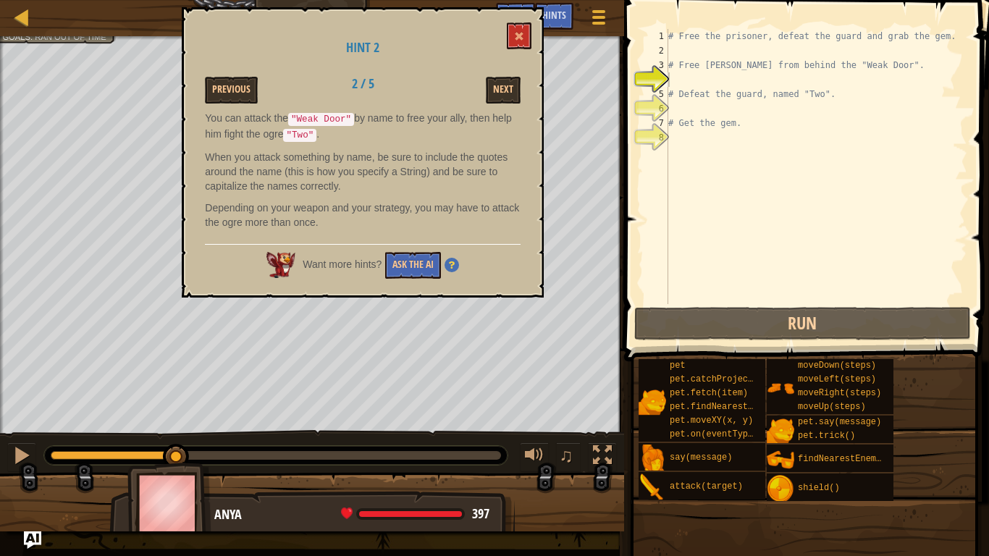
click at [676, 49] on div "# Free the prisoner, defeat the guard and grab the gem. # Free [PERSON_NAME] fr…" at bounding box center [816, 181] width 302 height 304
click at [685, 75] on div "# Free the prisoner, defeat the guard and grab the gem. # Free [PERSON_NAME] fr…" at bounding box center [816, 181] width 302 height 304
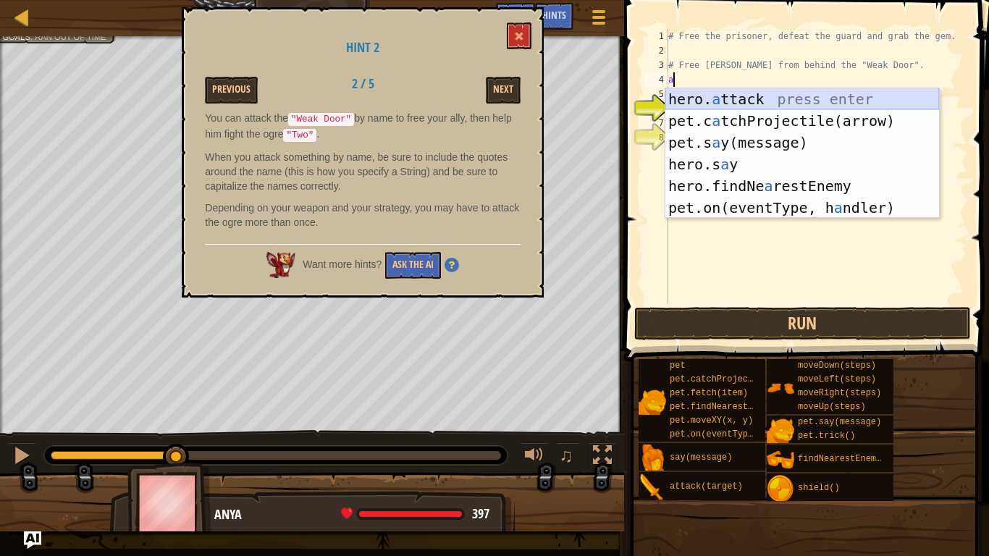
click at [709, 95] on div "hero. a ttack press enter pet.c a tchProjectile(arrow) press enter pet.s a y(me…" at bounding box center [802, 175] width 274 height 174
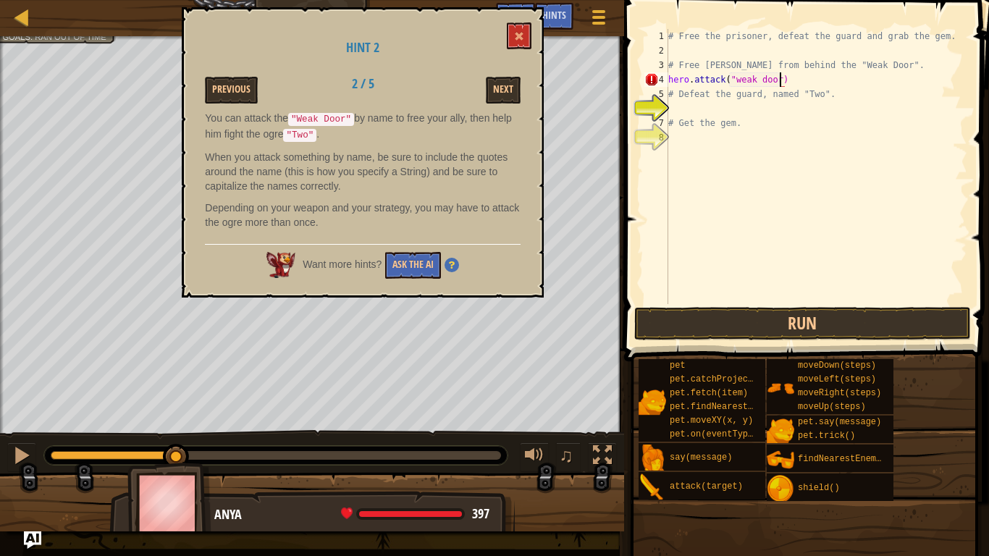
scroll to position [7, 17]
type textarea "hero.attack("weak door")"
click at [697, 334] on button "Run" at bounding box center [802, 323] width 337 height 33
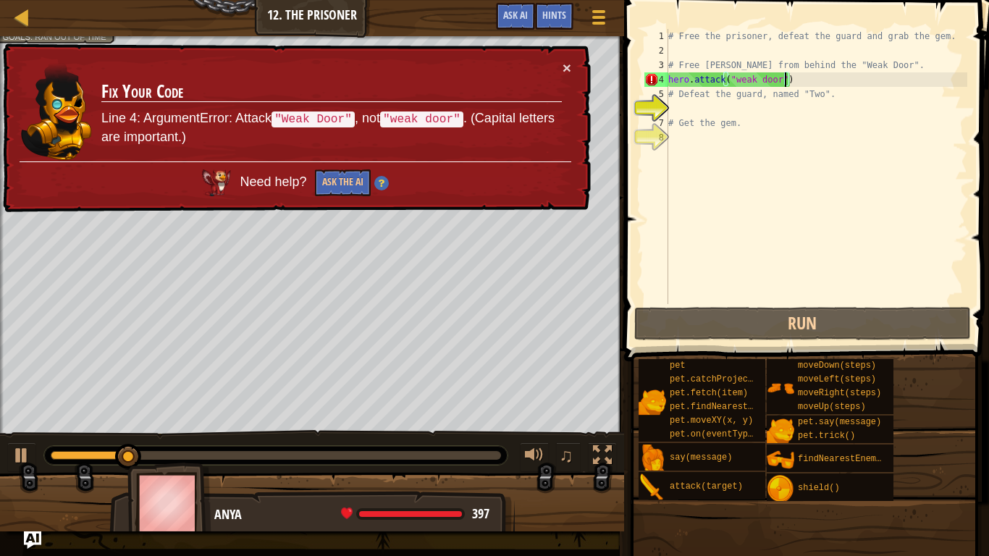
click at [672, 54] on div "# Free the prisoner, defeat the guard and grab the gem. # Free [PERSON_NAME] fr…" at bounding box center [816, 181] width 302 height 304
click at [737, 77] on div "# Free the prisoner, defeat the guard and grab the gem. # Free [PERSON_NAME] fr…" at bounding box center [816, 181] width 302 height 304
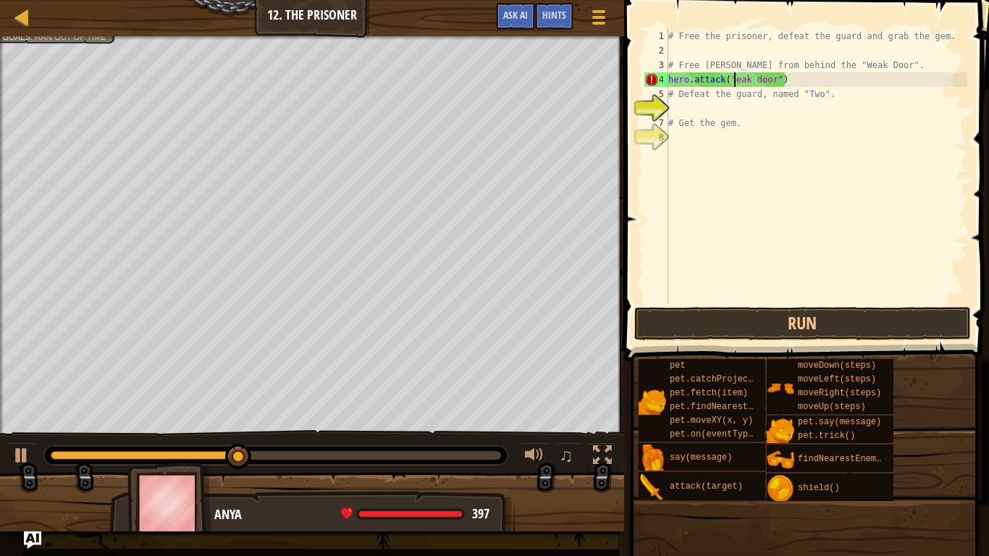
type textarea "hero.attack("Weak door")"
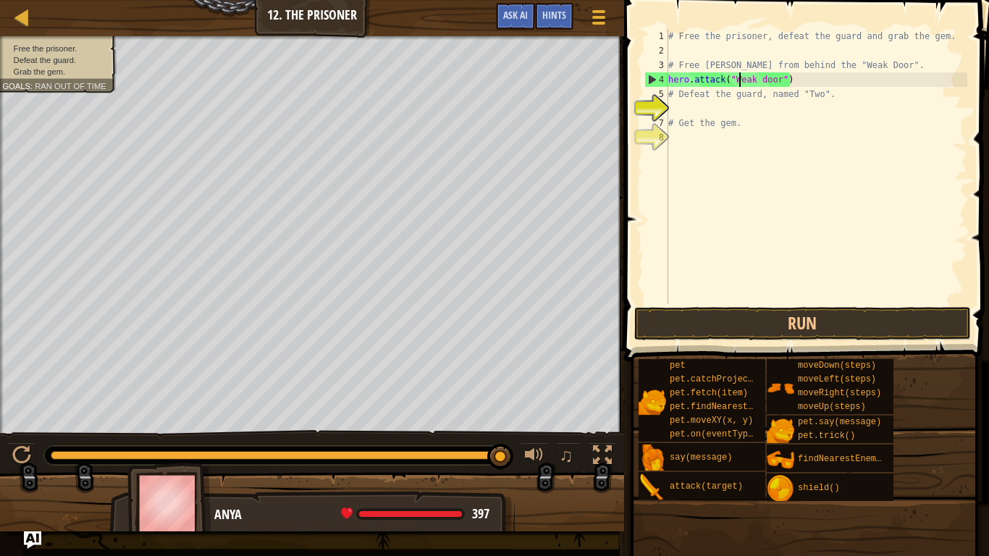
click at [816, 83] on div "# Free the prisoner, defeat the guard and grab the gem. # Free [PERSON_NAME] fr…" at bounding box center [816, 181] width 302 height 304
click at [667, 80] on div "4" at bounding box center [656, 79] width 24 height 14
type textarea "hero.attack("Weak door")"
click at [667, 80] on div "4" at bounding box center [656, 79] width 24 height 14
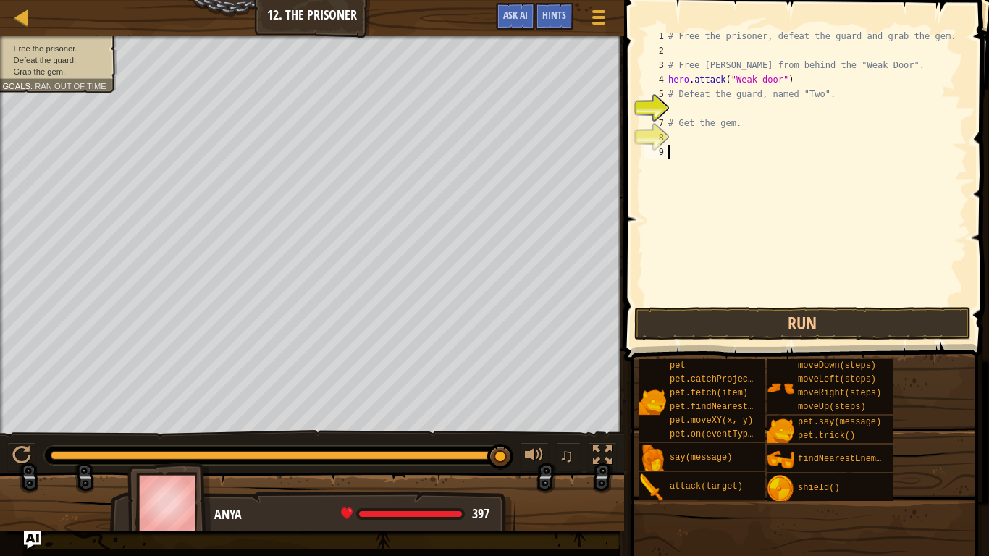
type textarea "\"
click at [672, 77] on div "4" at bounding box center [658, 79] width 29 height 14
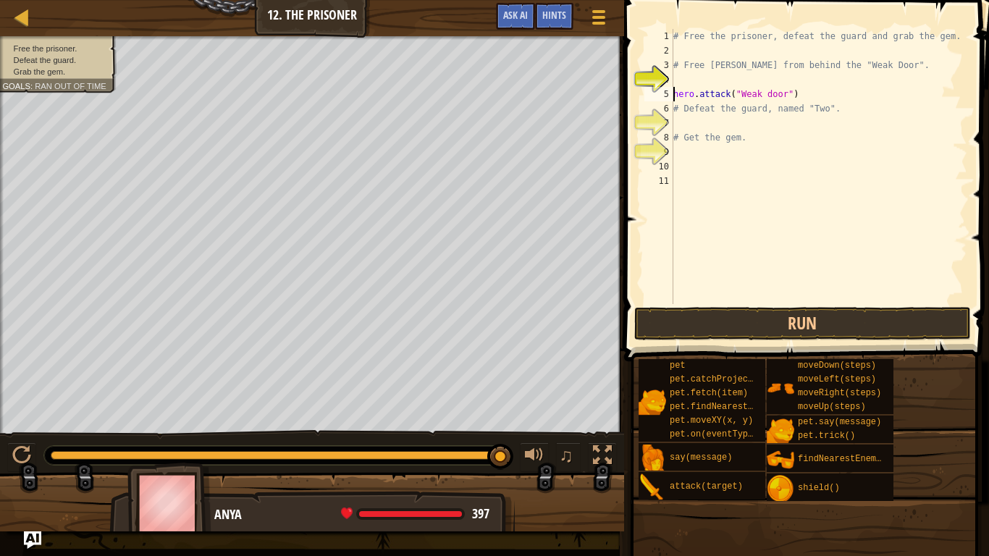
click at [675, 71] on div "# Free the prisoner, defeat the guard and grab the gem. # Free [PERSON_NAME] fr…" at bounding box center [818, 181] width 297 height 304
type textarea "# Free [PERSON_NAME] from behind the "Weak Door"."
click at [677, 75] on div "# Free the prisoner, defeat the guard and grab the gem. # Free [PERSON_NAME] fr…" at bounding box center [818, 181] width 297 height 304
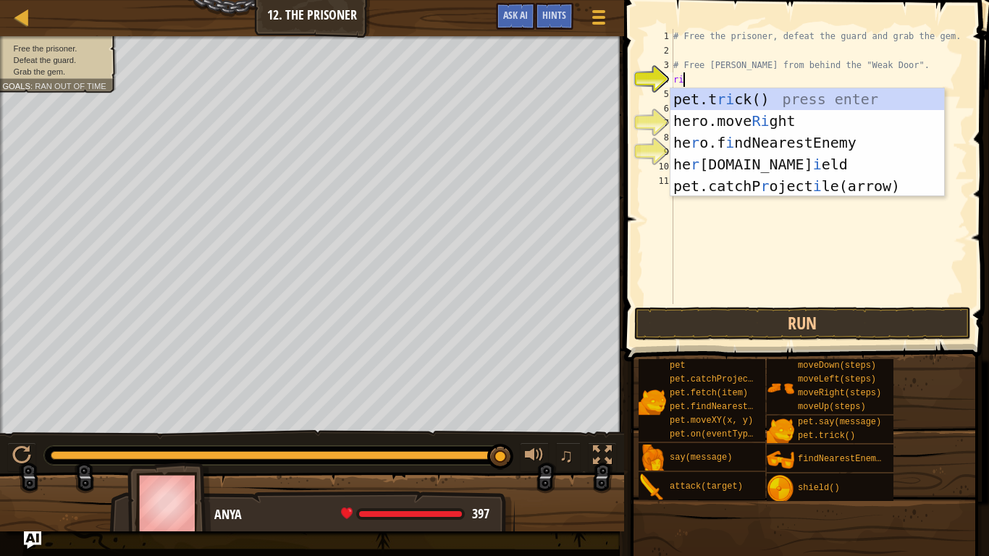
type textarea "rig"
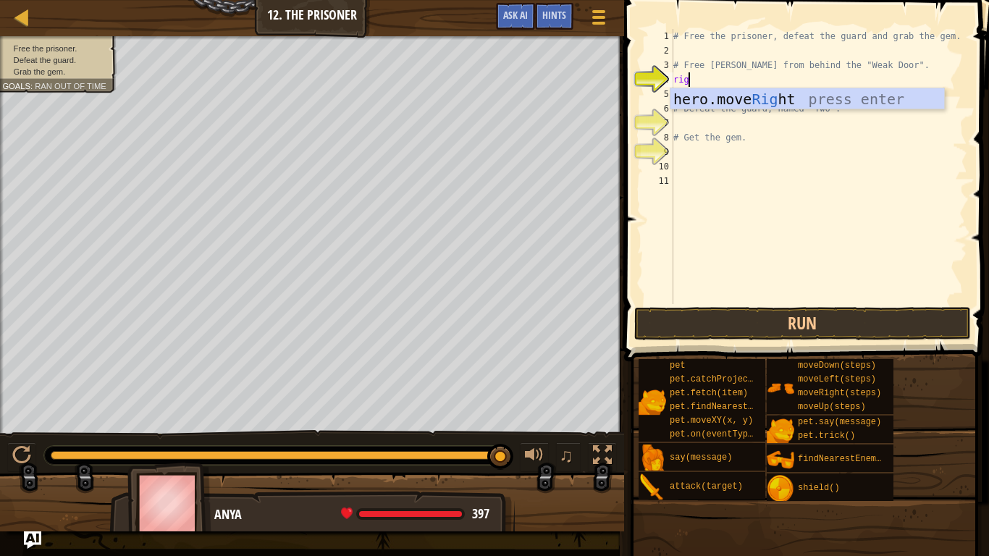
scroll to position [7, 1]
click at [700, 92] on div "hero.move Rig ht press enter" at bounding box center [807, 120] width 274 height 65
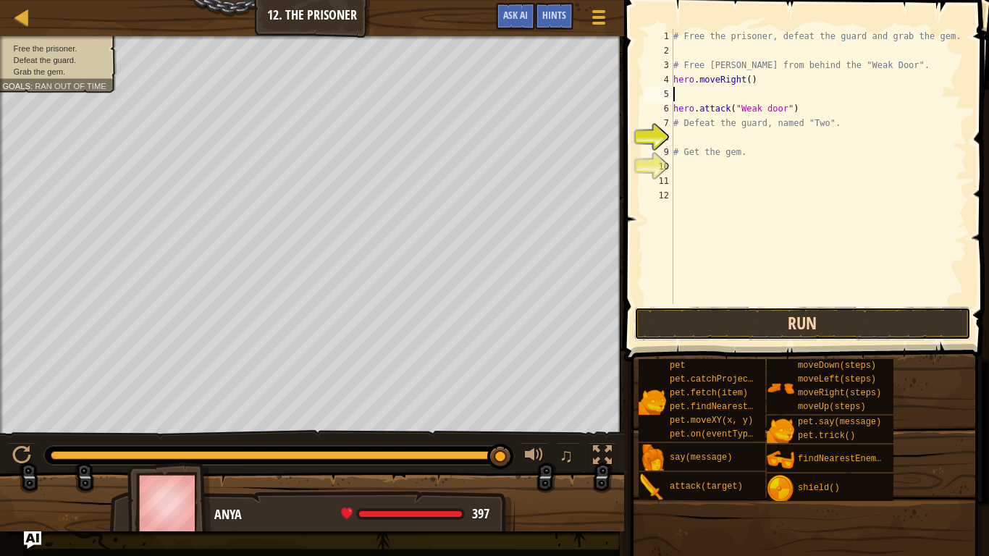
click at [758, 333] on button "Run" at bounding box center [802, 323] width 337 height 33
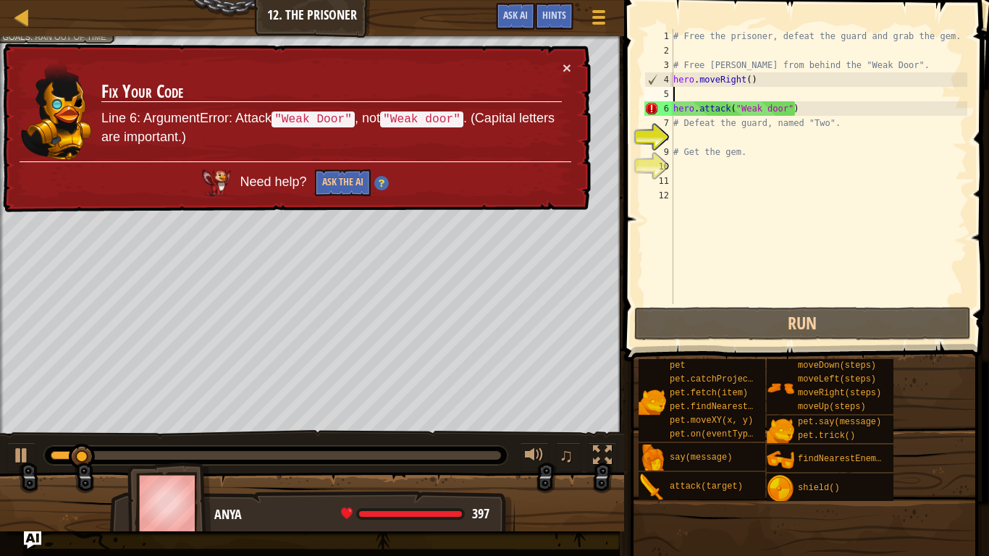
click at [769, 111] on div "# Free the prisoner, defeat the guard and grab the gem. # Free [PERSON_NAME] fr…" at bounding box center [818, 181] width 297 height 304
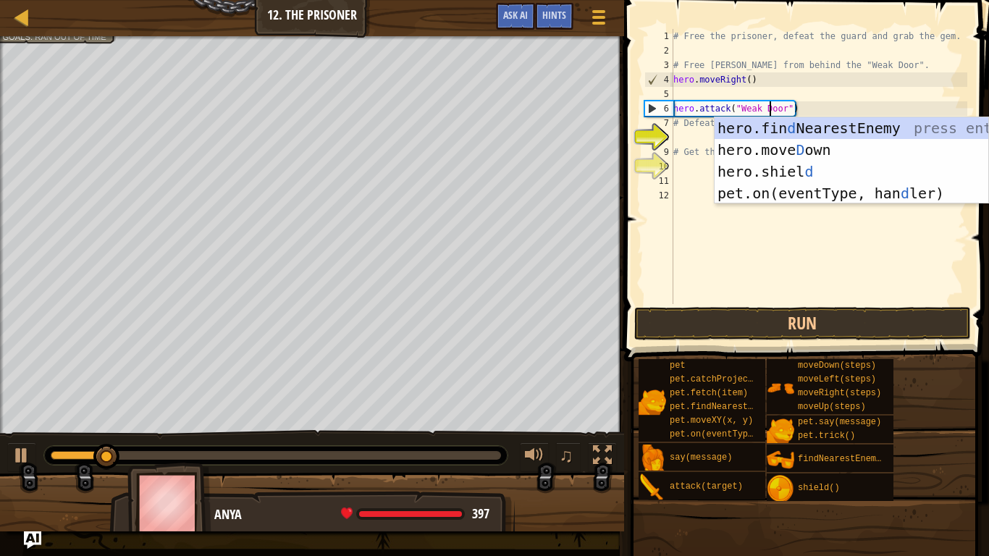
scroll to position [7, 14]
type textarea "hero.attack("Weak Door")"
click at [758, 337] on button "Run" at bounding box center [802, 323] width 337 height 33
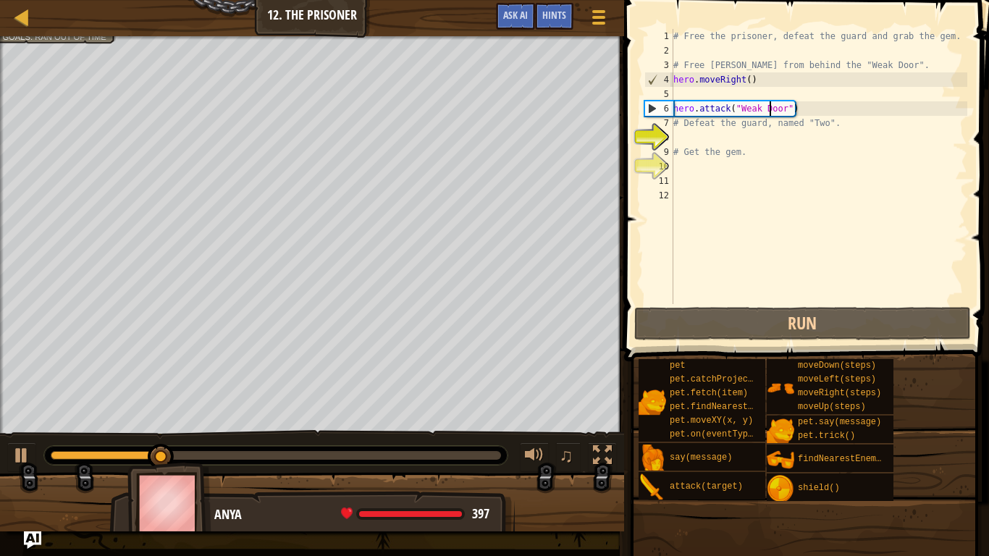
click at [682, 135] on div "# Free the prisoner, defeat the guard and grab the gem. # Free [PERSON_NAME] fr…" at bounding box center [818, 181] width 297 height 304
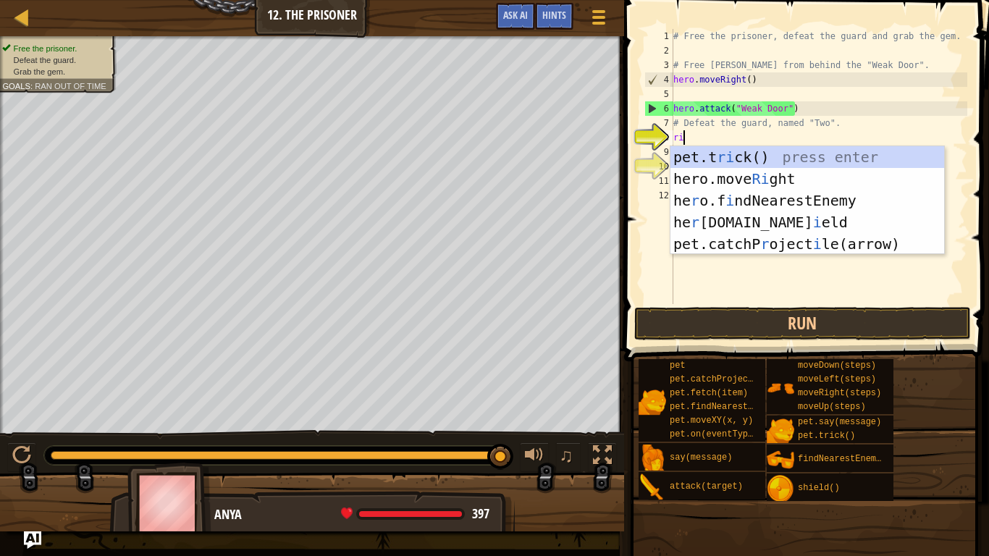
type textarea "righ"
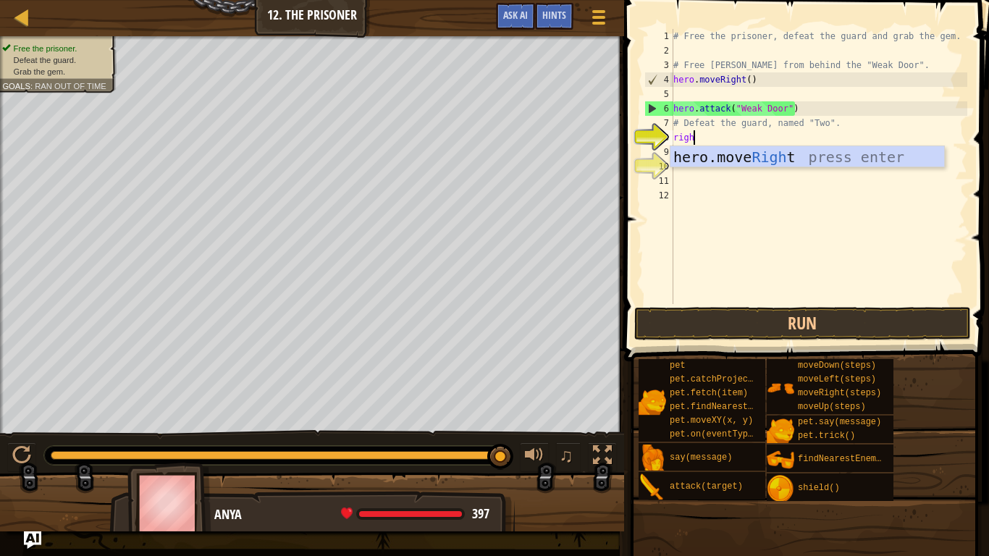
scroll to position [7, 2]
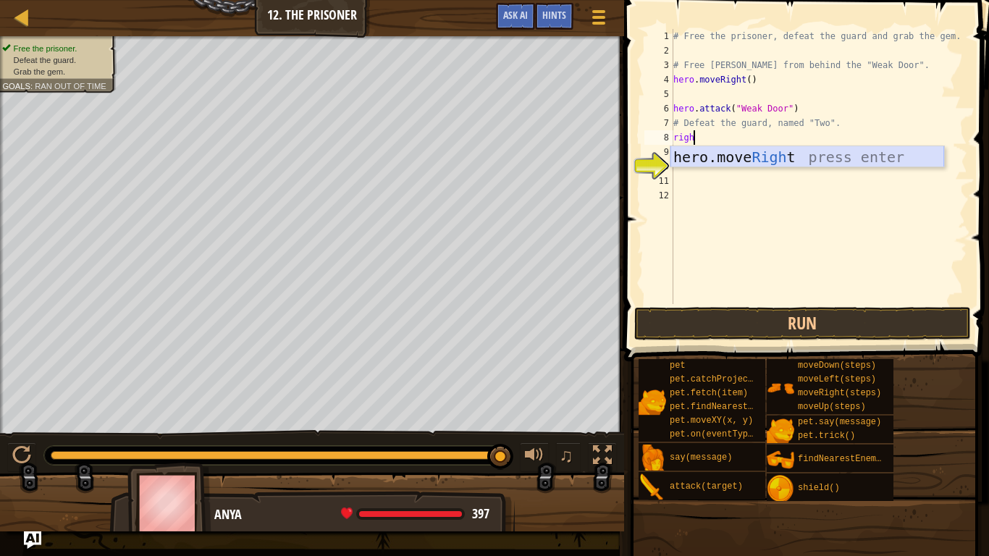
click at [701, 153] on div "hero.move Righ t press enter" at bounding box center [807, 178] width 274 height 65
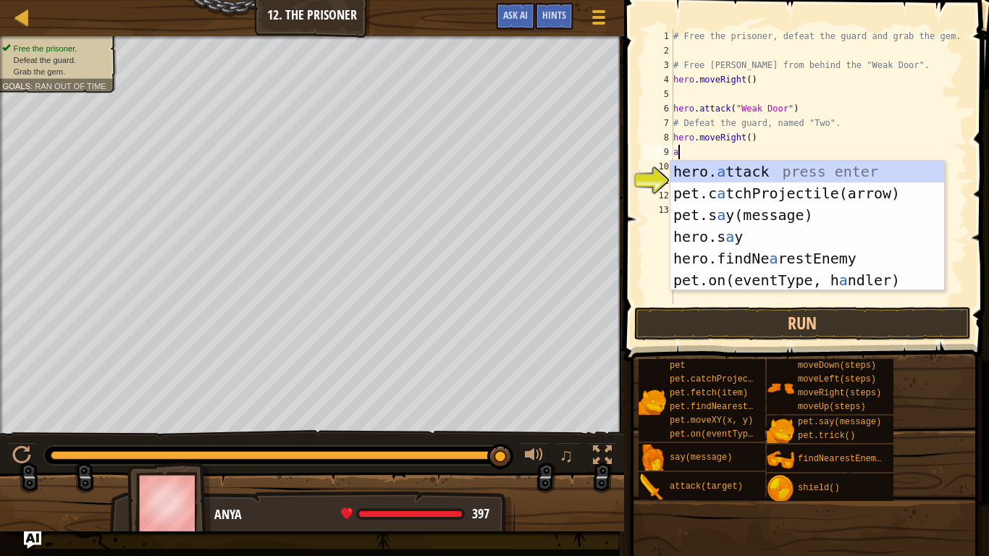
scroll to position [7, 1]
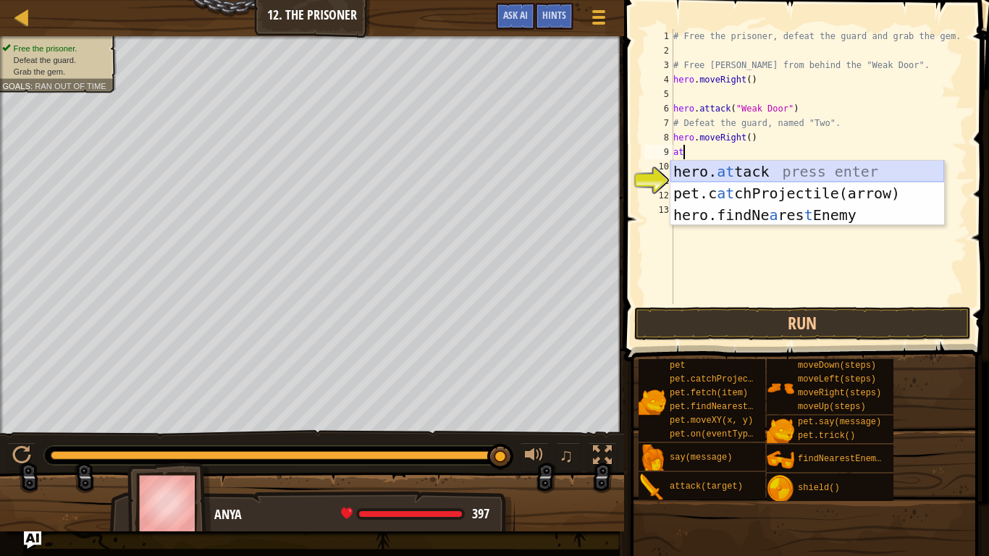
click at [709, 169] on div "hero. at tack press enter pet.c at chProjectile(arrow) press enter hero.findNe …" at bounding box center [807, 215] width 274 height 109
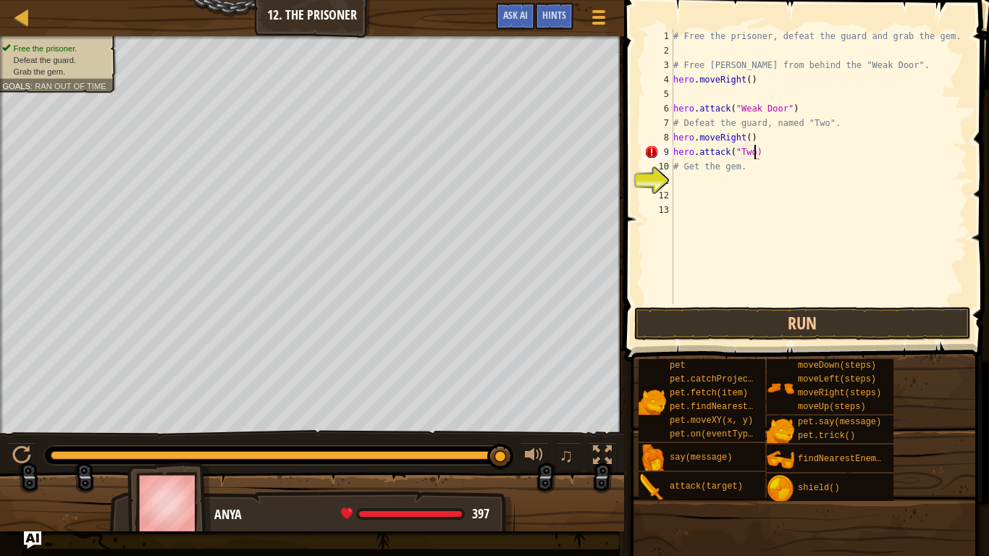
scroll to position [7, 12]
click at [819, 313] on button "Run" at bounding box center [802, 323] width 337 height 33
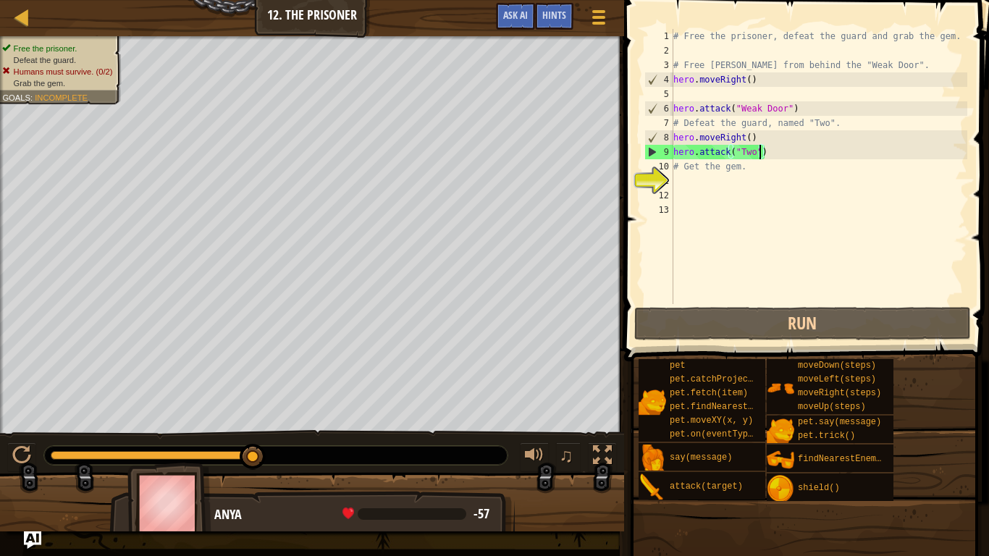
click at [758, 167] on div "# Free the prisoner, defeat the guard and grab the gem. # Free [PERSON_NAME] fr…" at bounding box center [818, 181] width 297 height 304
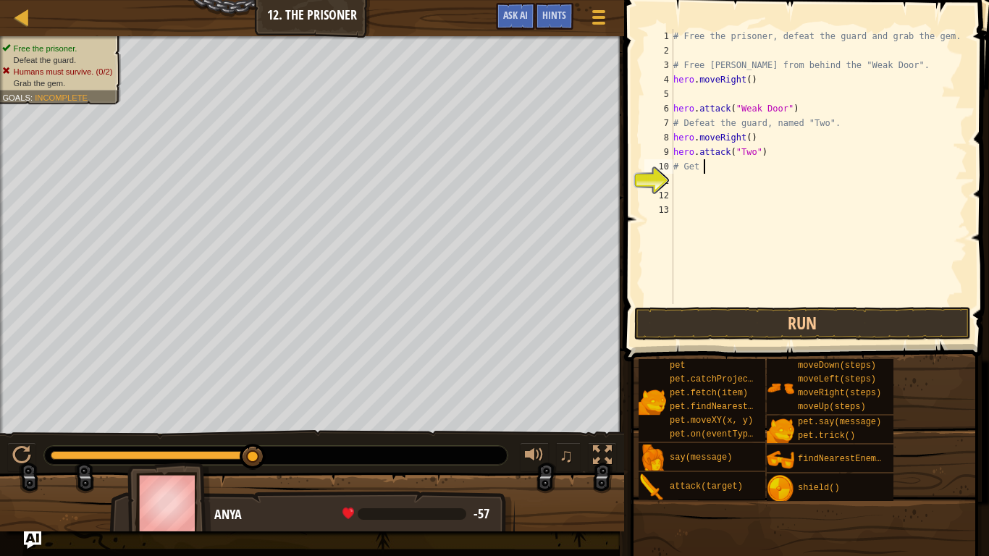
scroll to position [7, 1]
type textarea "#"
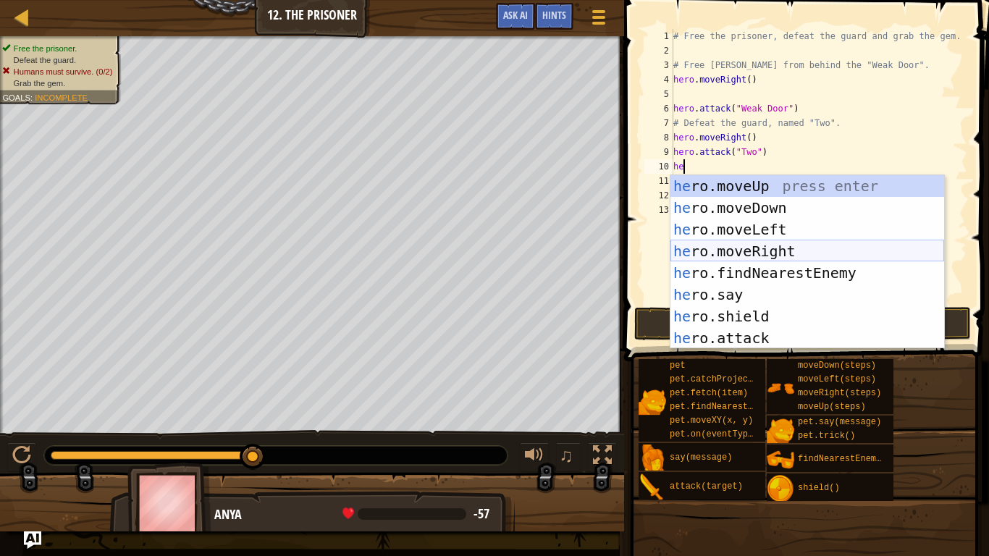
scroll to position [7, 1]
click at [766, 157] on div "# Free the prisoner, defeat the guard and grab the gem. # Free [PERSON_NAME] fr…" at bounding box center [818, 181] width 297 height 304
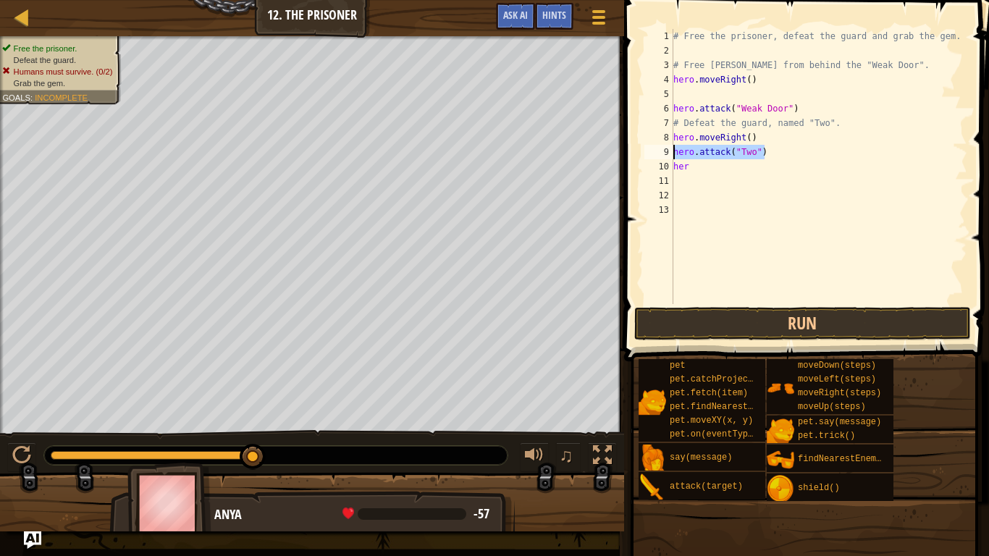
drag, startPoint x: 766, startPoint y: 157, endPoint x: 669, endPoint y: 151, distance: 96.5
click at [669, 151] on div "hero.attack("Two") 1 2 3 4 5 6 7 8 9 10 11 12 13 # Free the prisoner, defeat th…" at bounding box center [804, 166] width 326 height 275
click at [728, 172] on div "# Free the prisoner, defeat the guard and grab the gem. # Free [PERSON_NAME] fr…" at bounding box center [818, 181] width 297 height 304
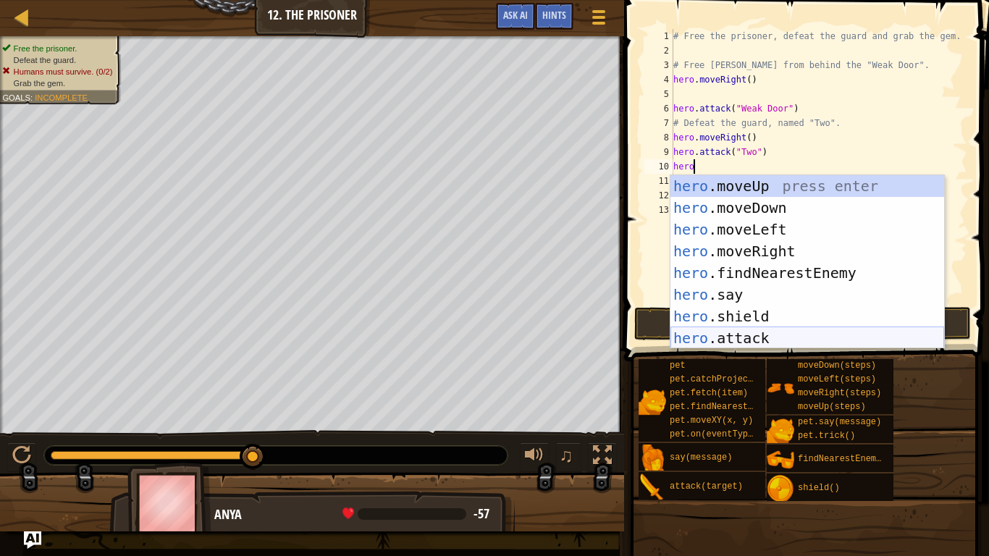
click at [748, 329] on div "hero .moveUp press enter hero .moveDown press enter hero .moveLeft press enter …" at bounding box center [807, 283] width 274 height 217
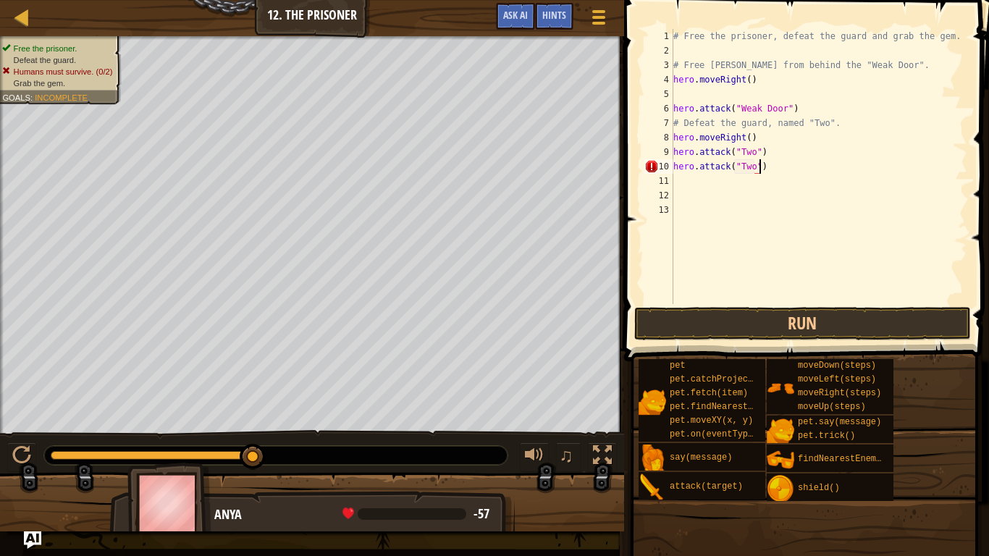
scroll to position [7, 12]
type textarea "hero.attack("Two")"
click at [699, 317] on button "Run" at bounding box center [802, 323] width 337 height 33
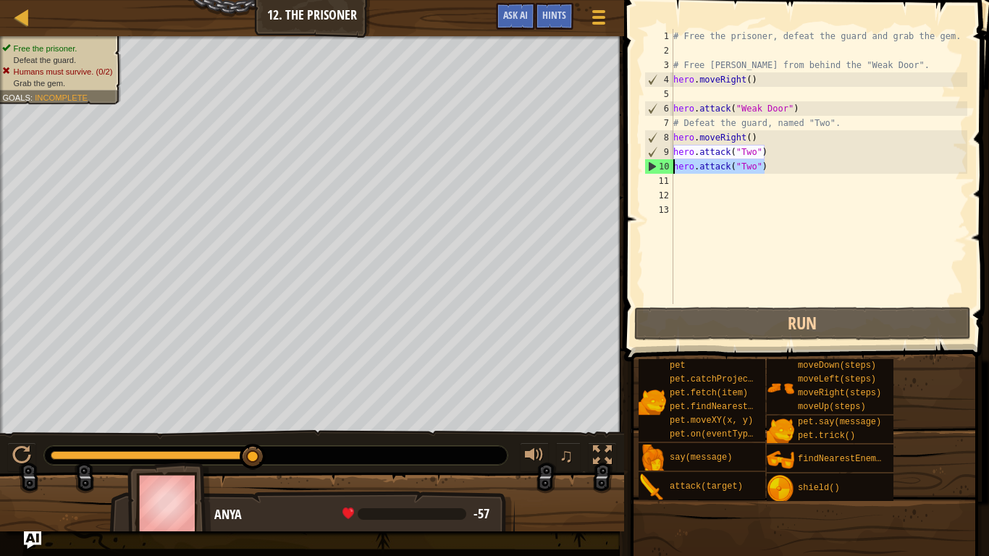
click at [588, 159] on div "Map Introduction to Computer Science 12. The Prisoner Game Menu Done Hints Ask …" at bounding box center [494, 278] width 989 height 556
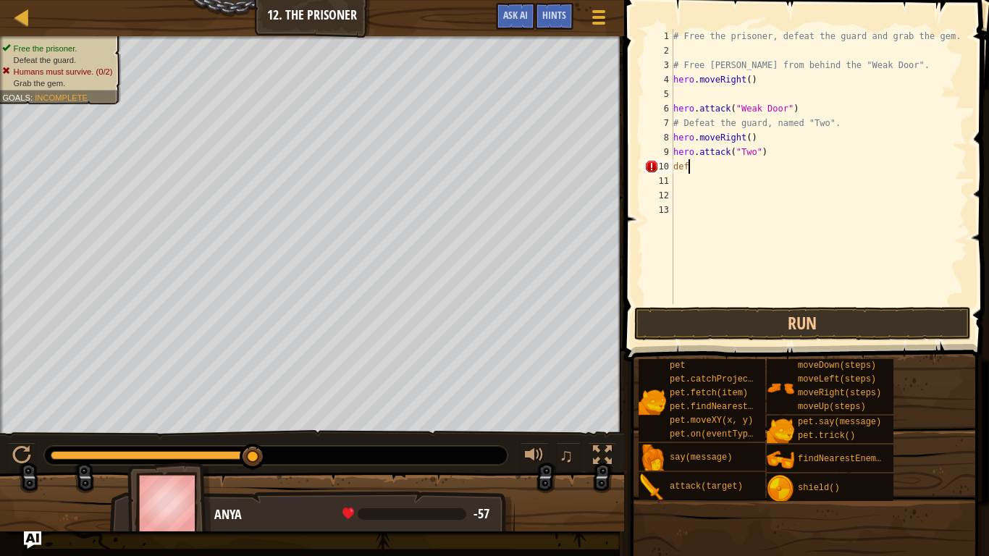
scroll to position [7, 1]
type textarea "d"
click at [761, 151] on div "# Free the prisoner, defeat the guard and grab the gem. # Free [PERSON_NAME] fr…" at bounding box center [818, 181] width 297 height 304
type textarea "hero.attack("Two")"
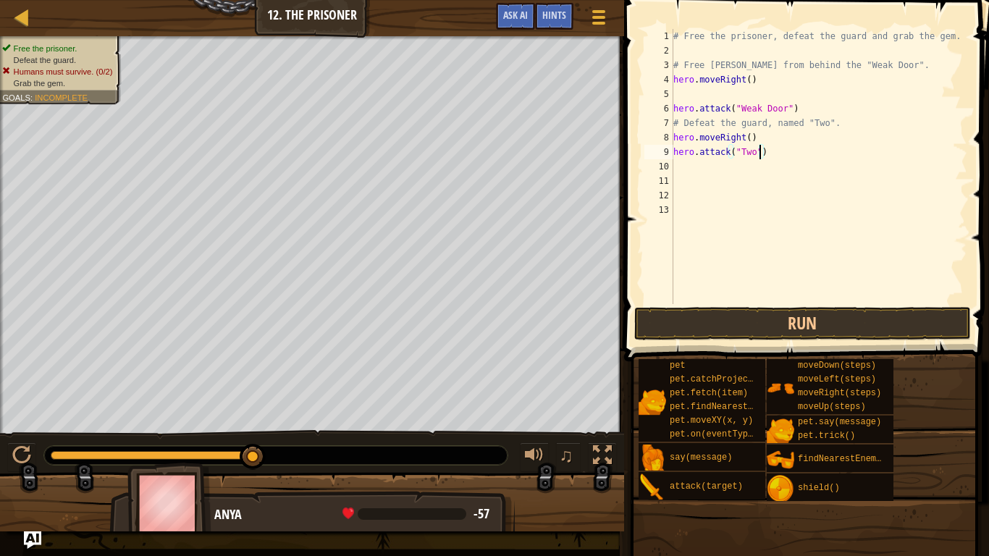
click at [764, 153] on div "# Free the prisoner, defeat the guard and grab the gem. # Free [PERSON_NAME] fr…" at bounding box center [818, 181] width 297 height 304
click at [755, 154] on div "# Free the prisoner, defeat the guard and grab the gem. # Free [PERSON_NAME] fr…" at bounding box center [818, 181] width 297 height 304
click at [767, 156] on div "# Free the prisoner, defeat the guard and grab the gem. # Free [PERSON_NAME] fr…" at bounding box center [818, 181] width 297 height 304
type textarea "p"
click at [766, 138] on div "# Free the prisoner, defeat the guard and grab the gem. # Free [PERSON_NAME] fr…" at bounding box center [818, 181] width 297 height 304
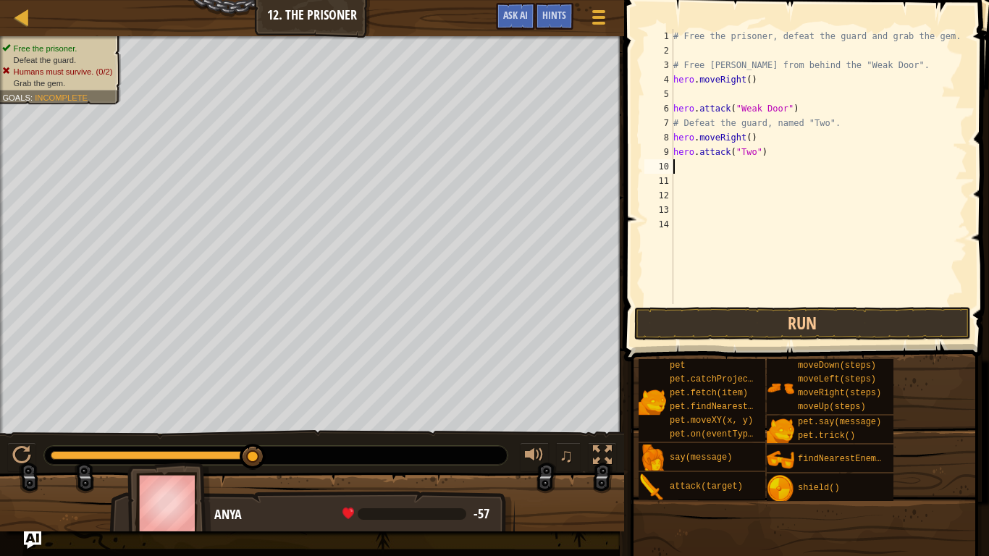
type textarea "hero.moveRight()"
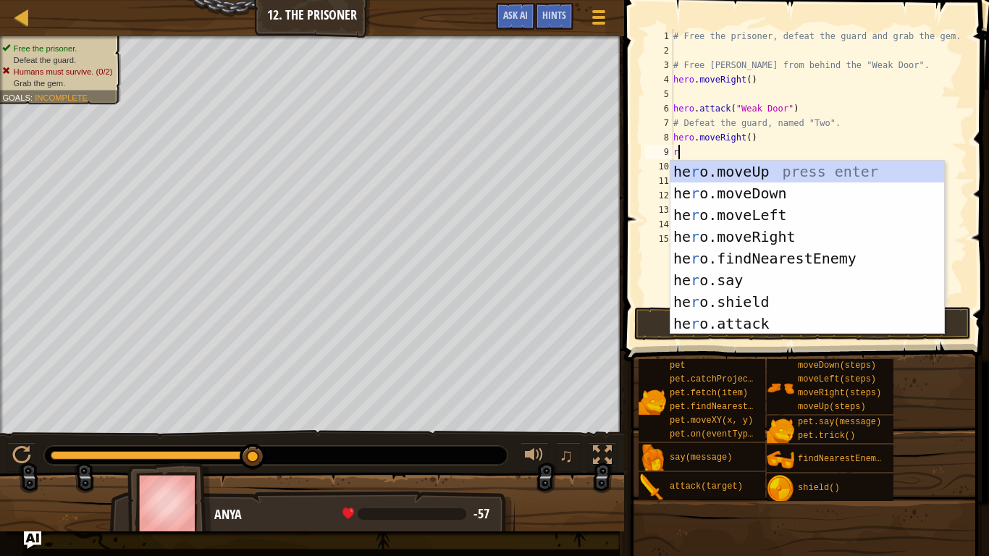
click at [748, 140] on div "# Free the prisoner, defeat the guard and grab the gem. # Free [PERSON_NAME] fr…" at bounding box center [818, 181] width 297 height 304
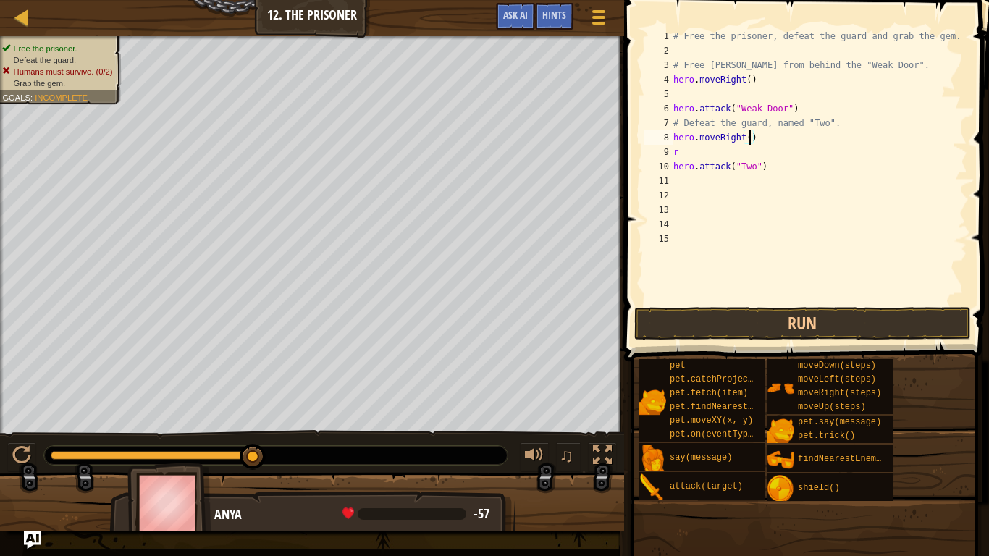
scroll to position [7, 12]
click at [747, 316] on button "Run" at bounding box center [802, 323] width 337 height 33
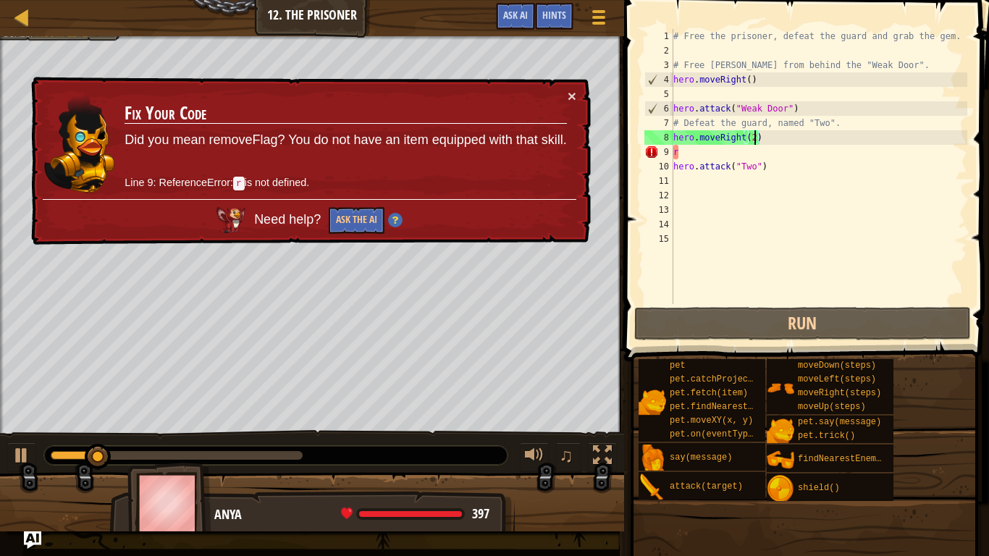
click at [687, 156] on div "# Free the prisoner, defeat the guard and grab the gem. # Free [PERSON_NAME] fr…" at bounding box center [818, 181] width 297 height 304
type textarea "r"
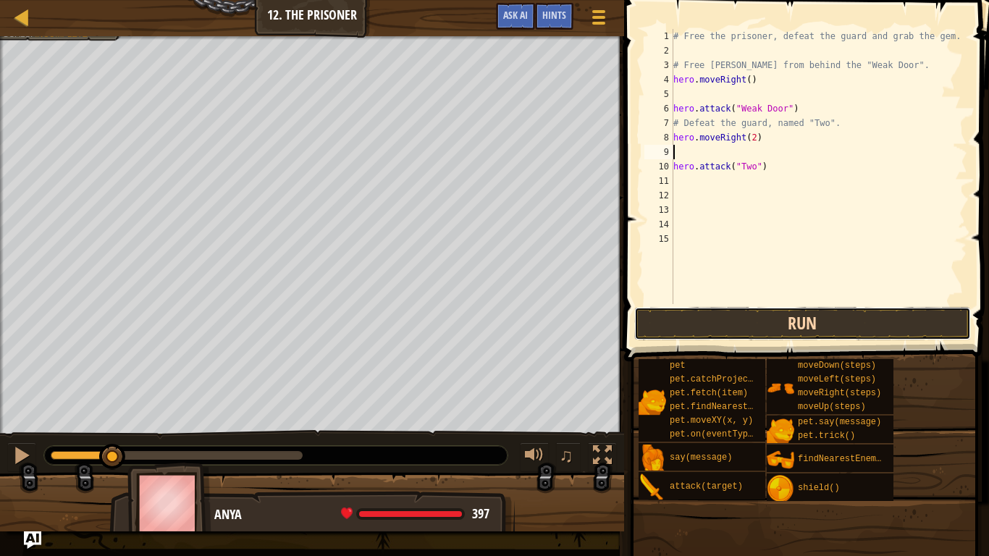
click at [756, 321] on button "Run" at bounding box center [802, 323] width 337 height 33
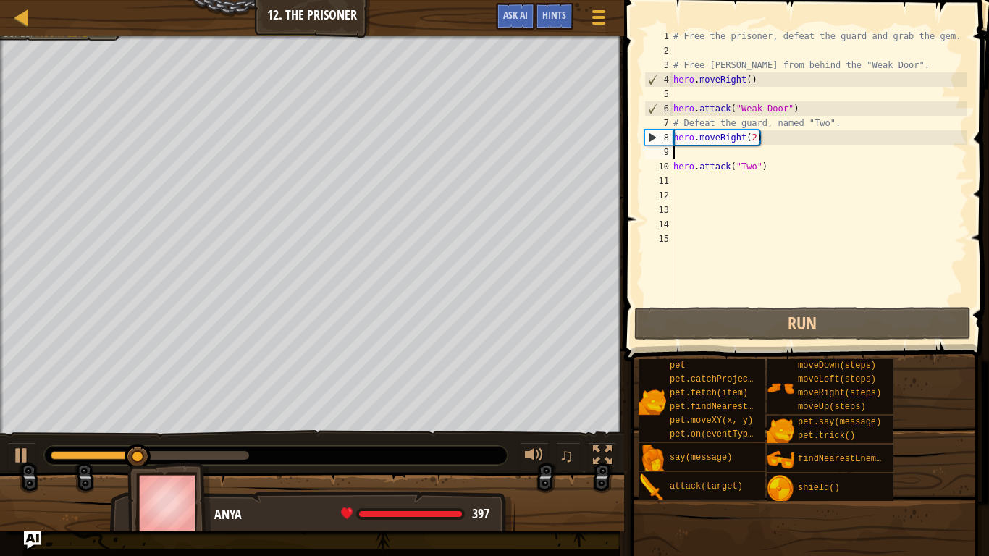
click at [680, 149] on div "# Free the prisoner, defeat the guard and grab the gem. # Free [PERSON_NAME] fr…" at bounding box center [818, 181] width 297 height 304
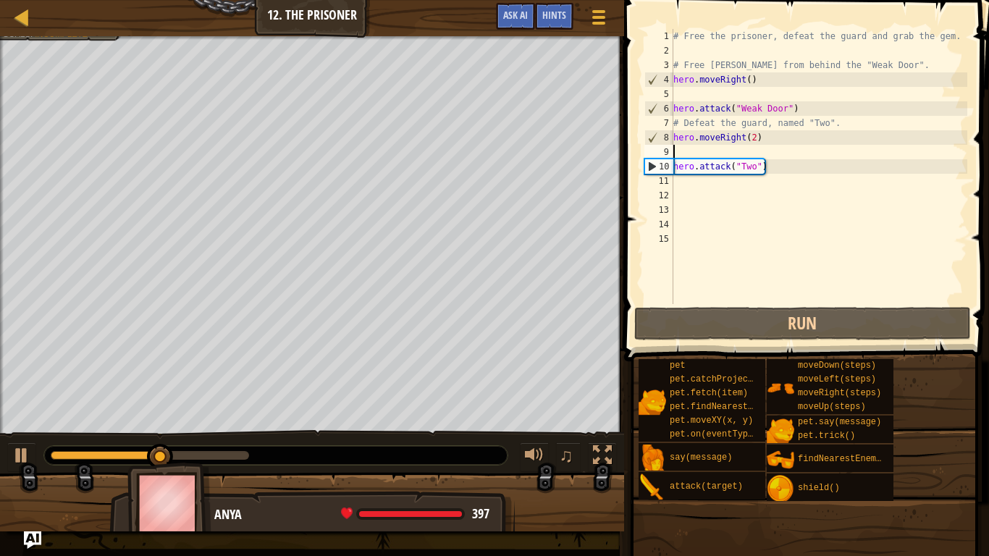
click at [756, 138] on div "# Free the prisoner, defeat the guard and grab the gem. # Free [PERSON_NAME] fr…" at bounding box center [818, 181] width 297 height 304
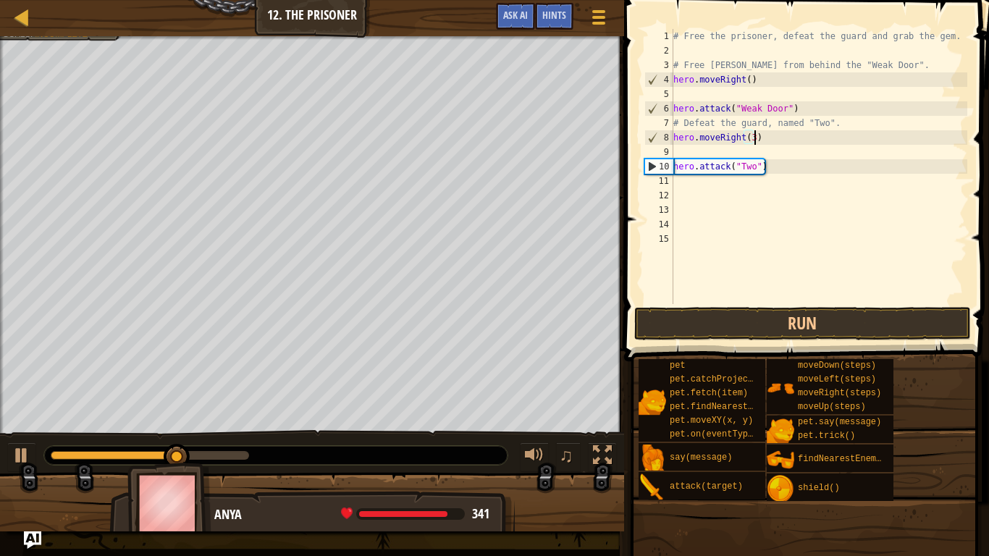
scroll to position [7, 12]
type textarea "hero.moveRight(3)"
click at [789, 334] on button "Run" at bounding box center [802, 323] width 337 height 33
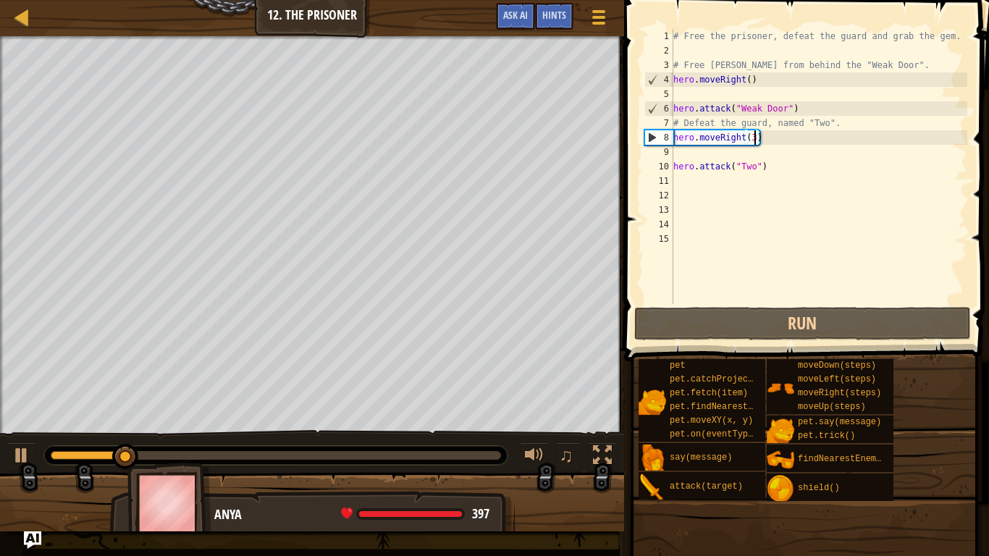
click at [769, 156] on div "# Free the prisoner, defeat the guard and grab the gem. # Free [PERSON_NAME] fr…" at bounding box center [818, 181] width 297 height 304
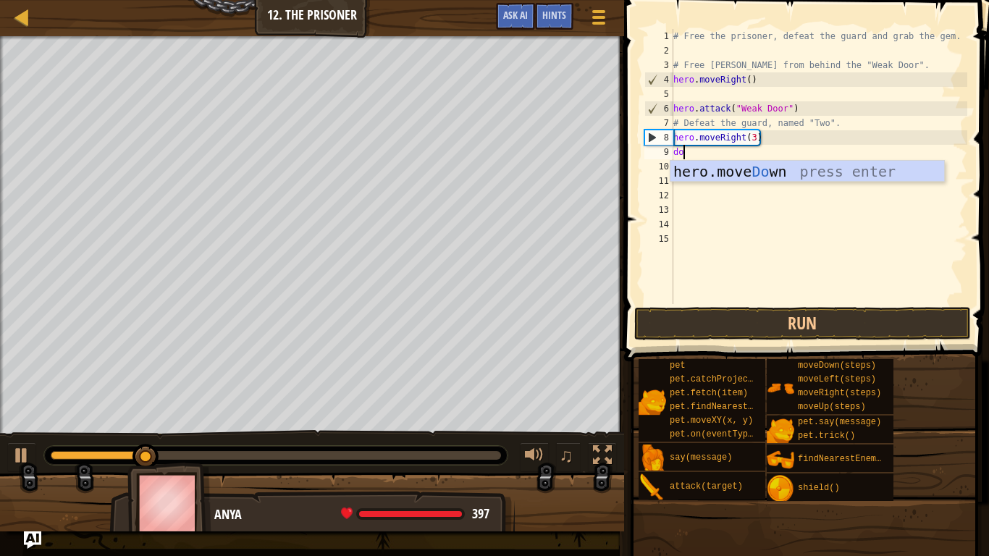
scroll to position [7, 1]
type textarea "dow"
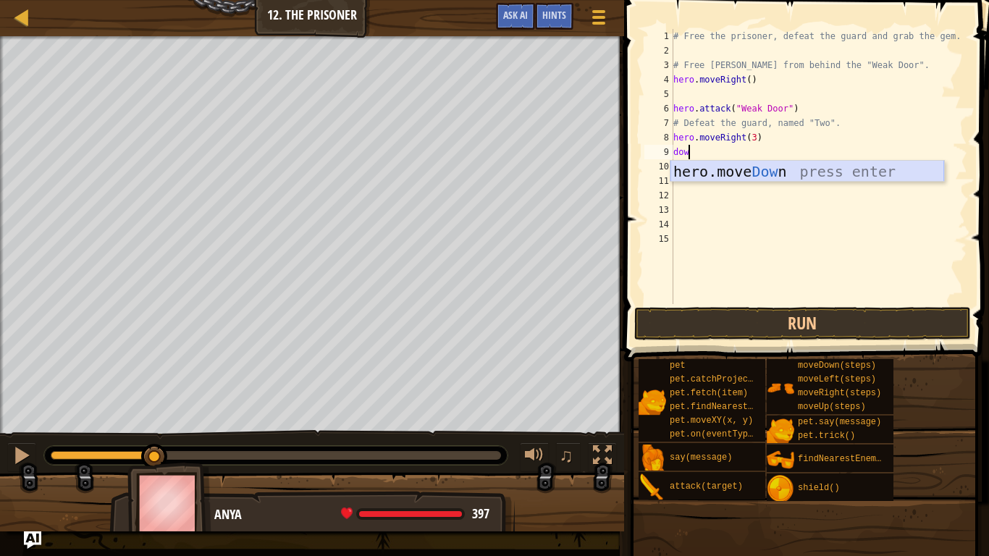
click at [790, 172] on div "hero.move Dow n press enter" at bounding box center [807, 193] width 274 height 65
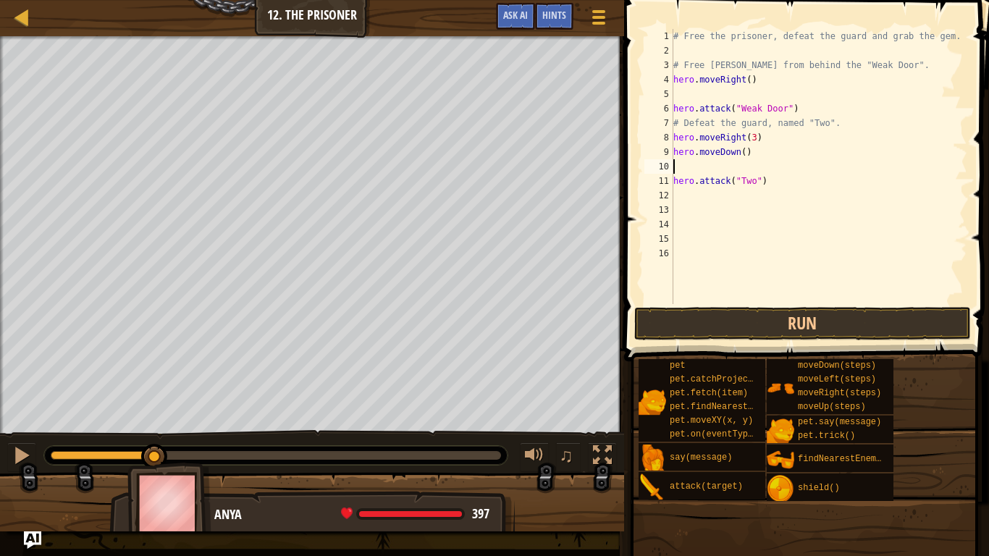
click at [743, 153] on div "# Free the prisoner, defeat the guard and grab the gem. # Free [PERSON_NAME] fr…" at bounding box center [818, 181] width 297 height 304
type textarea "hero.moveDown(4)"
click at [737, 313] on button "Run" at bounding box center [802, 323] width 337 height 33
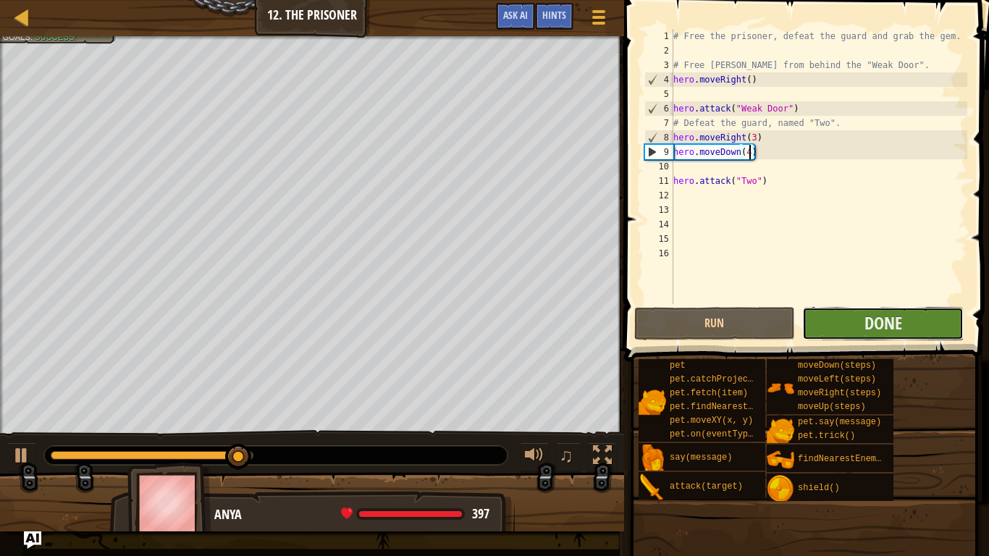
click at [863, 322] on button "Done" at bounding box center [882, 323] width 161 height 33
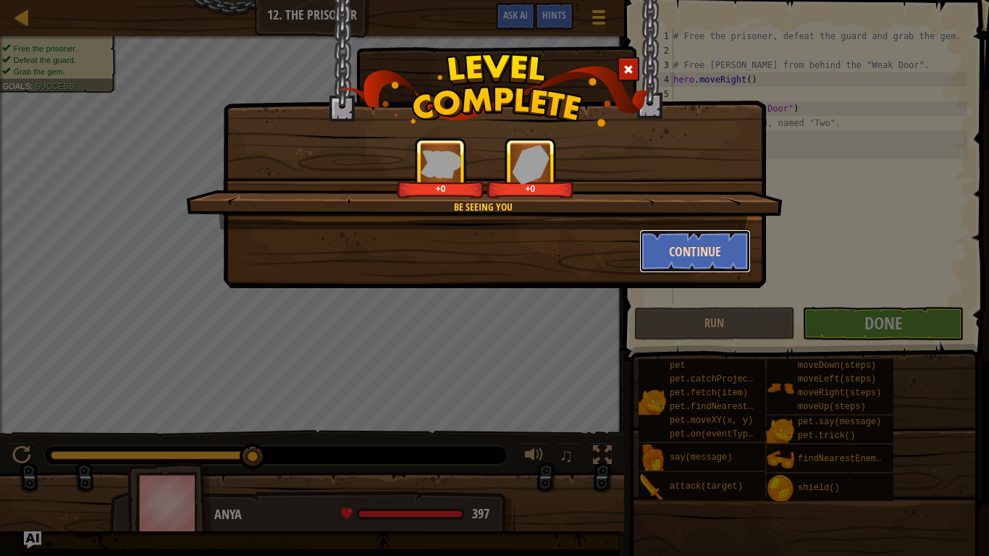
click at [706, 267] on button "Continue" at bounding box center [695, 250] width 112 height 43
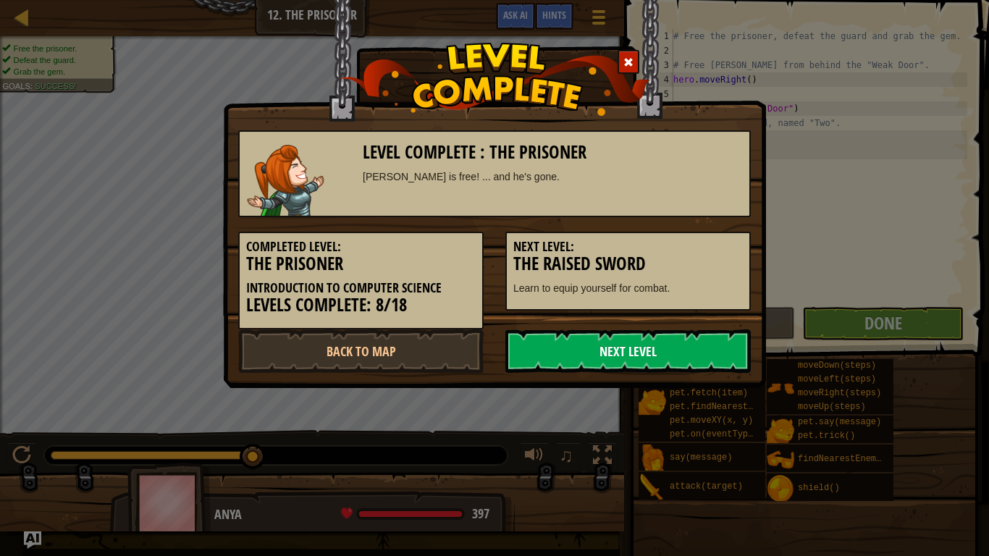
click at [664, 355] on link "Next Level" at bounding box center [627, 350] width 245 height 43
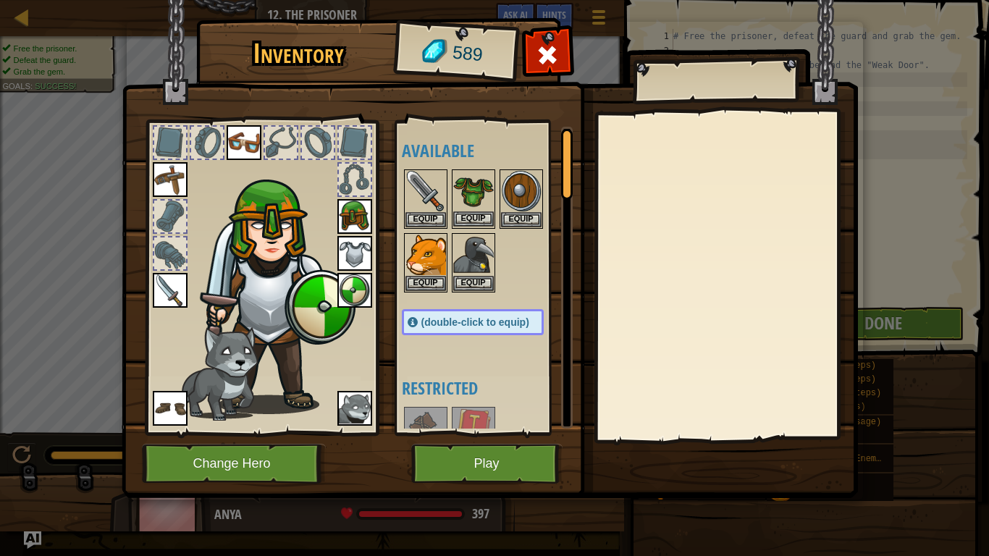
click at [468, 208] on img at bounding box center [473, 191] width 41 height 41
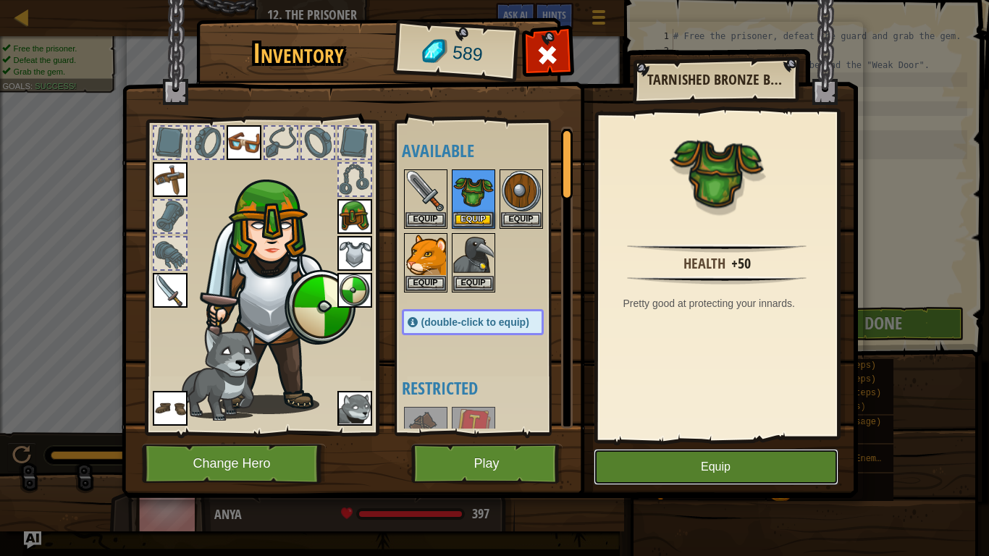
click at [609, 457] on button "Equip" at bounding box center [715, 467] width 245 height 36
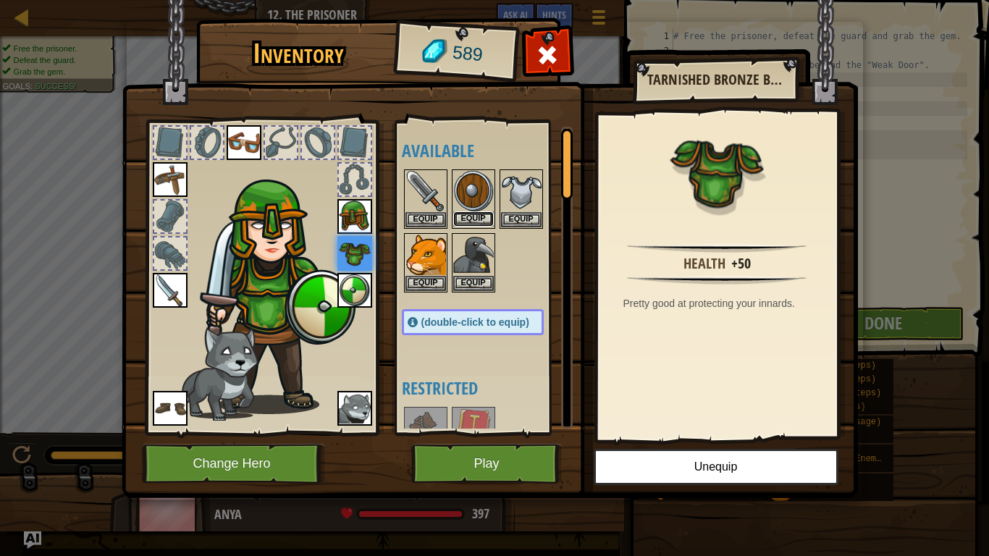
click at [485, 216] on button "Equip" at bounding box center [473, 218] width 41 height 15
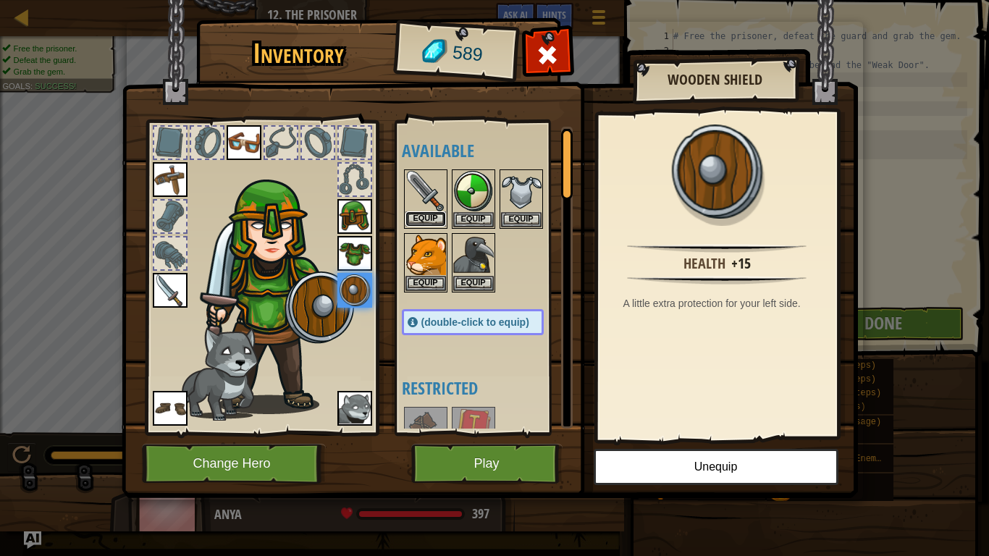
click at [423, 224] on button "Equip" at bounding box center [425, 218] width 41 height 15
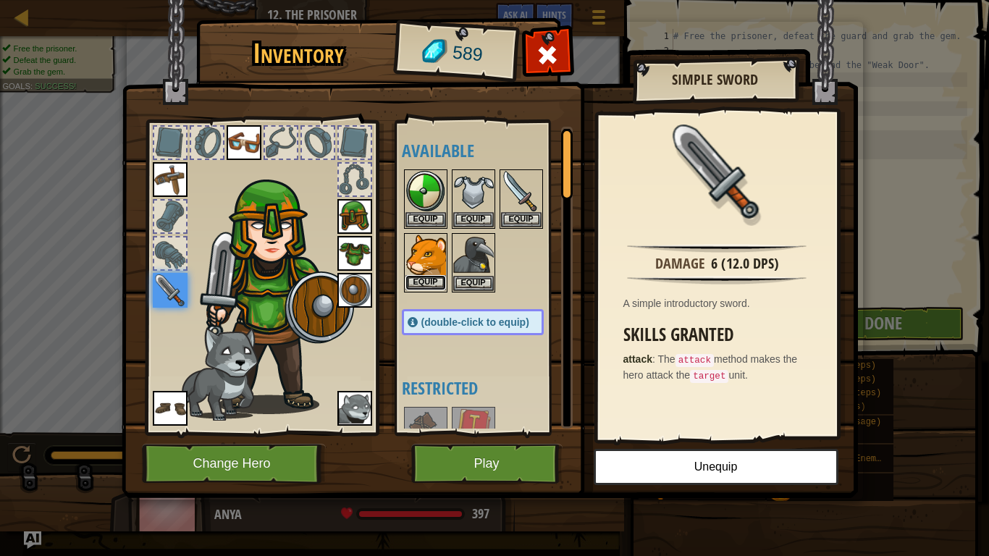
click at [433, 276] on button "Equip" at bounding box center [425, 282] width 41 height 15
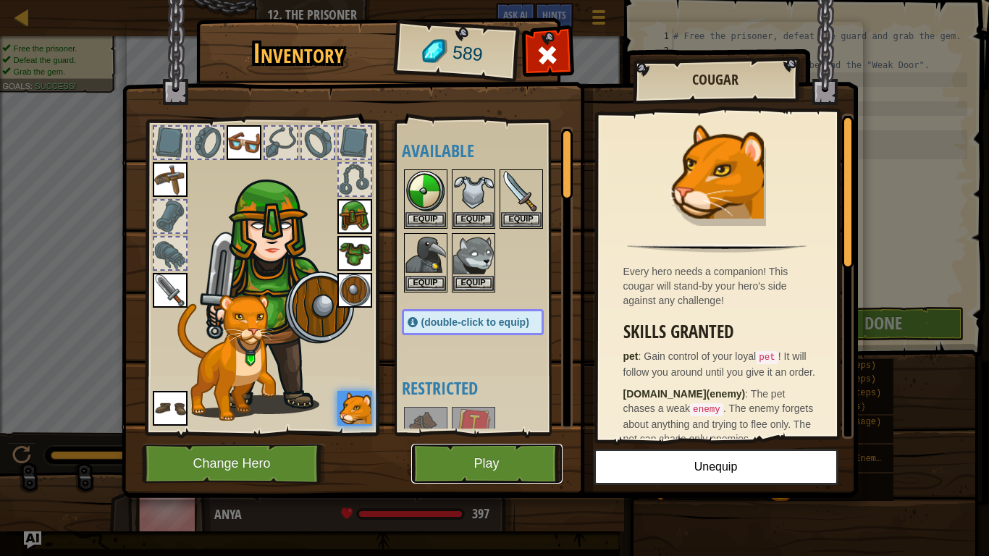
click at [541, 457] on button "Play" at bounding box center [486, 464] width 151 height 40
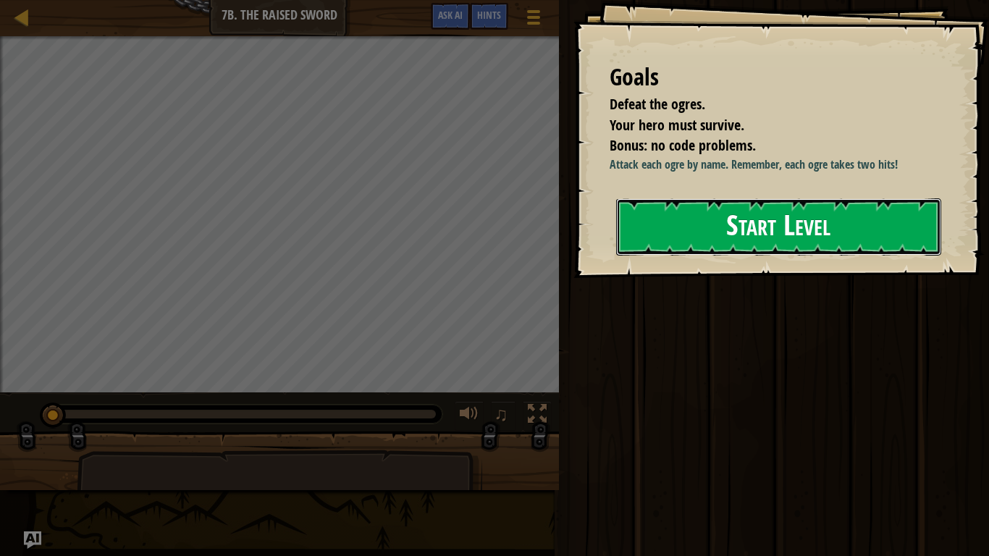
click at [788, 212] on button "Start Level" at bounding box center [778, 226] width 325 height 57
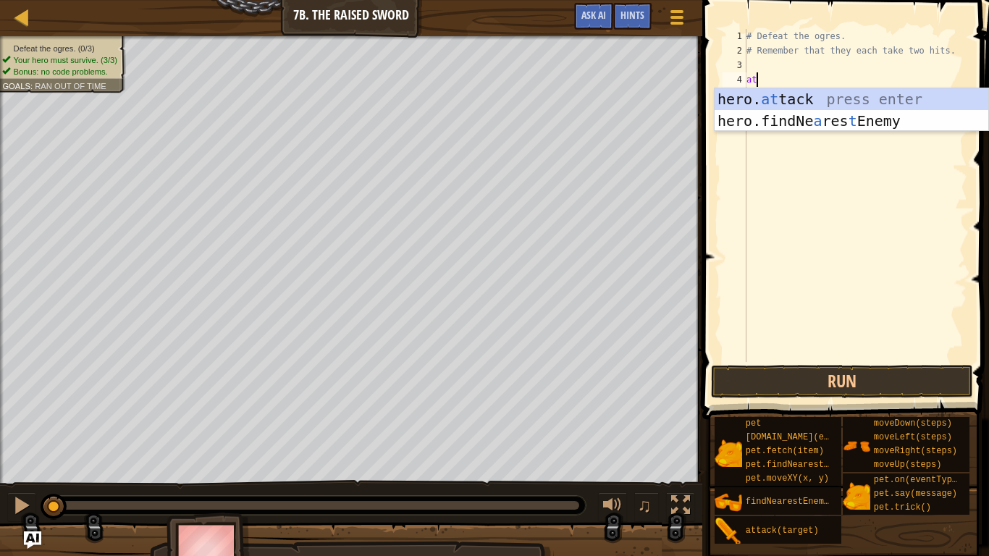
scroll to position [7, 1]
click at [797, 96] on div "hero. at tack press enter hero.findNe a res t Enemy press enter" at bounding box center [851, 131] width 274 height 87
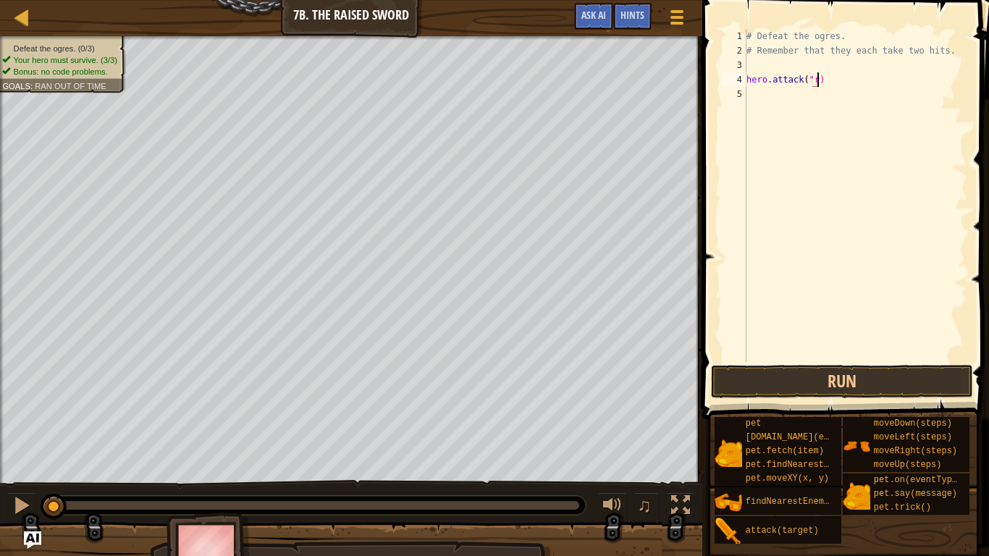
scroll to position [7, 10]
type textarea "hero.attack("Rig")"
click at [792, 98] on div "# Defeat the ogres. # Remember that they each take two hits. hero . attack ( "R…" at bounding box center [855, 210] width 224 height 362
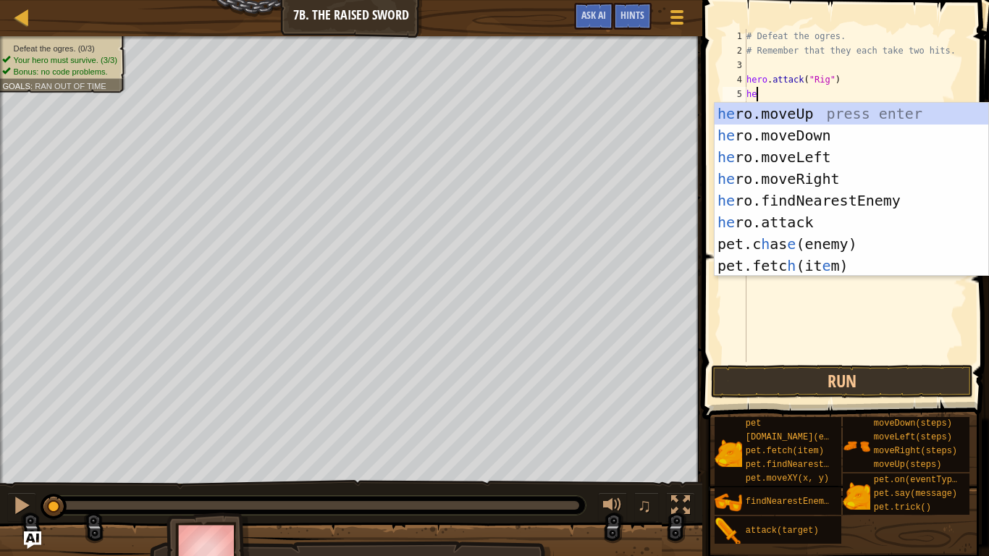
scroll to position [7, 1]
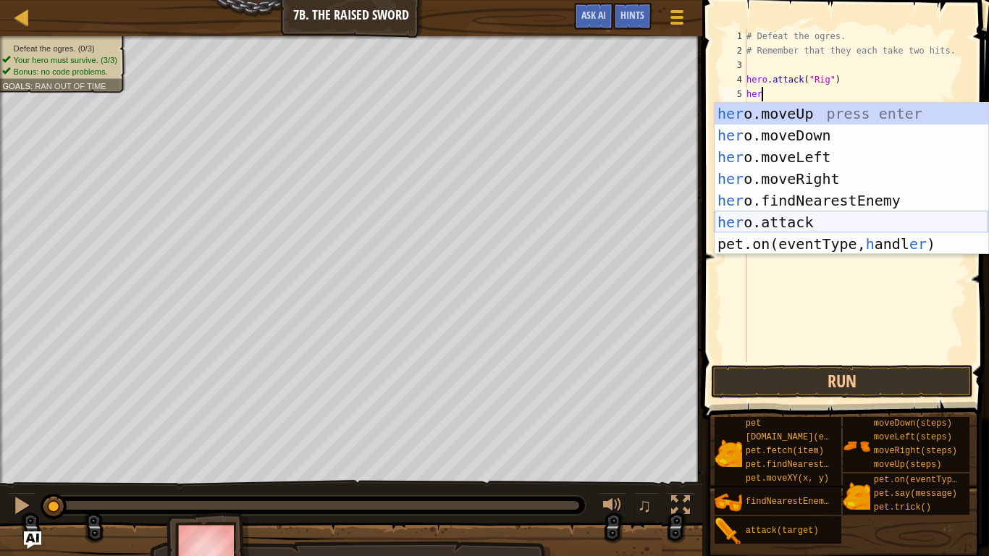
click at [758, 213] on div "her o.moveUp press enter her o.moveDown press enter her o.moveLeft press enter …" at bounding box center [851, 200] width 274 height 195
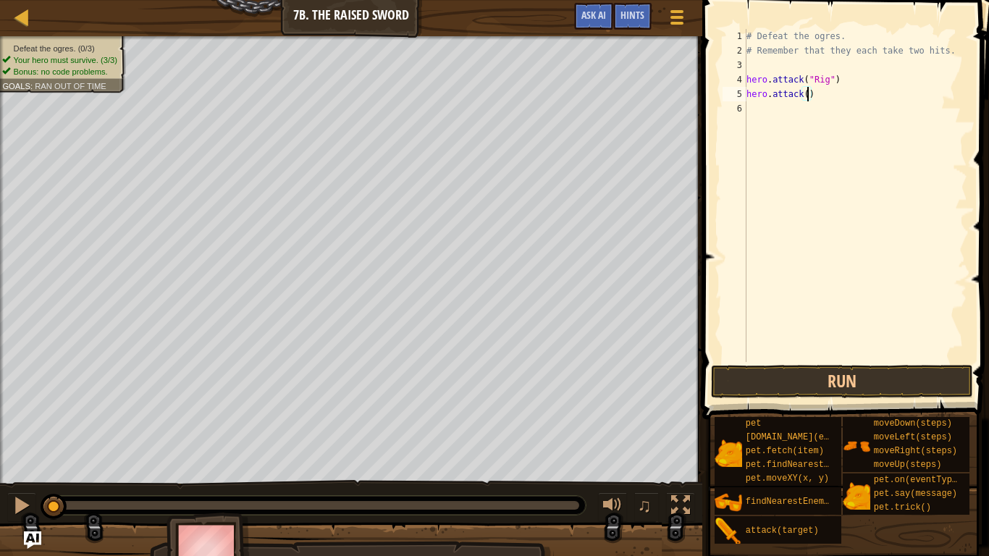
scroll to position [7, 9]
type textarea "hero.attack("Rig")"
click at [786, 117] on div "# Defeat the ogres. # Remember that they each take two hits. hero . attack ( "R…" at bounding box center [855, 210] width 224 height 362
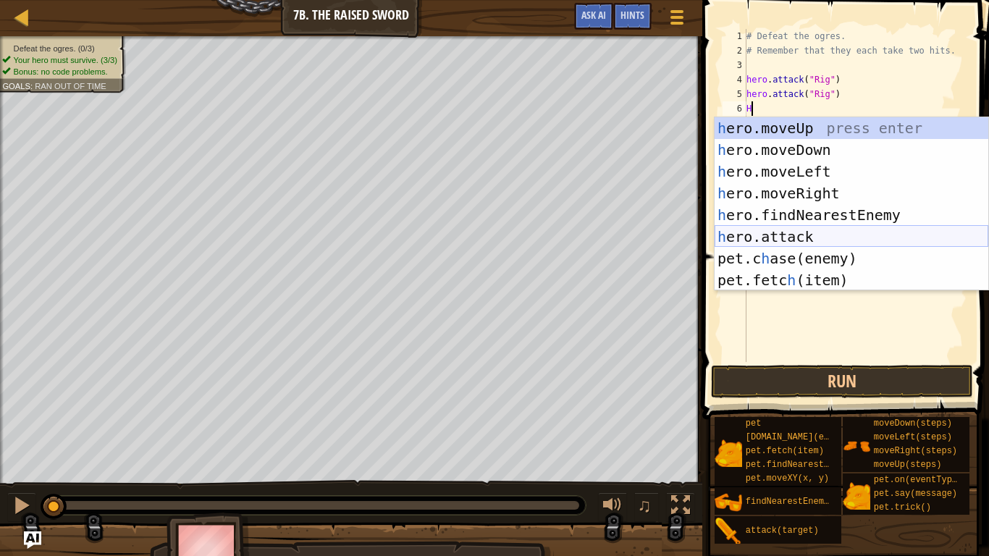
click at [765, 240] on div "h ero.moveUp press enter h ero.moveDown press enter h ero.moveLeft press enter …" at bounding box center [851, 225] width 274 height 217
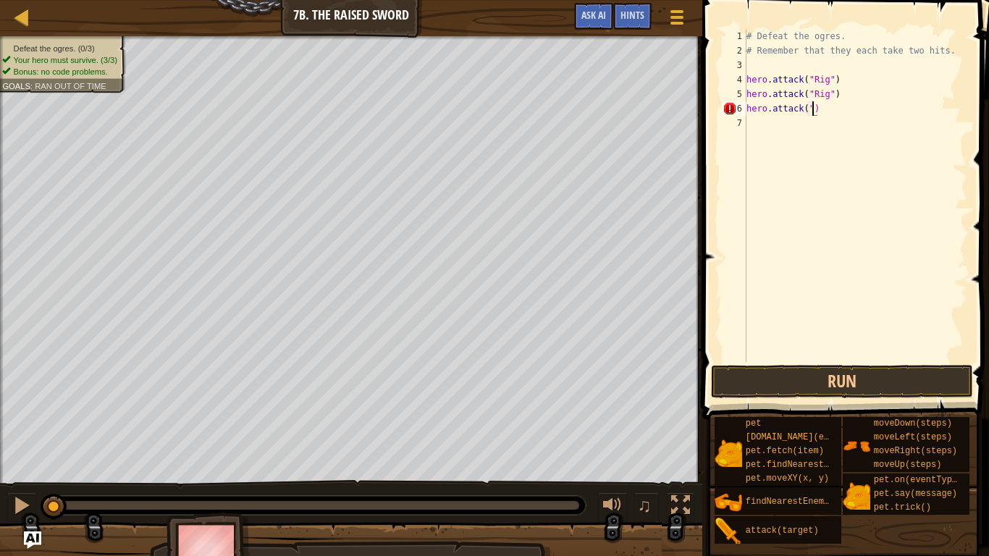
scroll to position [7, 10]
type textarea "hero.attack("Gurt)"
type textarea "'"
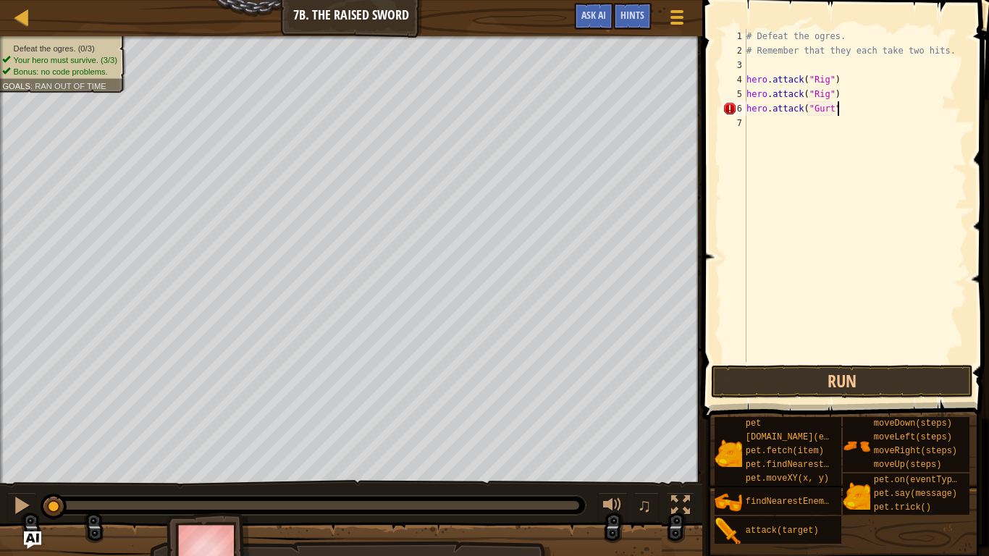
type textarea "hero.attack("Gurt")"
click at [824, 122] on div "# Defeat the ogres. # Remember that they each take two hits. hero . attack ( "R…" at bounding box center [855, 210] width 224 height 362
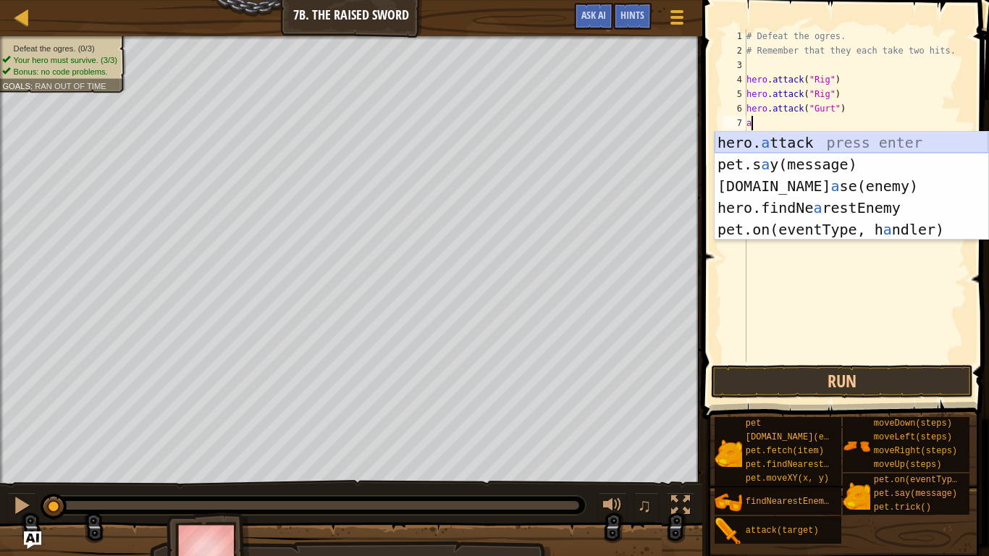
click at [823, 148] on div "hero. a ttack press enter pet.s a y(message) press enter [DOMAIN_NAME] a se(ene…" at bounding box center [851, 208] width 274 height 152
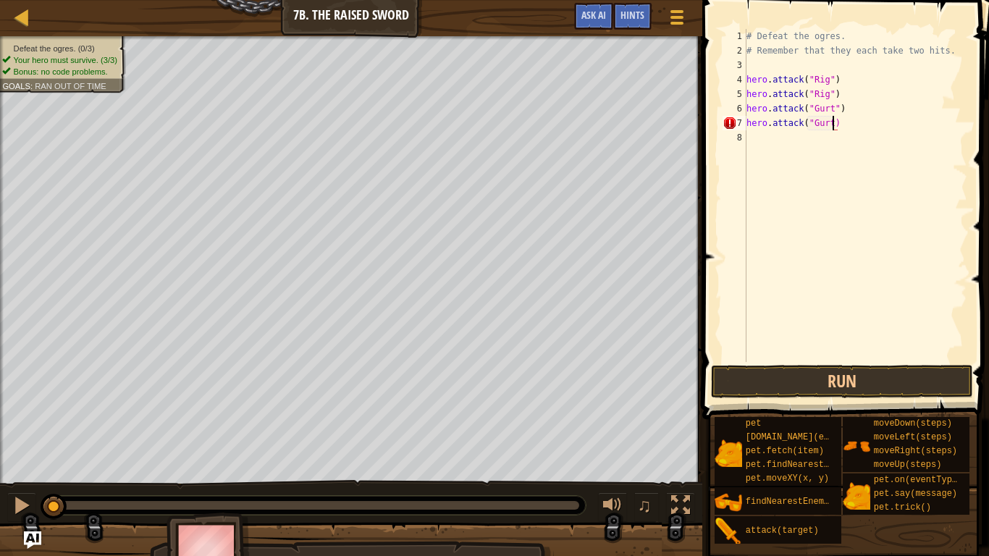
type textarea "hero.attack("Gurt")"
click at [819, 140] on div "# Defeat the ogres. # Remember that they each take two hits. hero . attack ( "R…" at bounding box center [855, 210] width 224 height 362
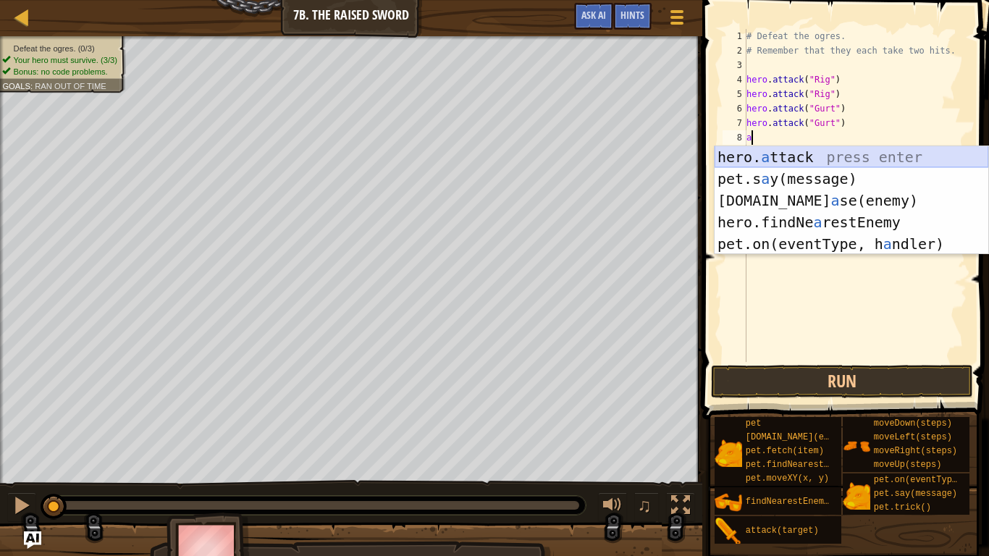
click at [793, 155] on div "hero. a ttack press enter pet.s a y(message) press enter [DOMAIN_NAME] a se(ene…" at bounding box center [851, 222] width 274 height 152
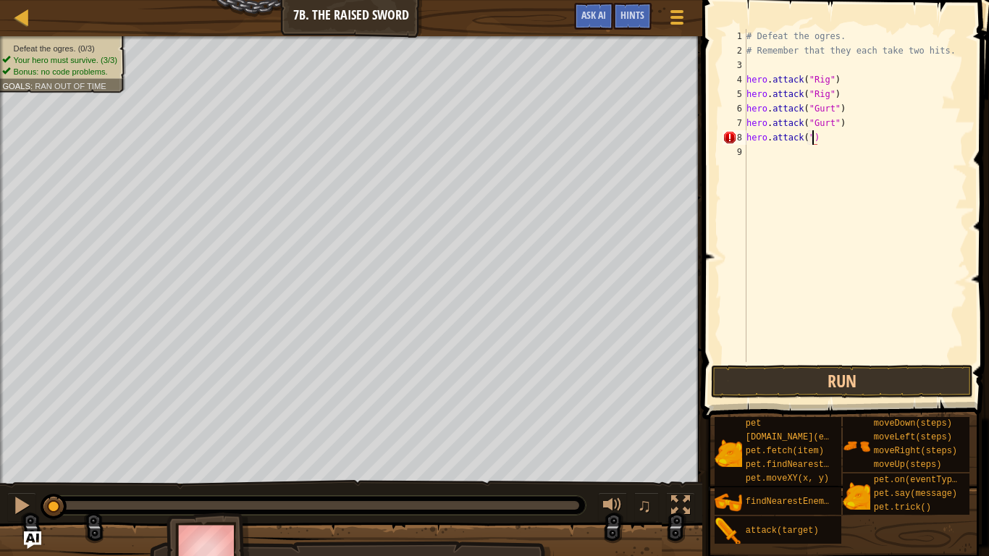
scroll to position [7, 10]
type textarea "hero.attack("Ack")"
click at [793, 161] on div "# Defeat the ogres. # Remember that they each take two hits. hero . attack ( "R…" at bounding box center [855, 210] width 224 height 362
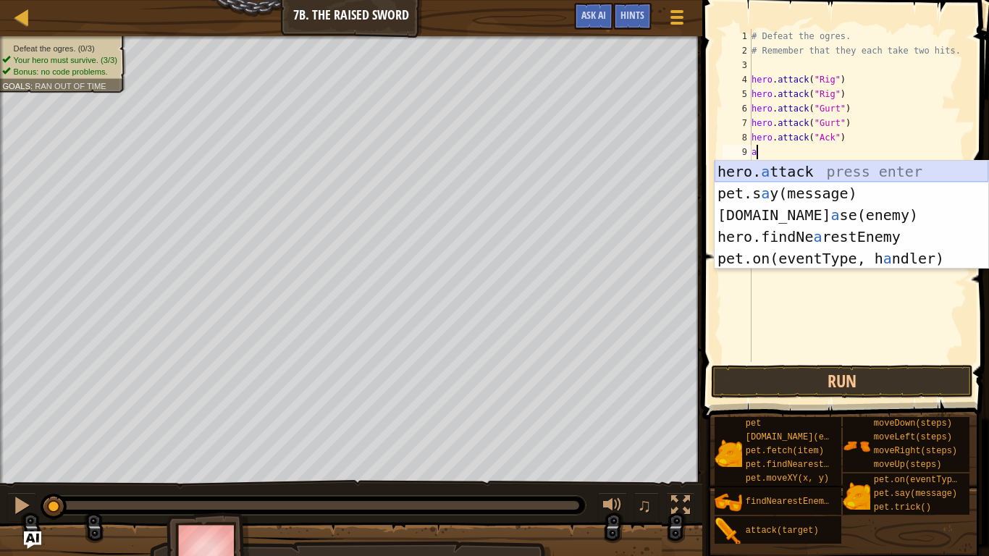
click at [804, 168] on div "hero. a ttack press enter pet.s a y(message) press enter [DOMAIN_NAME] a se(ene…" at bounding box center [851, 237] width 274 height 152
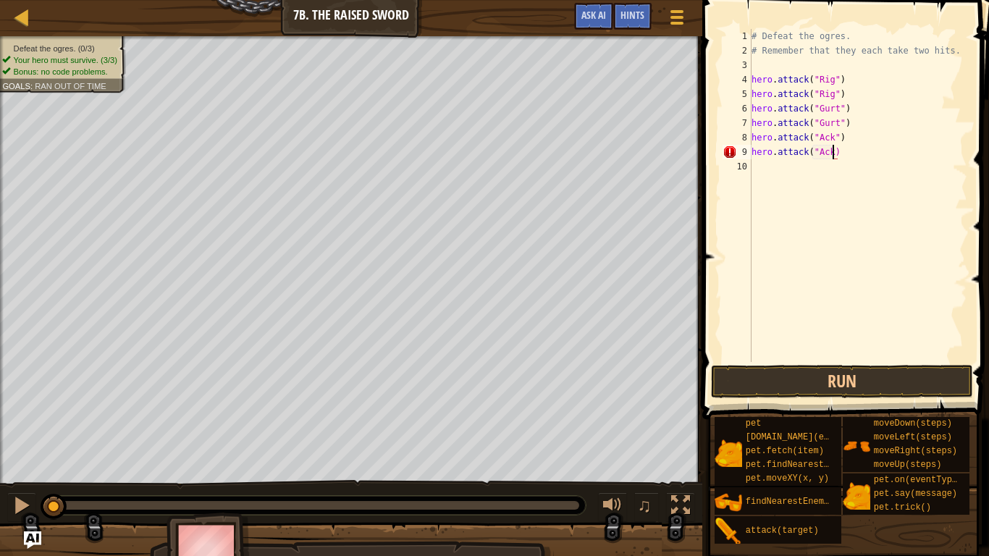
scroll to position [7, 12]
type textarea "hero.attack("Ack")"
click at [766, 387] on button "Run" at bounding box center [841, 381] width 261 height 33
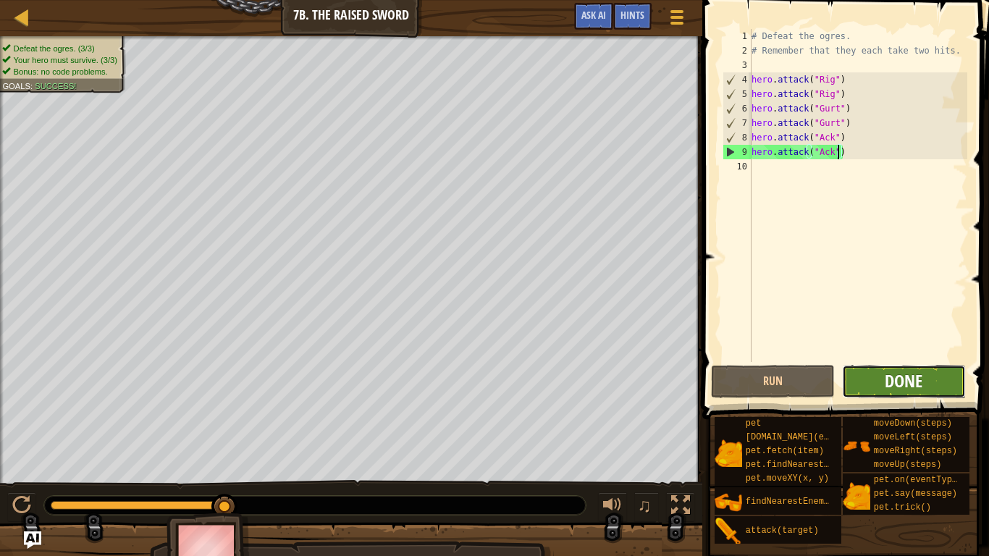
click at [885, 385] on span "Done" at bounding box center [903, 380] width 38 height 23
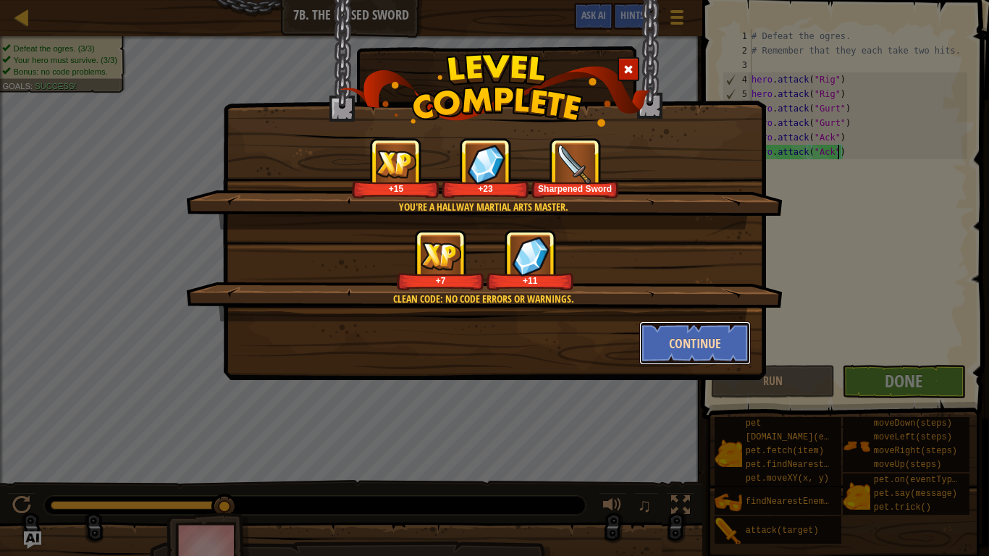
click at [648, 347] on button "Continue" at bounding box center [695, 342] width 112 height 43
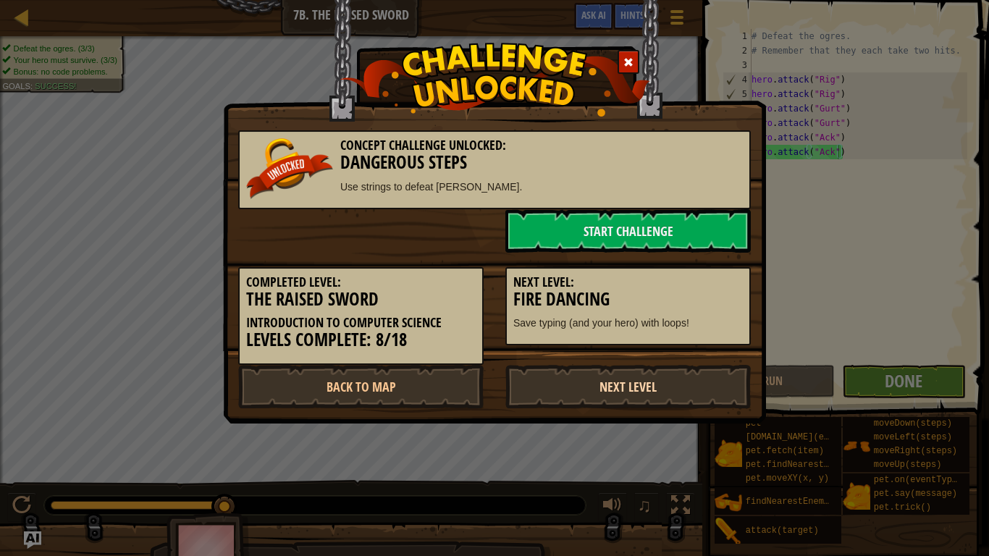
click at [594, 376] on link "Next Level" at bounding box center [627, 386] width 245 height 43
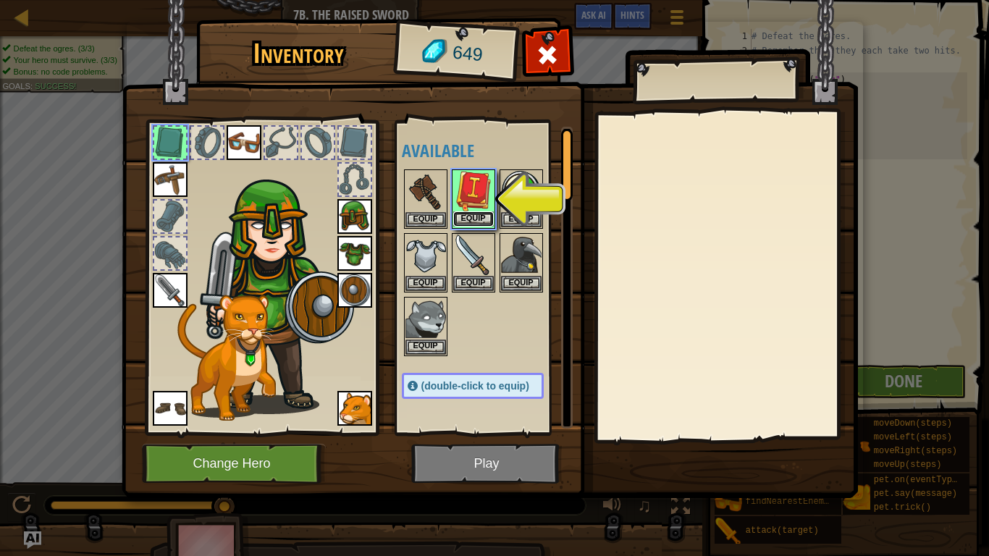
click at [483, 216] on button "Equip" at bounding box center [473, 218] width 41 height 15
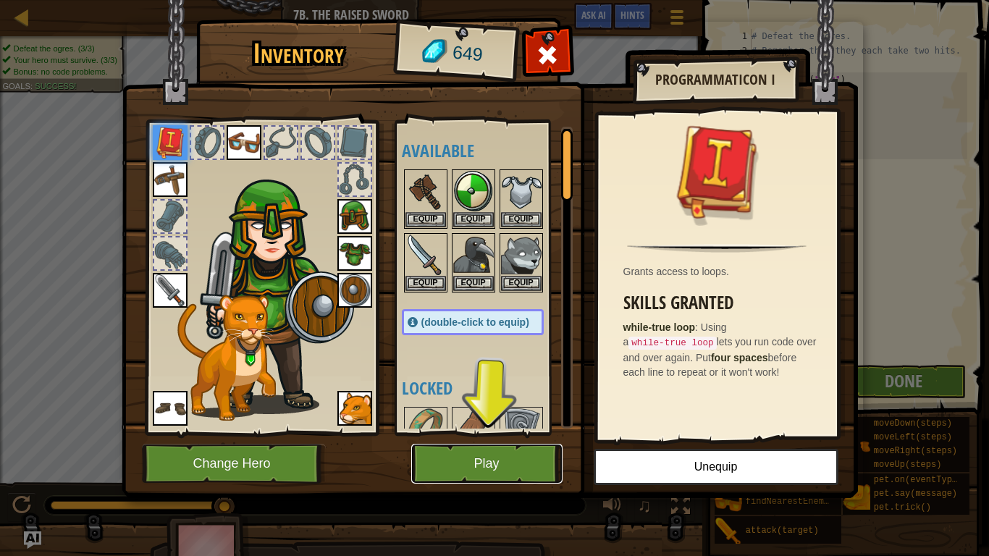
click at [508, 456] on button "Play" at bounding box center [486, 464] width 151 height 40
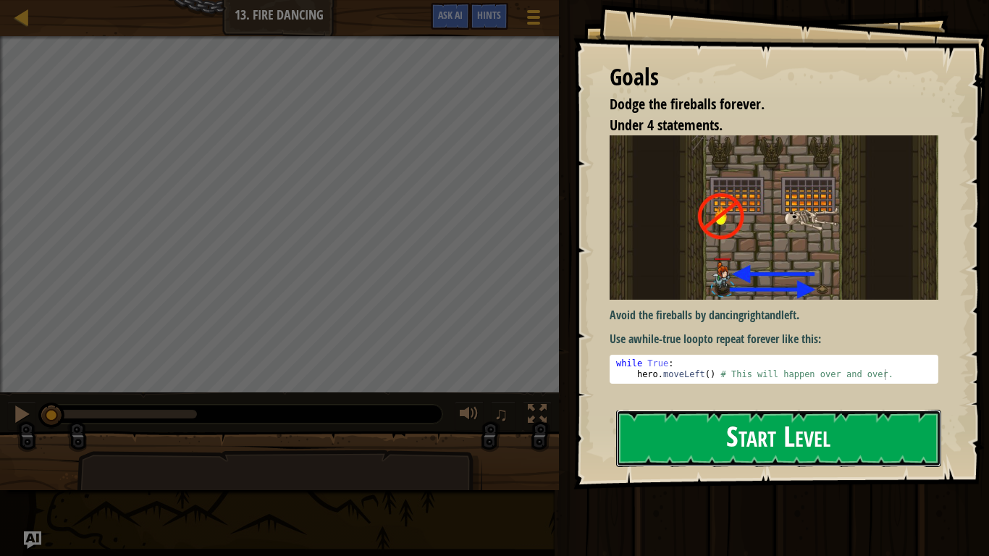
click at [774, 445] on button "Start Level" at bounding box center [778, 438] width 325 height 57
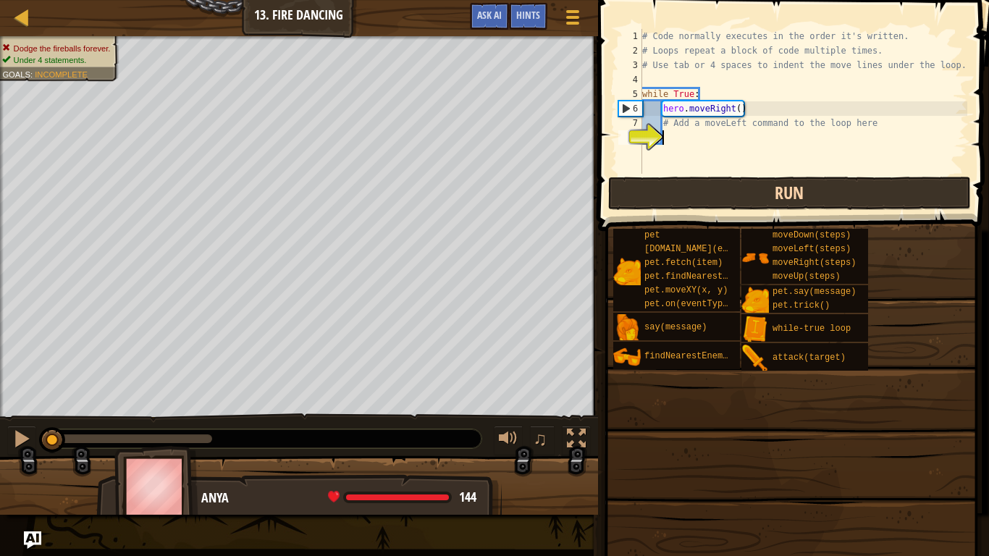
click at [812, 181] on div "# Code normally executes in the order it's written. # Loops repeat a block of c…" at bounding box center [822, 116] width 367 height 174
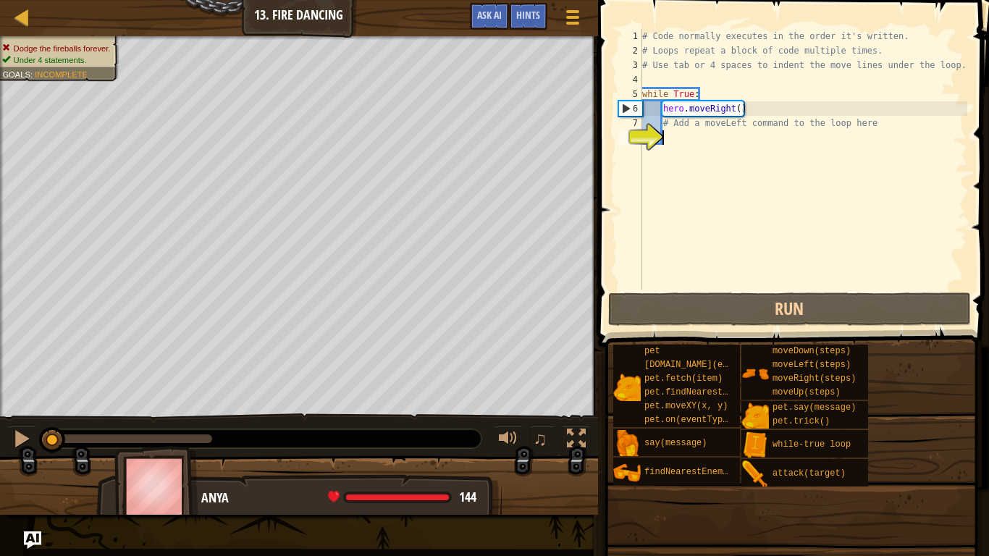
click at [740, 290] on span at bounding box center [794, 152] width 402 height 389
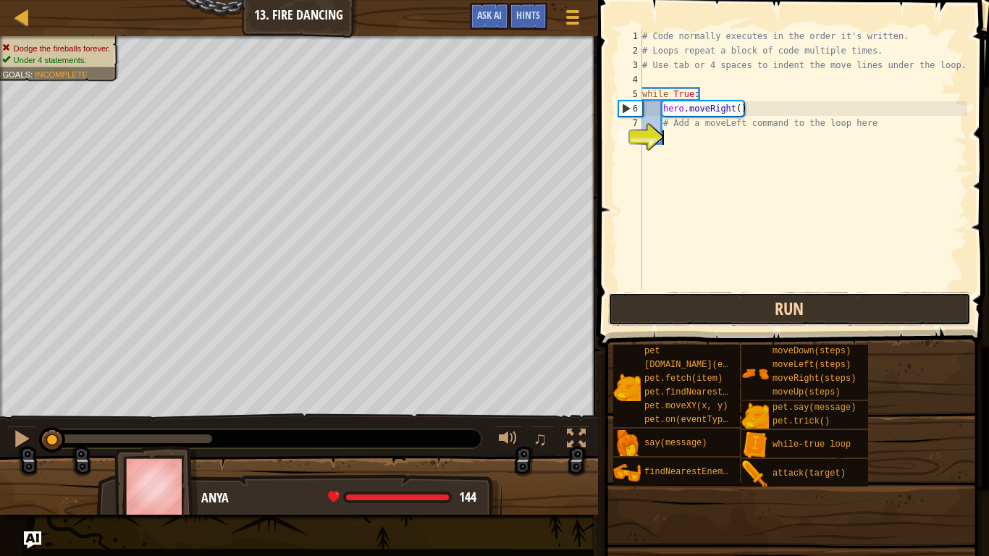
click at [726, 315] on button "Run" at bounding box center [789, 308] width 363 height 33
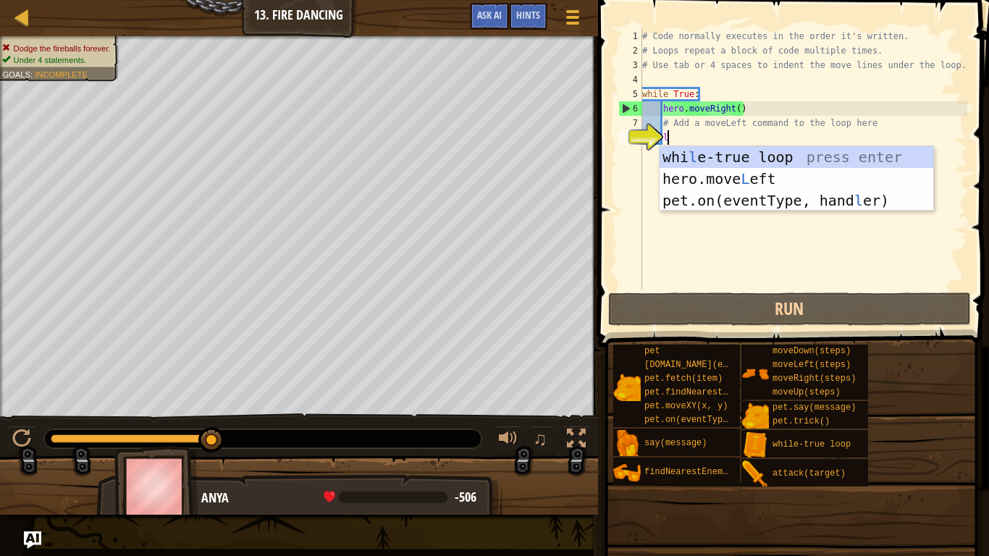
type textarea "le"
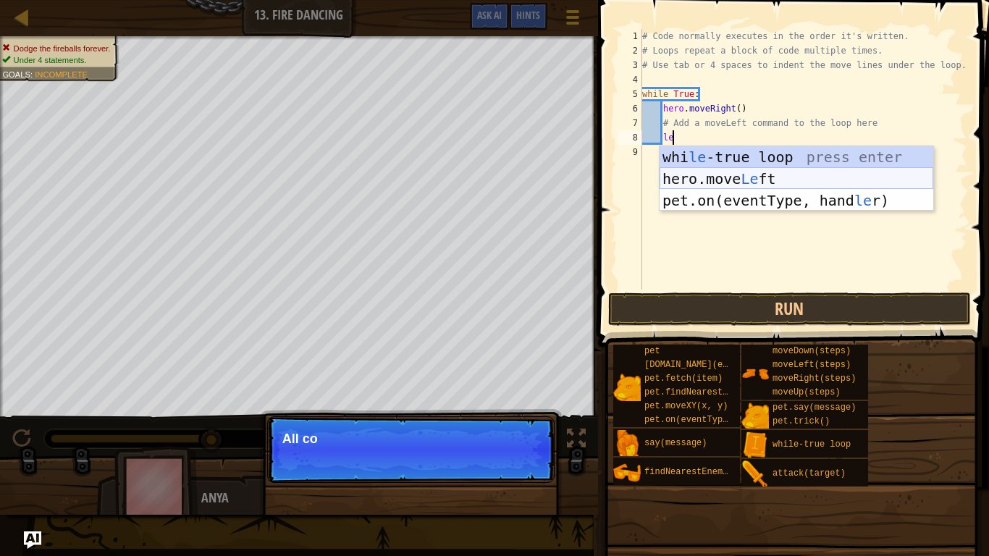
click at [708, 174] on div "whi le -true loop press enter hero.move Le ft press enter pet.on(eventType, han…" at bounding box center [796, 200] width 274 height 109
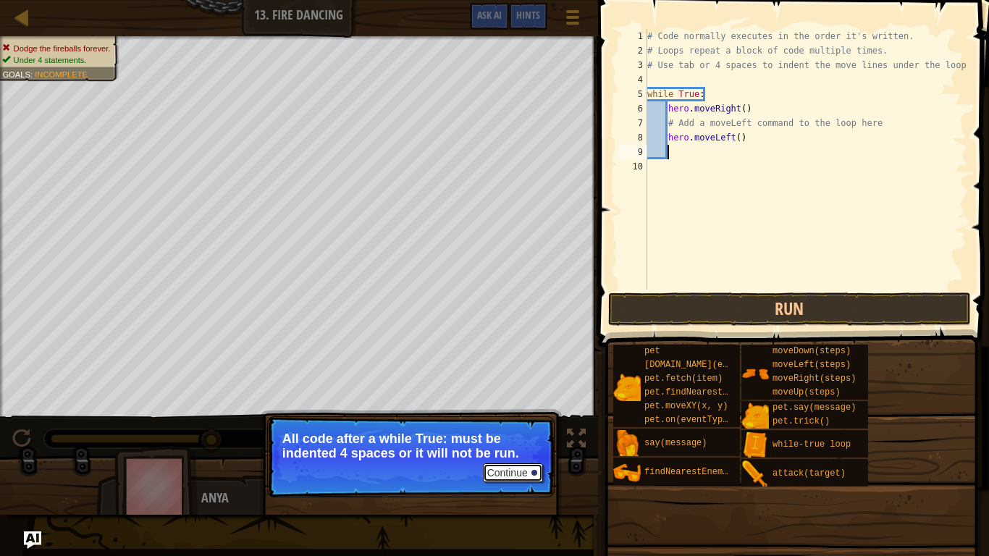
click at [498, 457] on button "Continue" at bounding box center [513, 472] width 60 height 19
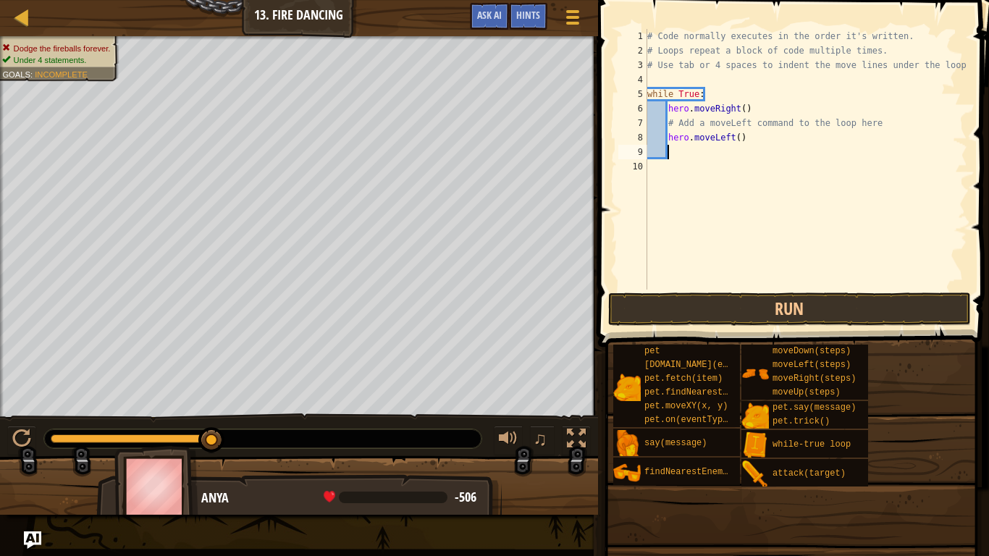
click at [764, 143] on div "# Code normally executes in the order it's written. # Loops repeat a block of c…" at bounding box center [805, 173] width 323 height 289
type textarea "h"
type textarea "l"
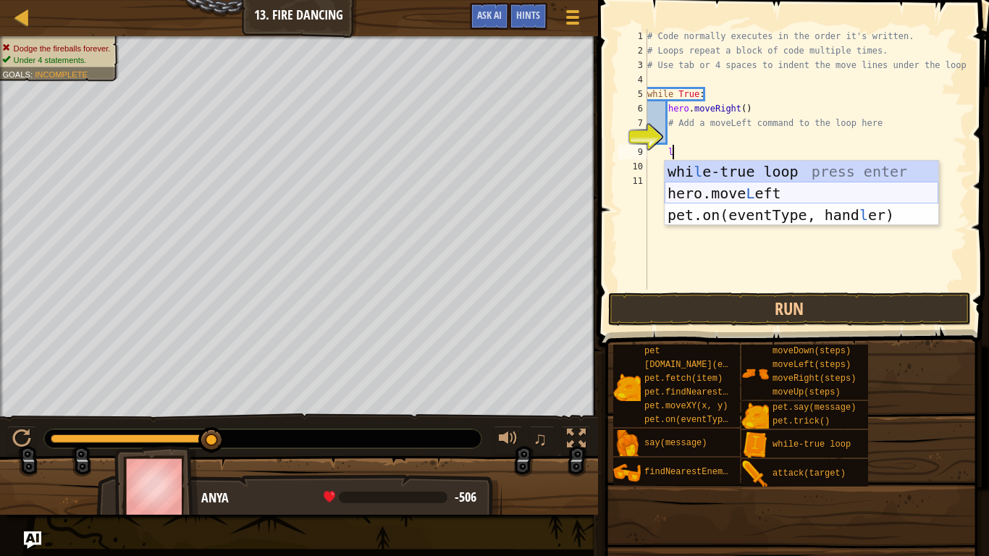
click at [776, 187] on div "whi l e-true loop press enter hero.move L eft press enter pet.on(eventType, han…" at bounding box center [801, 215] width 274 height 109
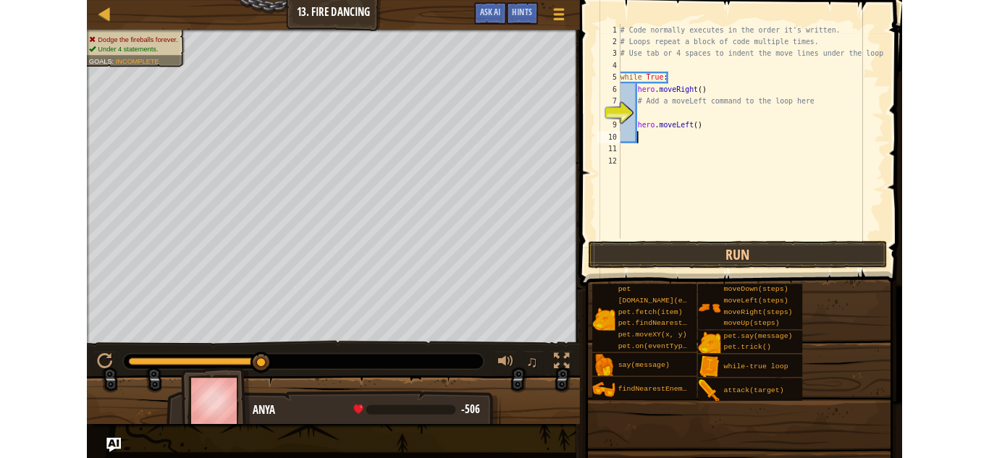
scroll to position [7, 2]
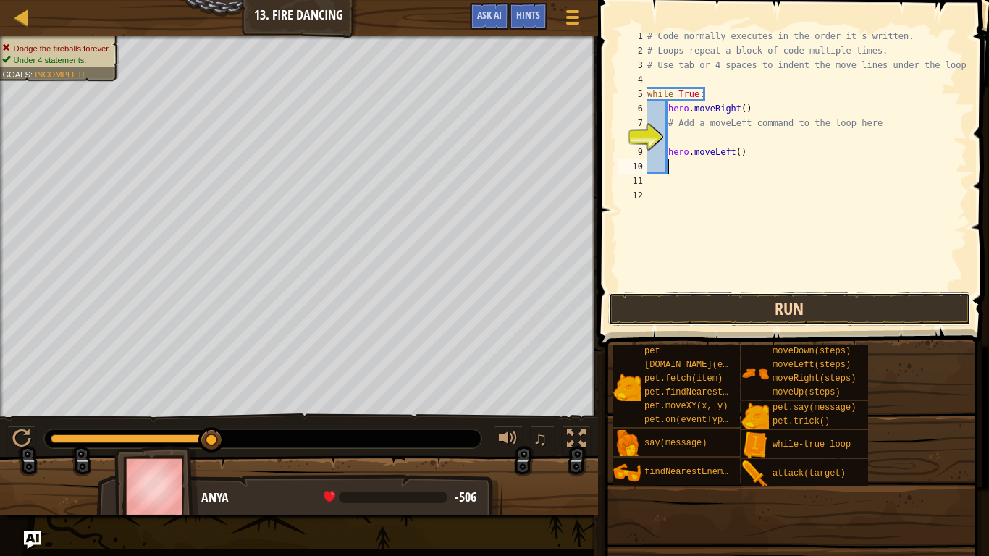
click at [740, 297] on button "Run" at bounding box center [789, 308] width 363 height 33
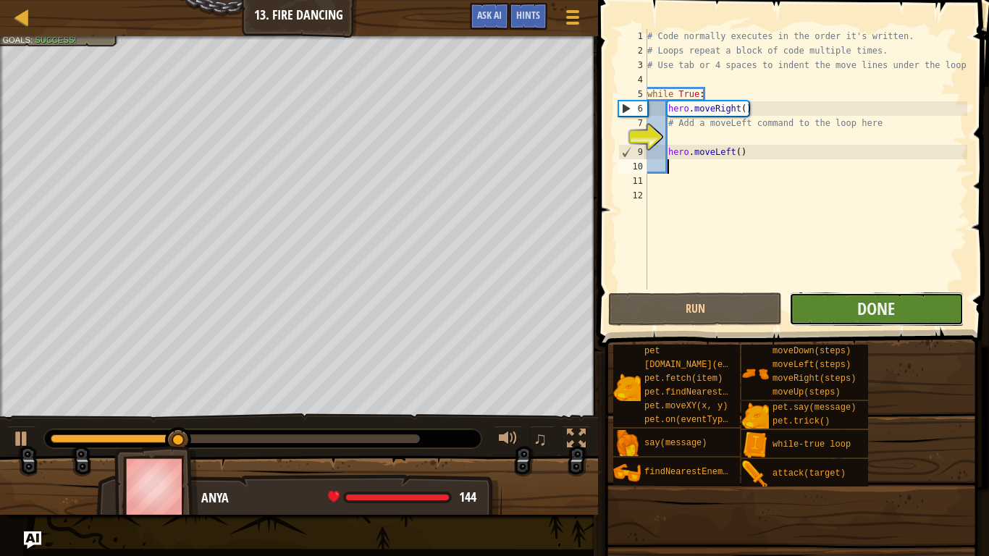
click at [844, 318] on button "Done" at bounding box center [876, 308] width 174 height 33
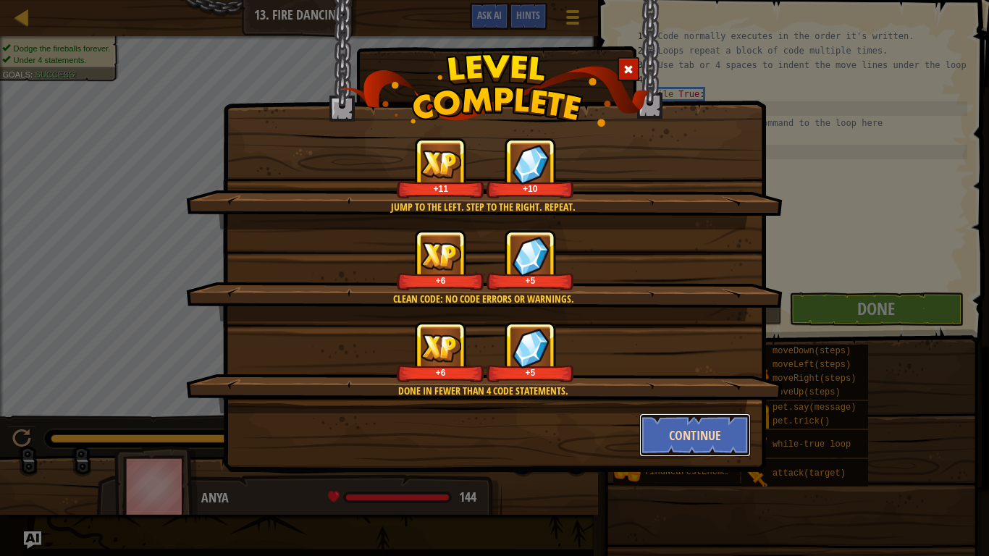
click at [706, 428] on button "Continue" at bounding box center [695, 434] width 112 height 43
